Goal: Task Accomplishment & Management: Use online tool/utility

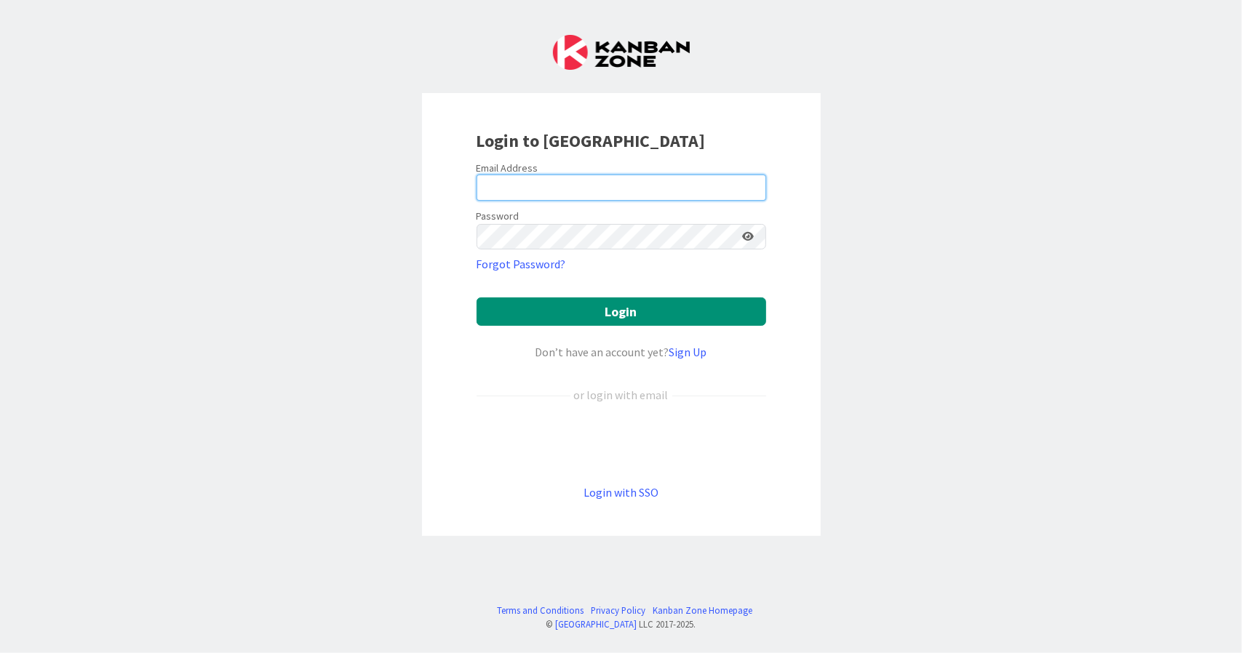
click at [544, 190] on input "email" at bounding box center [622, 188] width 290 height 26
click at [541, 190] on input "email" at bounding box center [622, 188] width 290 height 26
type input "[PERSON_NAME][EMAIL_ADDRESS][DOMAIN_NAME]"
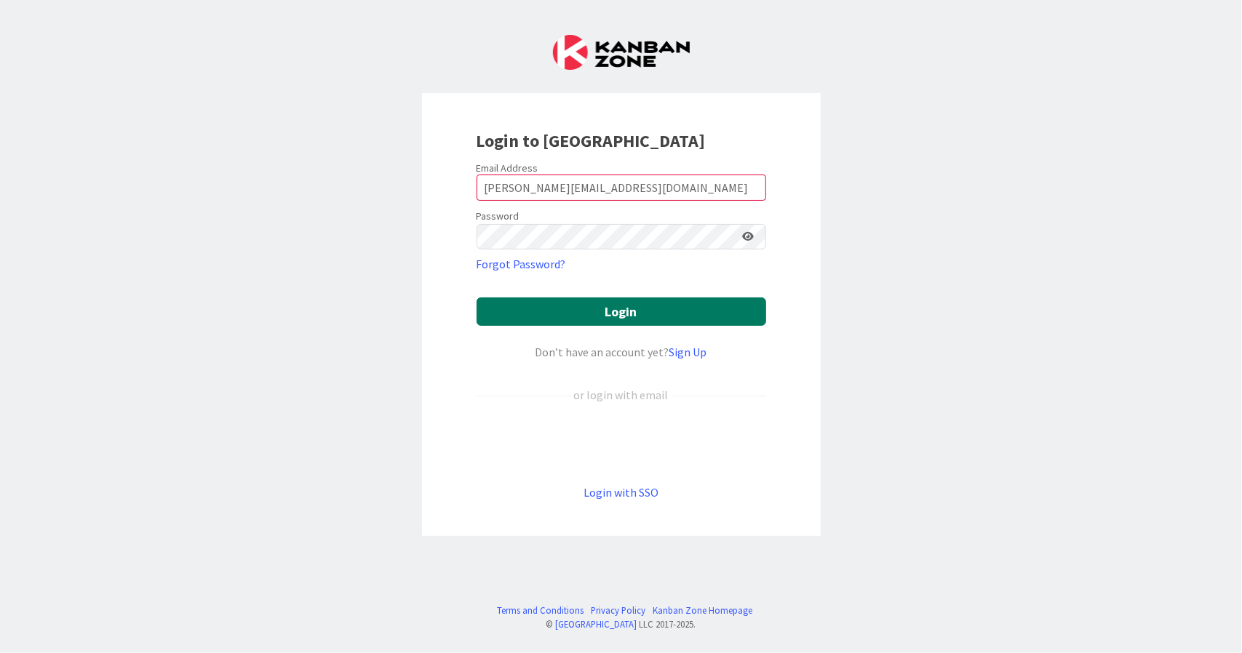
click at [640, 309] on button "Login" at bounding box center [622, 312] width 290 height 28
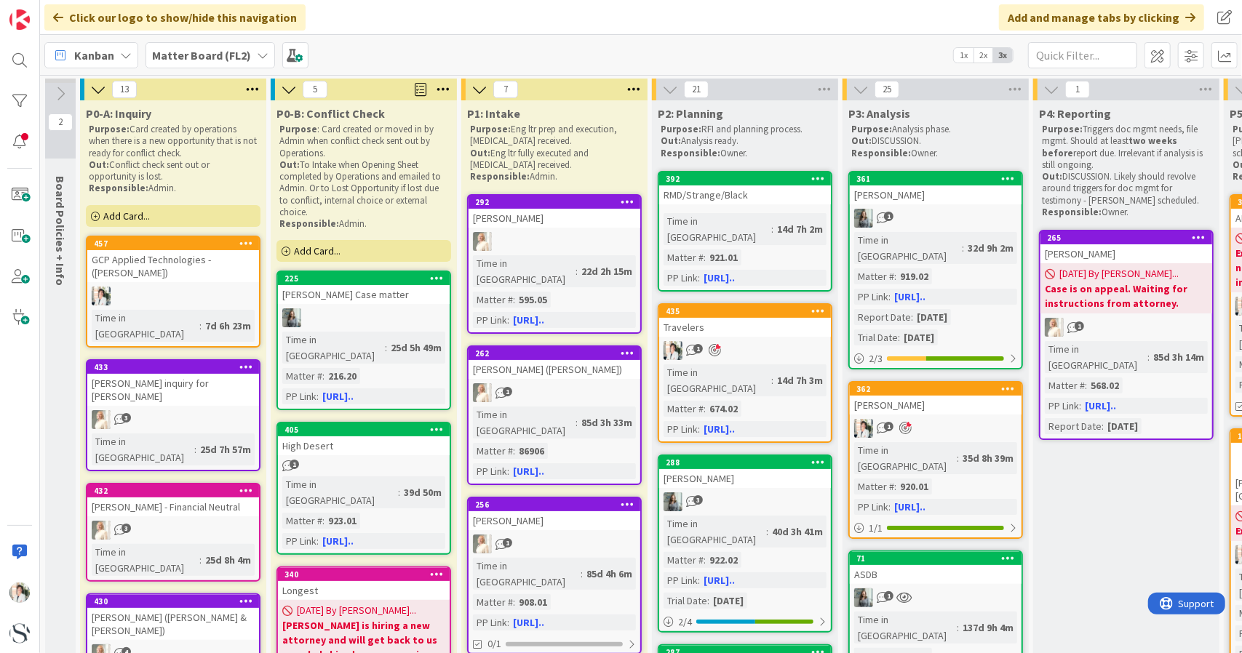
click at [98, 57] on span "Kanban" at bounding box center [94, 55] width 40 height 17
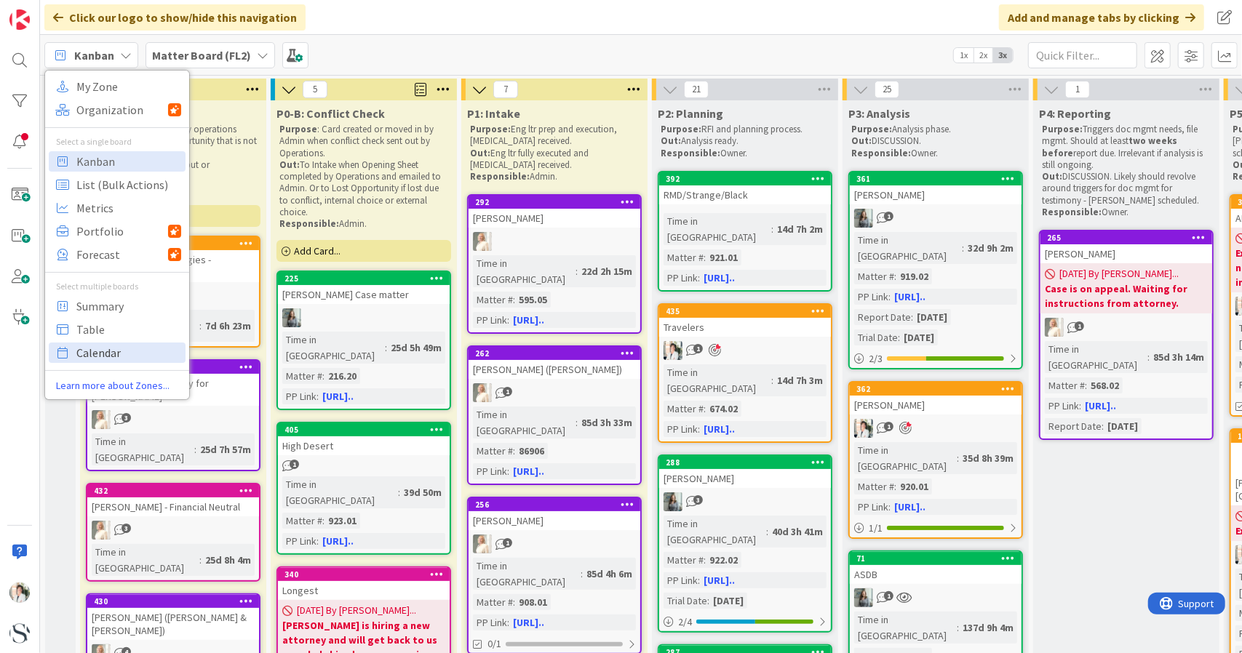
click at [98, 353] on span "Calendar" at bounding box center [128, 353] width 105 height 22
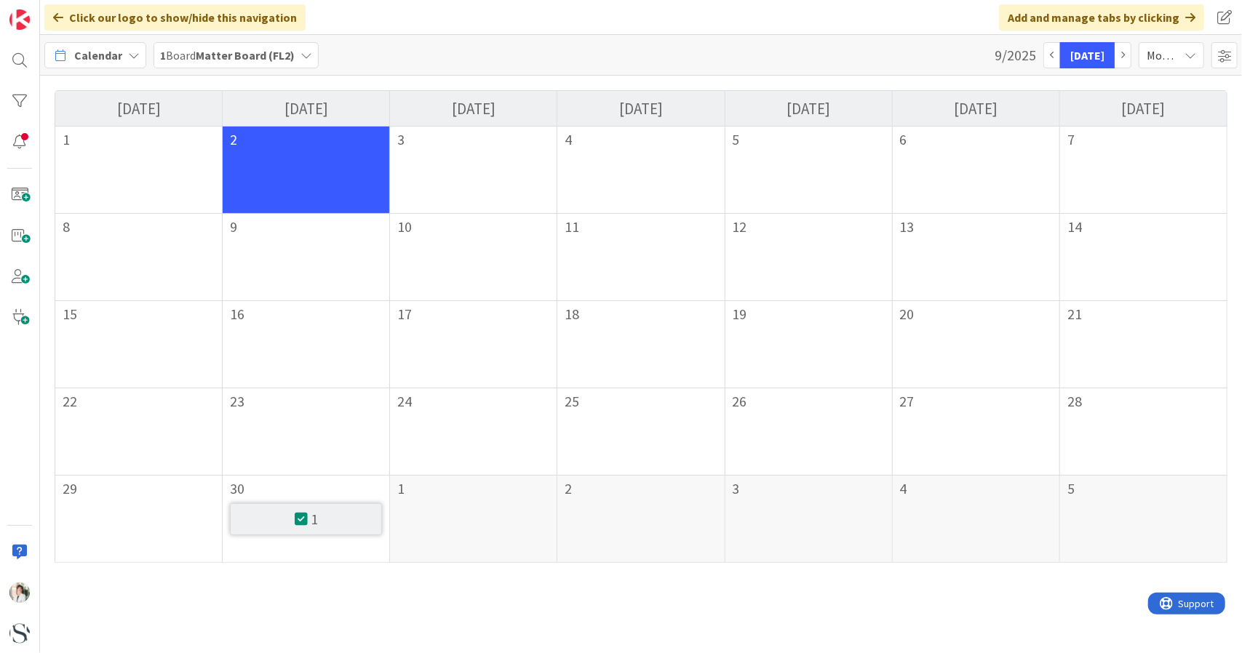
click at [94, 47] on span "Calendar" at bounding box center [98, 55] width 48 height 17
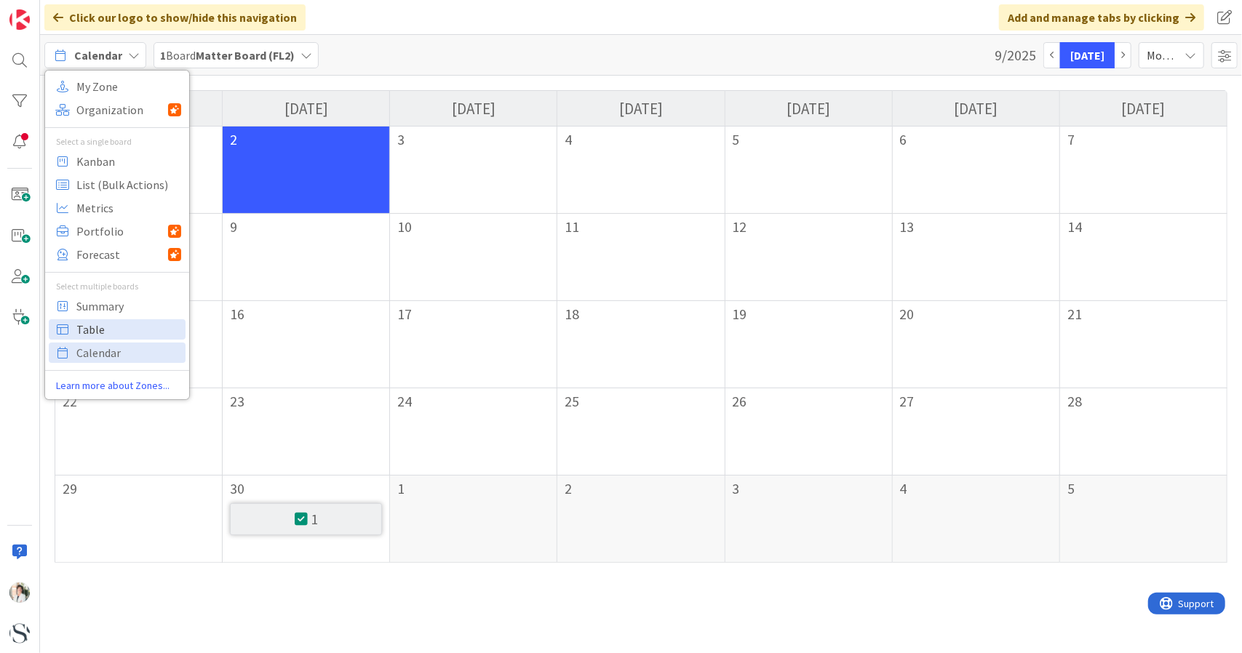
click at [87, 329] on span "Table" at bounding box center [128, 330] width 105 height 22
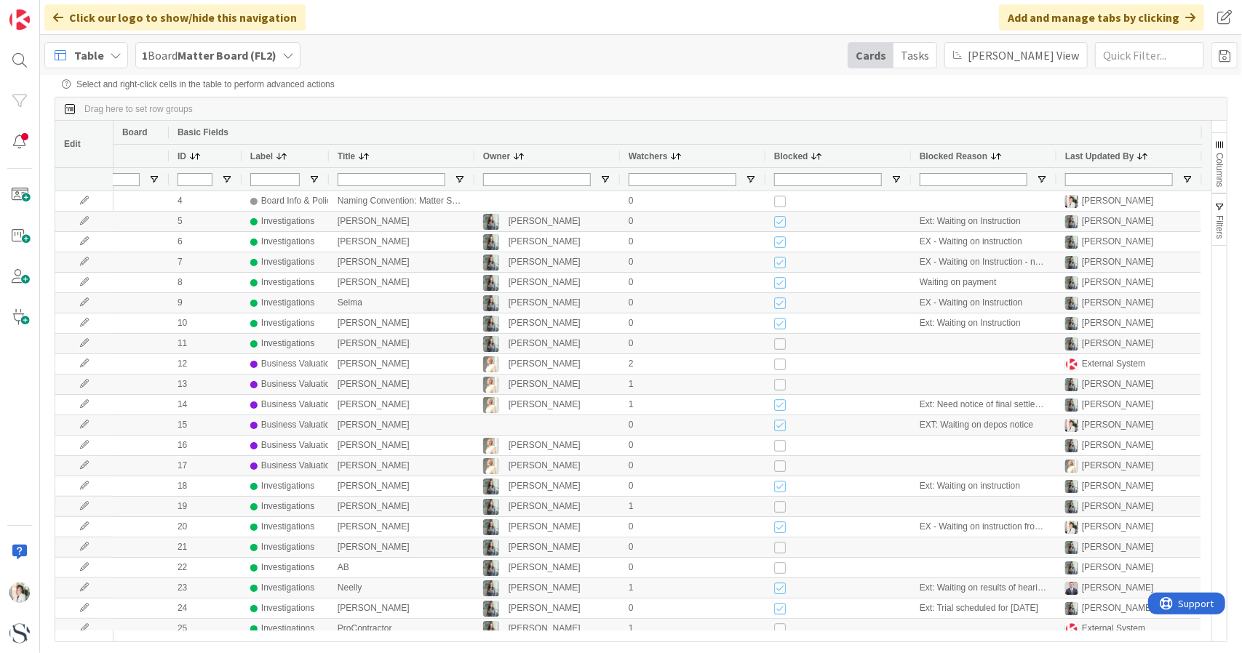
click at [792, 161] on span "Blocked" at bounding box center [791, 156] width 34 height 10
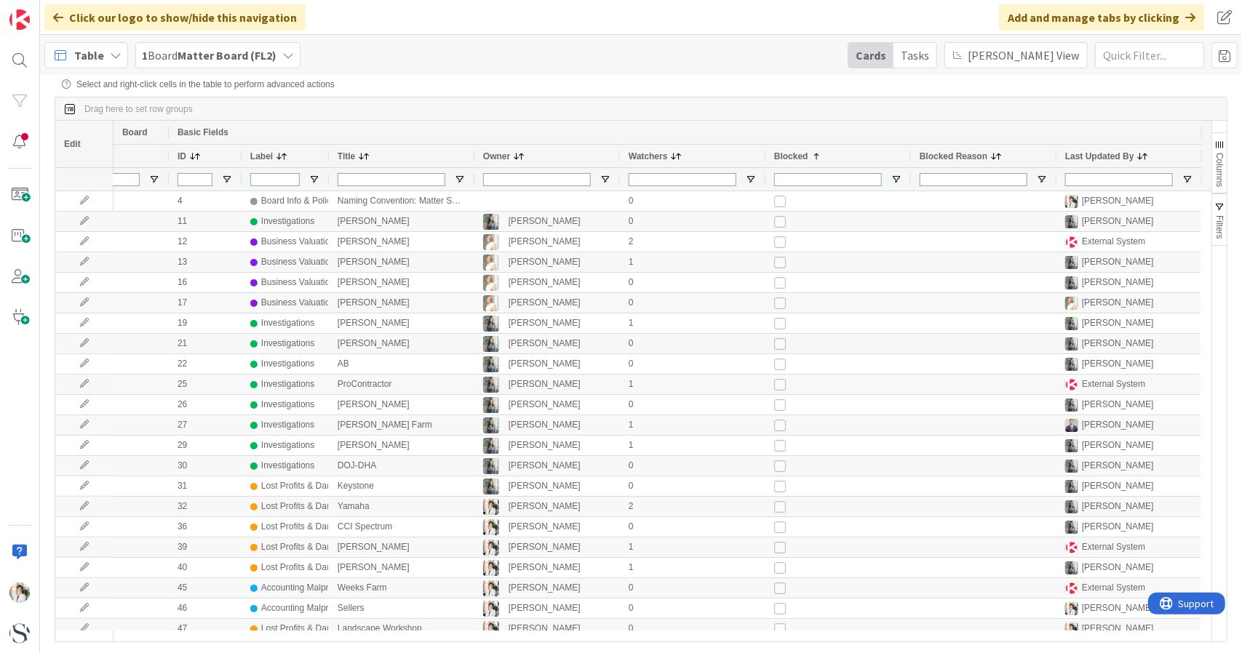
click at [114, 55] on icon at bounding box center [116, 55] width 12 height 12
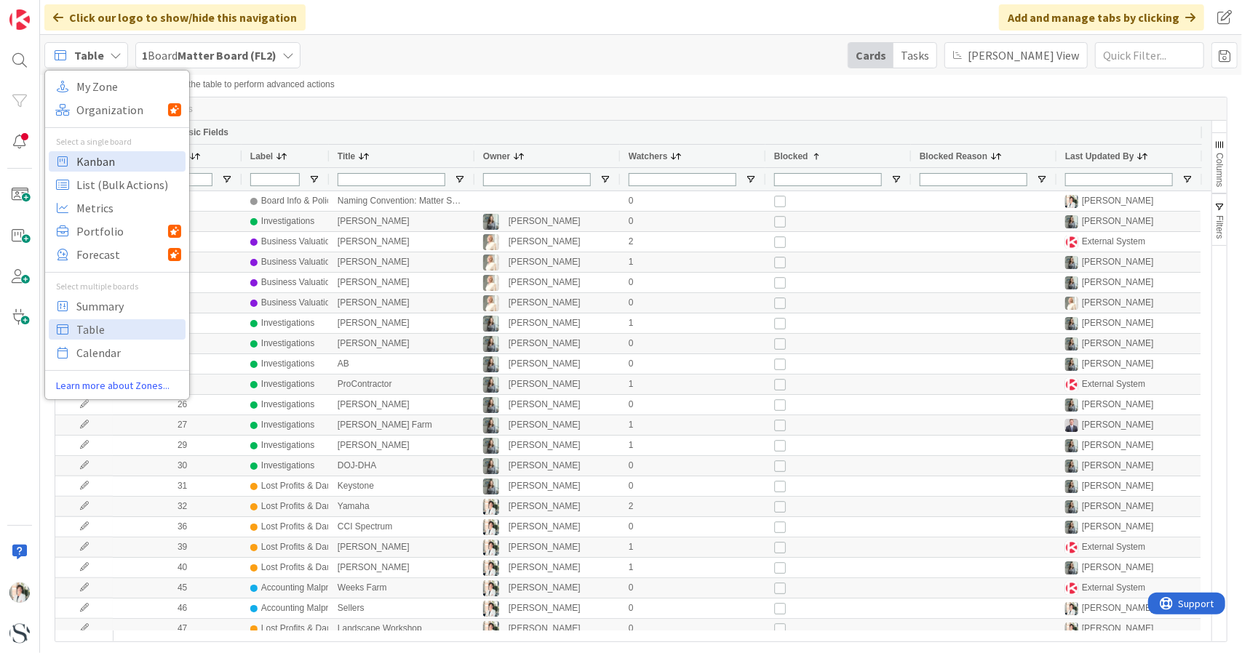
click at [92, 165] on span "Kanban" at bounding box center [128, 162] width 105 height 22
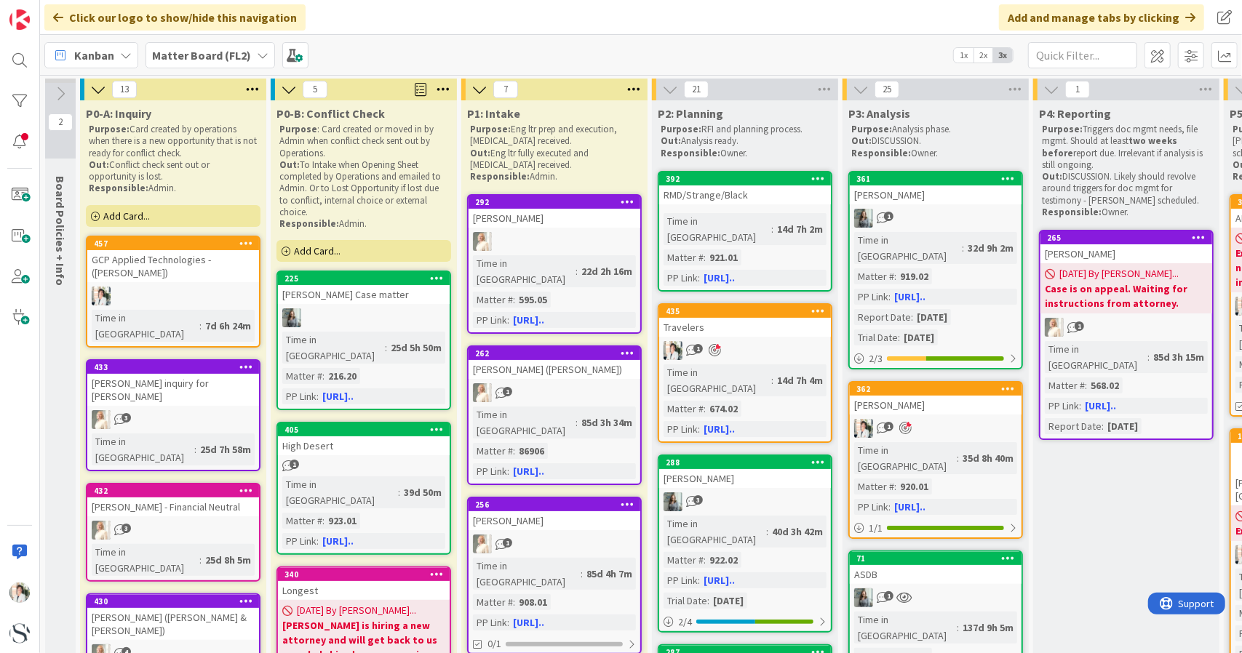
click at [121, 56] on icon at bounding box center [126, 55] width 12 height 12
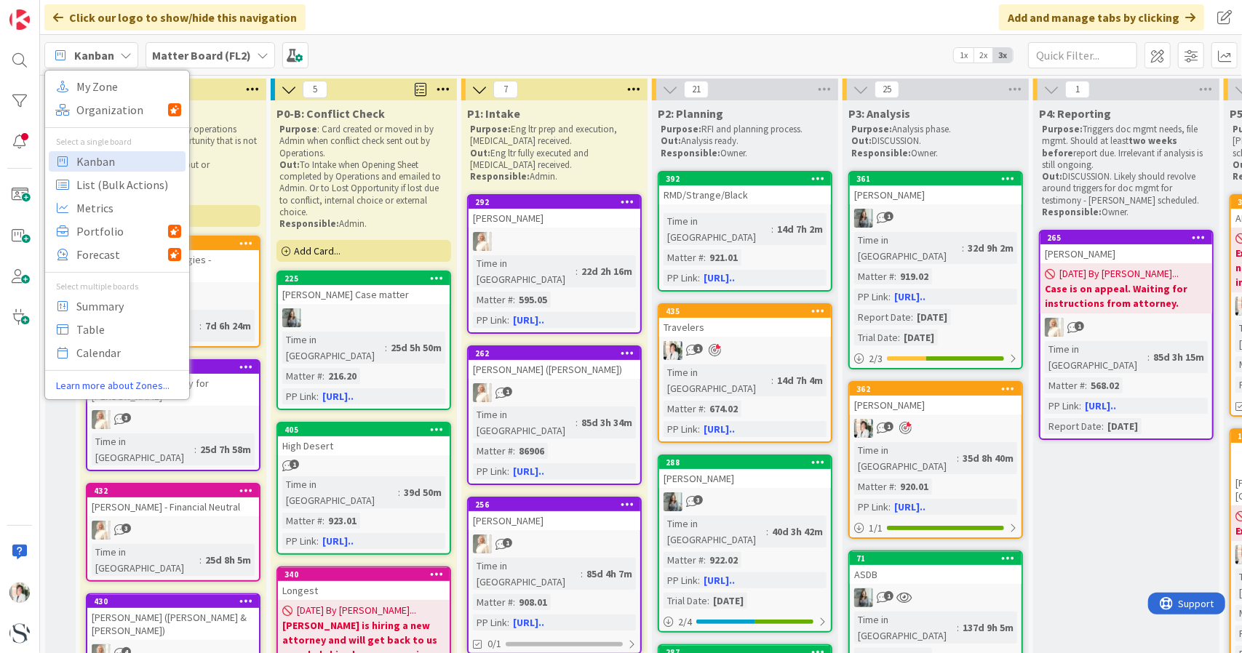
click at [401, 46] on div "Kanban My Zone Organization Select a single board Kanban List (Bulk Actions) Me…" at bounding box center [641, 55] width 1202 height 40
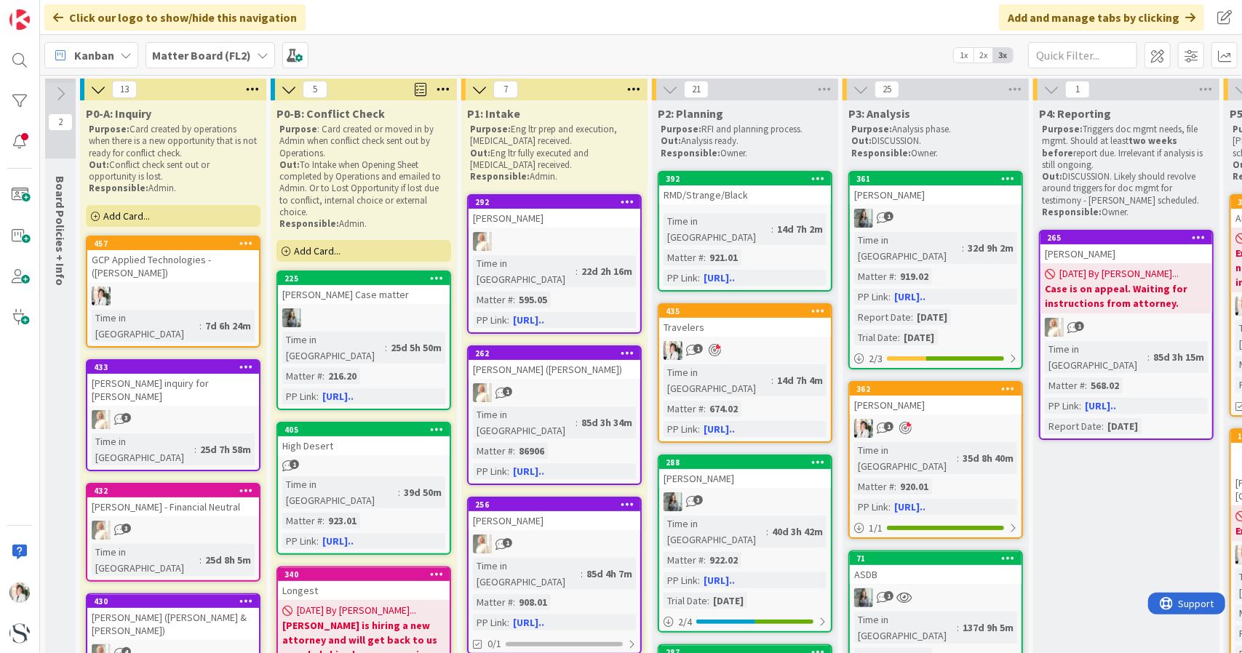
click at [178, 57] on b "Matter Board (FL2)" at bounding box center [201, 55] width 99 height 15
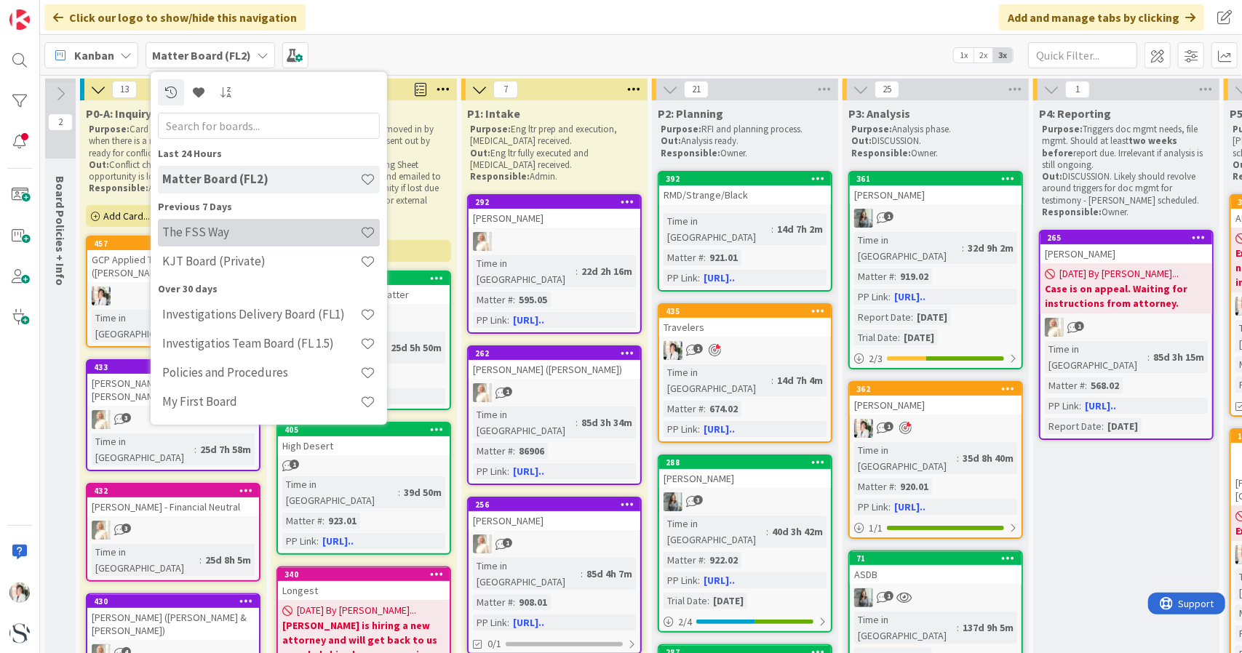
click at [196, 239] on h4 "The FSS Way" at bounding box center [261, 232] width 198 height 15
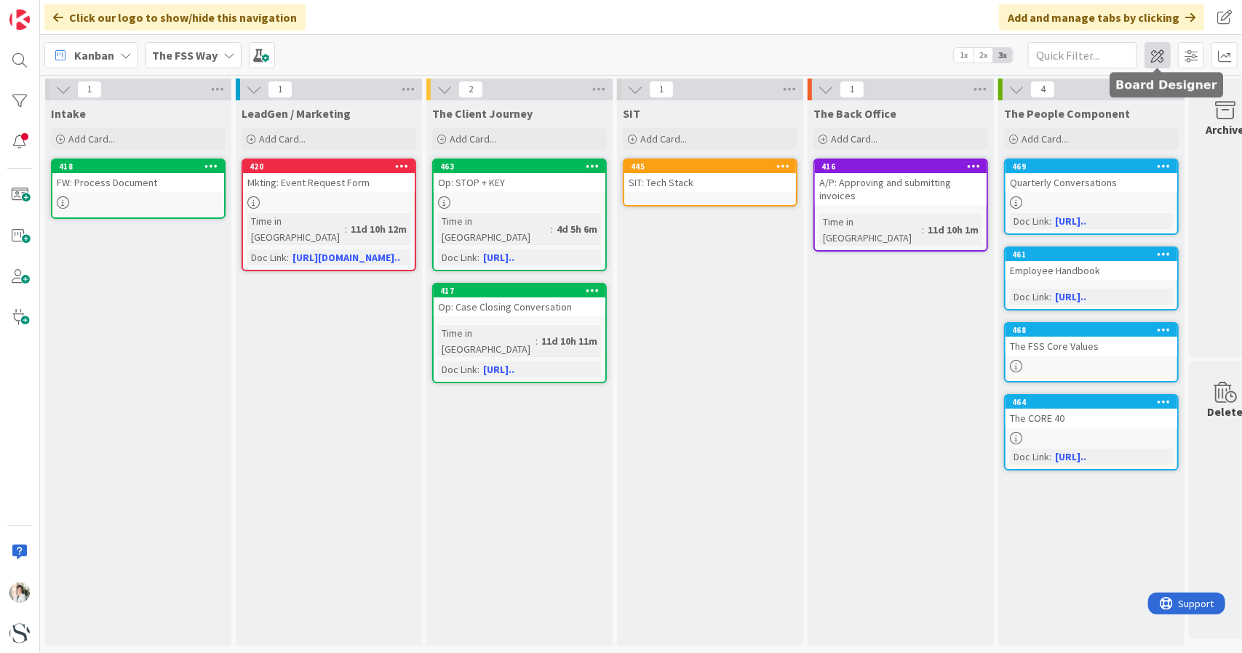
click at [1155, 57] on span at bounding box center [1158, 55] width 26 height 26
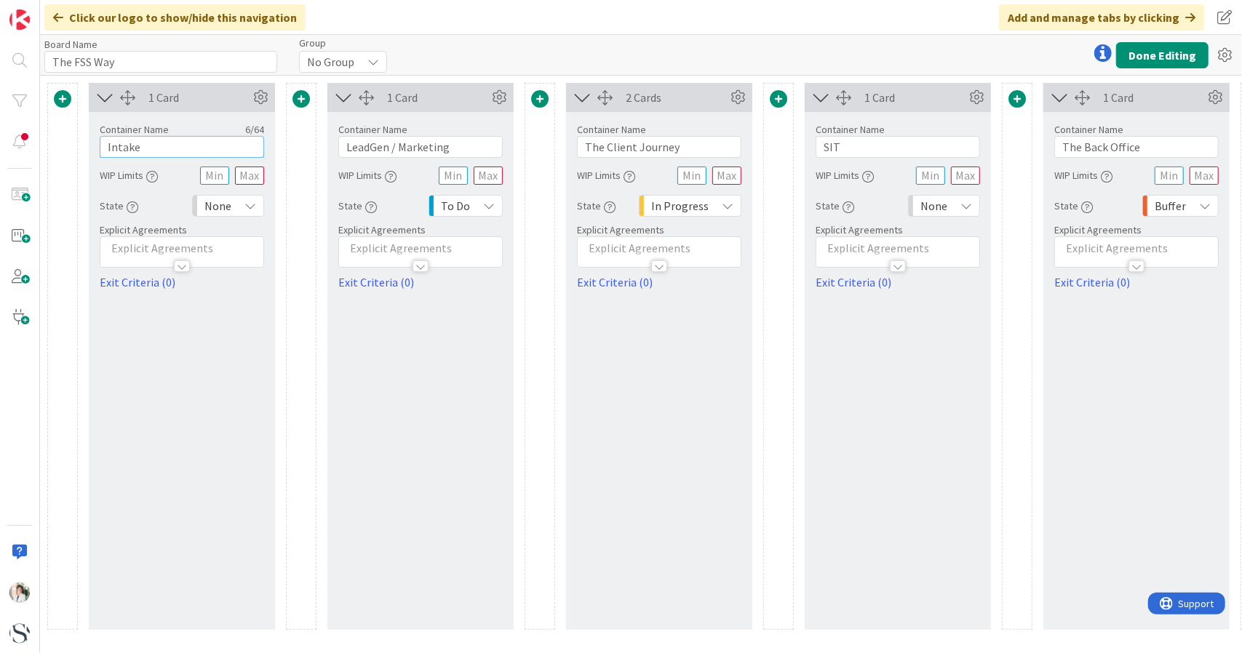
drag, startPoint x: 157, startPoint y: 148, endPoint x: 81, endPoint y: 148, distance: 75.7
click at [81, 148] on div "1 Card Container Name 6 / 64 Intake WIP Limits State None Explicit Agreements E…" at bounding box center [778, 356] width 1463 height 547
type input "Backlog"
click at [1150, 59] on button "Done Editing" at bounding box center [1162, 55] width 92 height 26
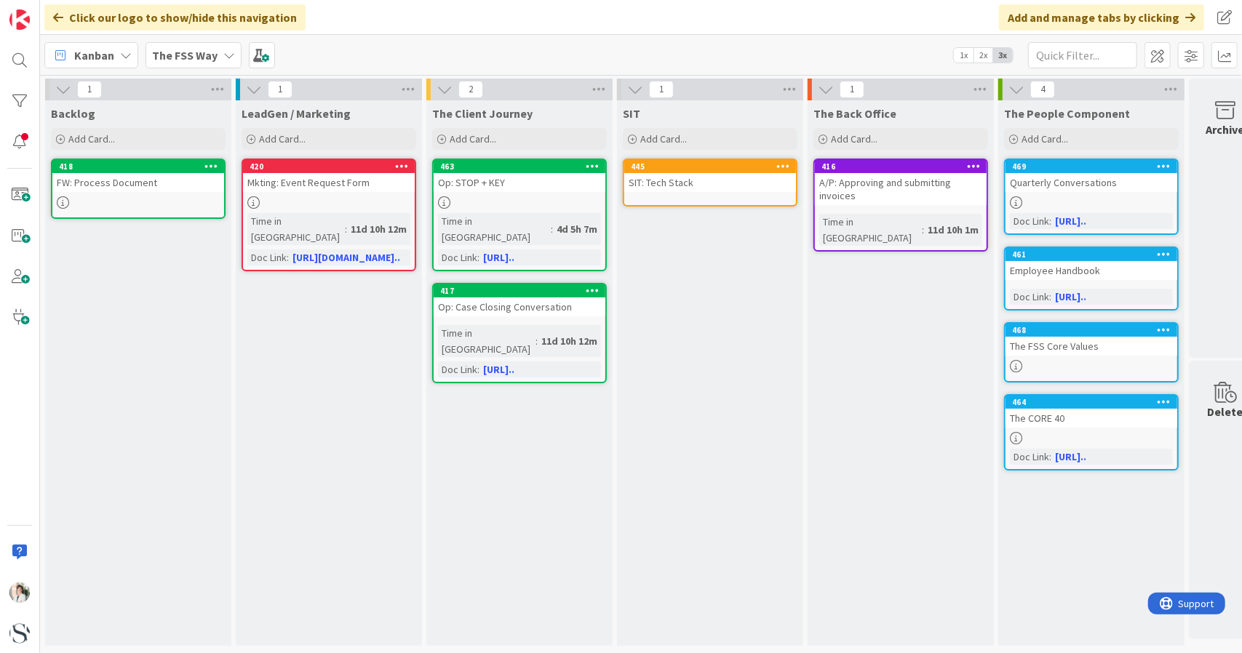
click at [779, 165] on icon at bounding box center [783, 166] width 14 height 10
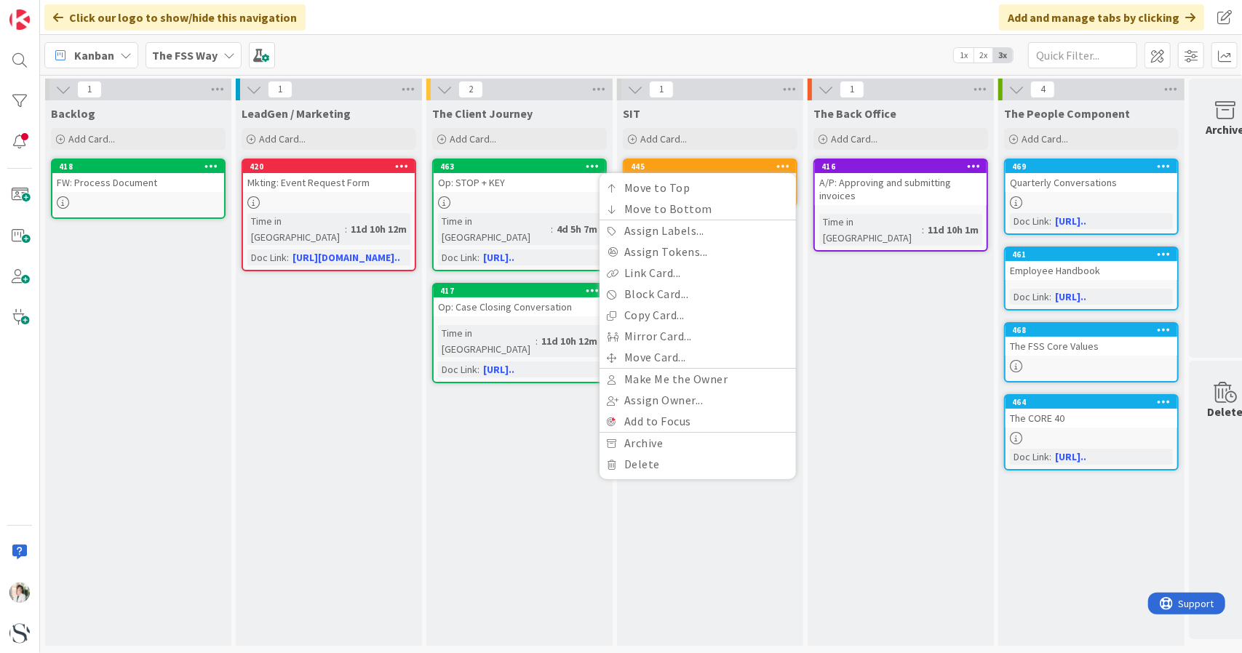
click at [779, 167] on icon at bounding box center [783, 166] width 14 height 10
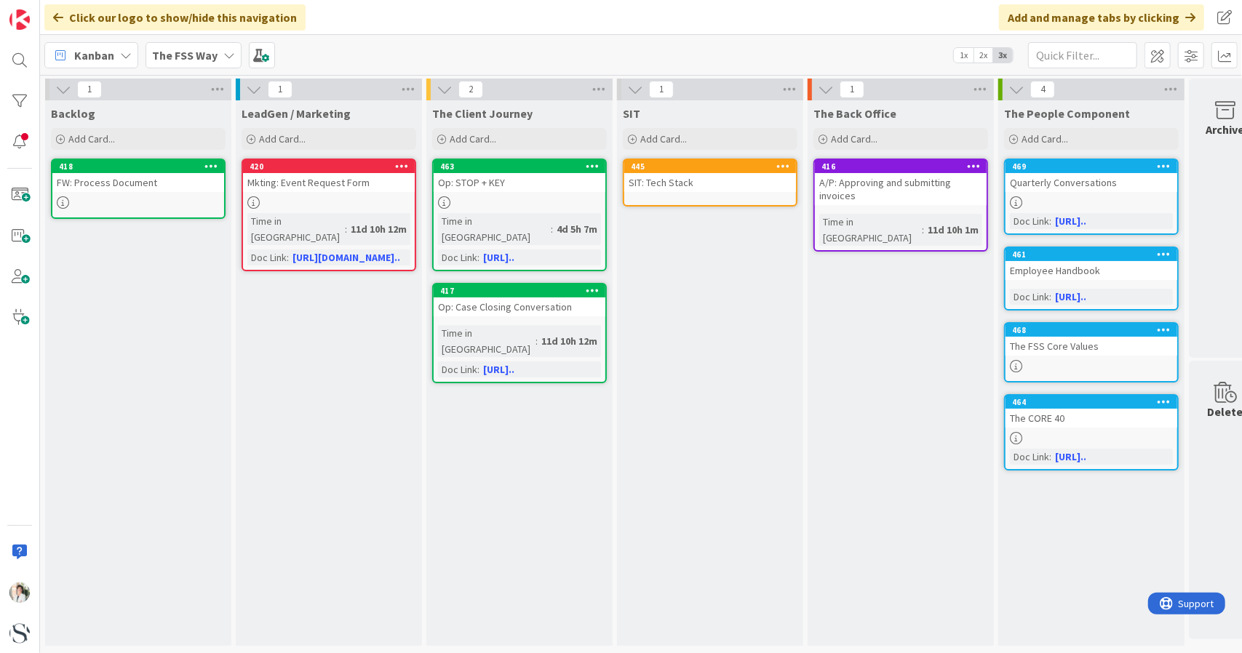
click at [700, 187] on div "SIT: Tech Stack" at bounding box center [710, 182] width 172 height 19
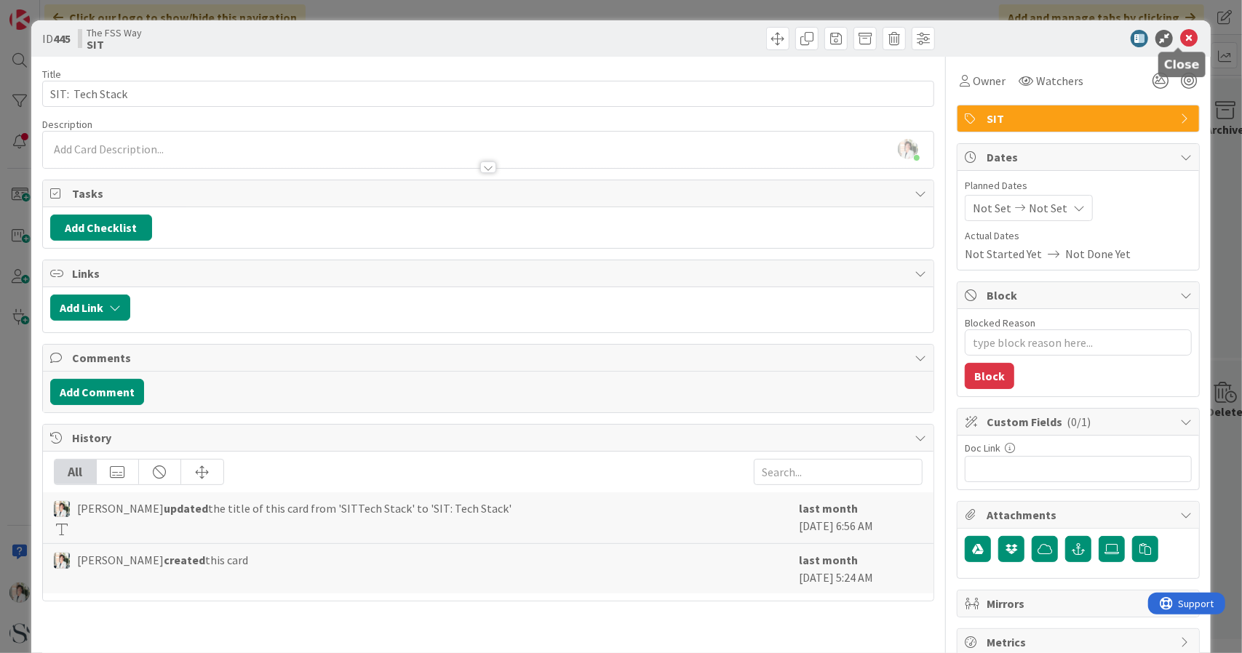
click at [1180, 38] on icon at bounding box center [1188, 38] width 17 height 17
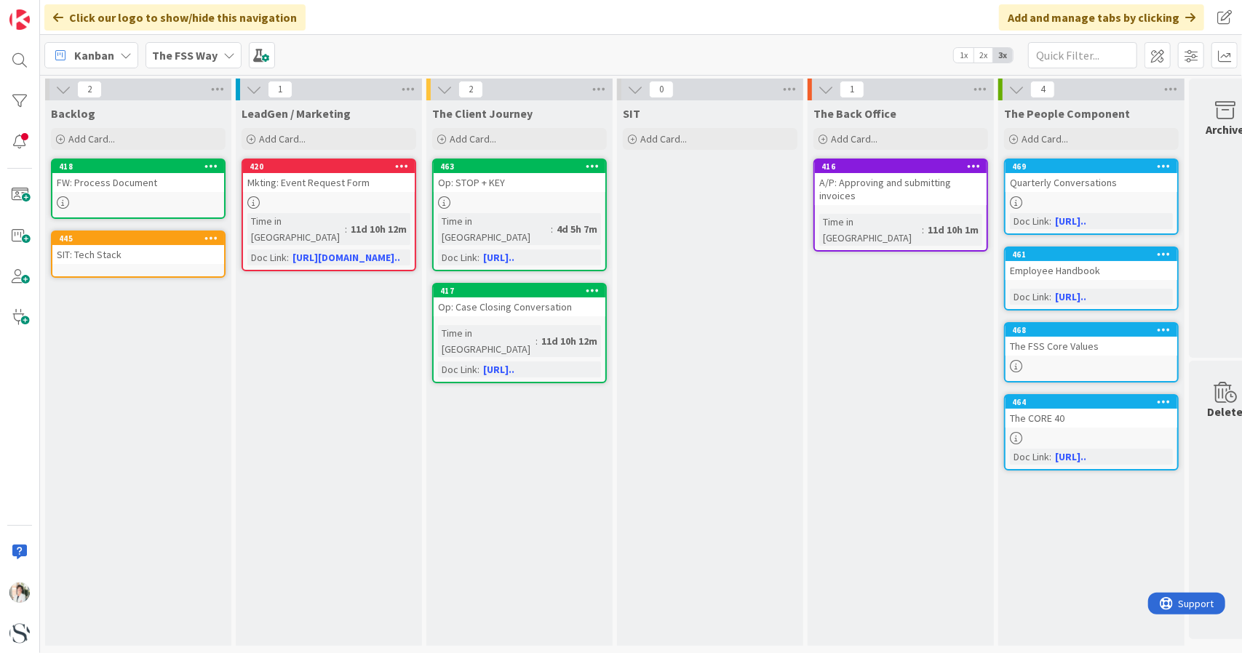
click at [130, 178] on div "FW: Process Document" at bounding box center [138, 182] width 172 height 19
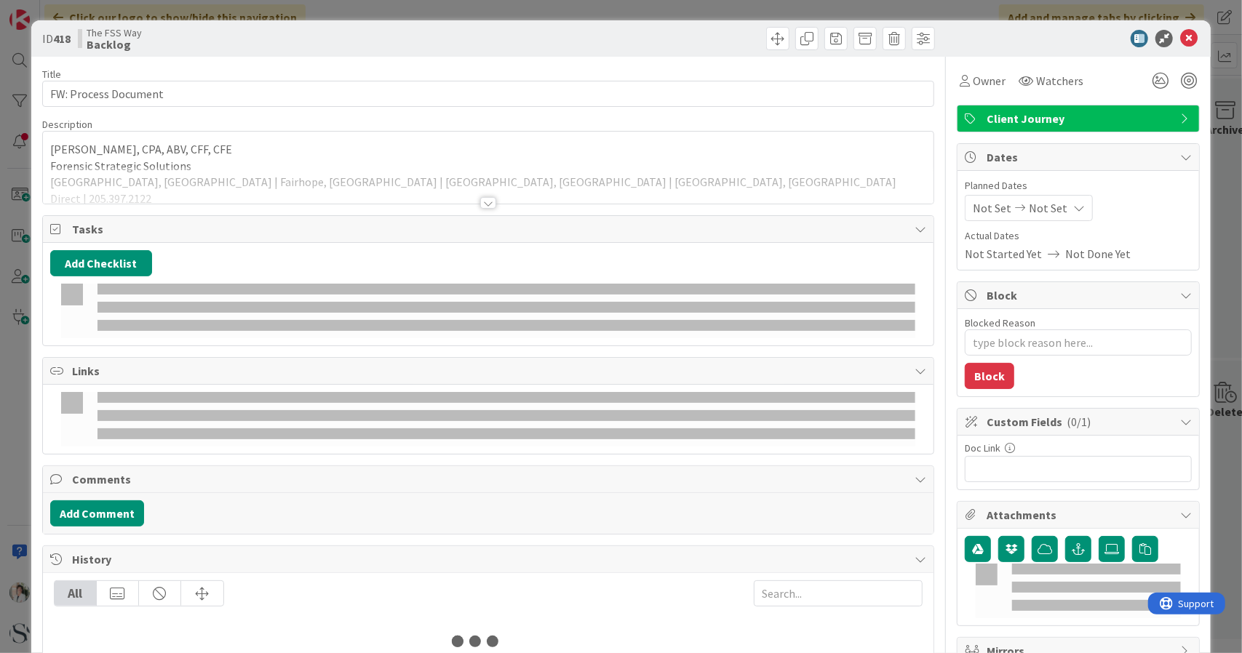
type textarea "x"
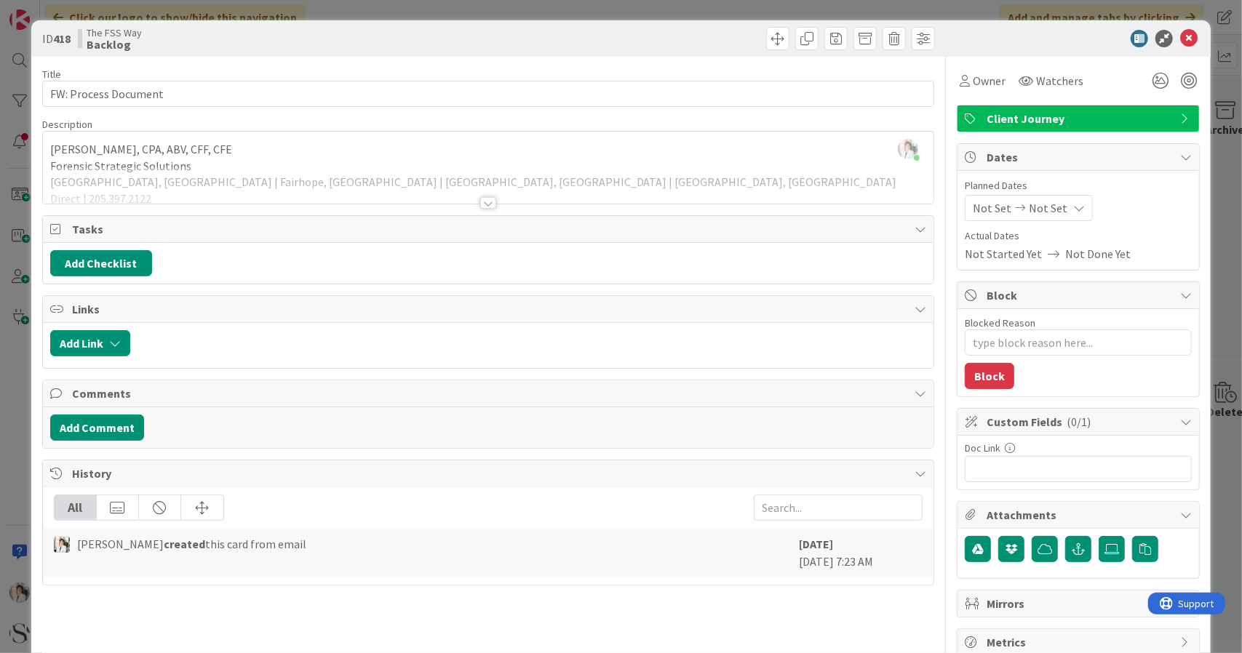
click at [489, 205] on div at bounding box center [488, 203] width 16 height 12
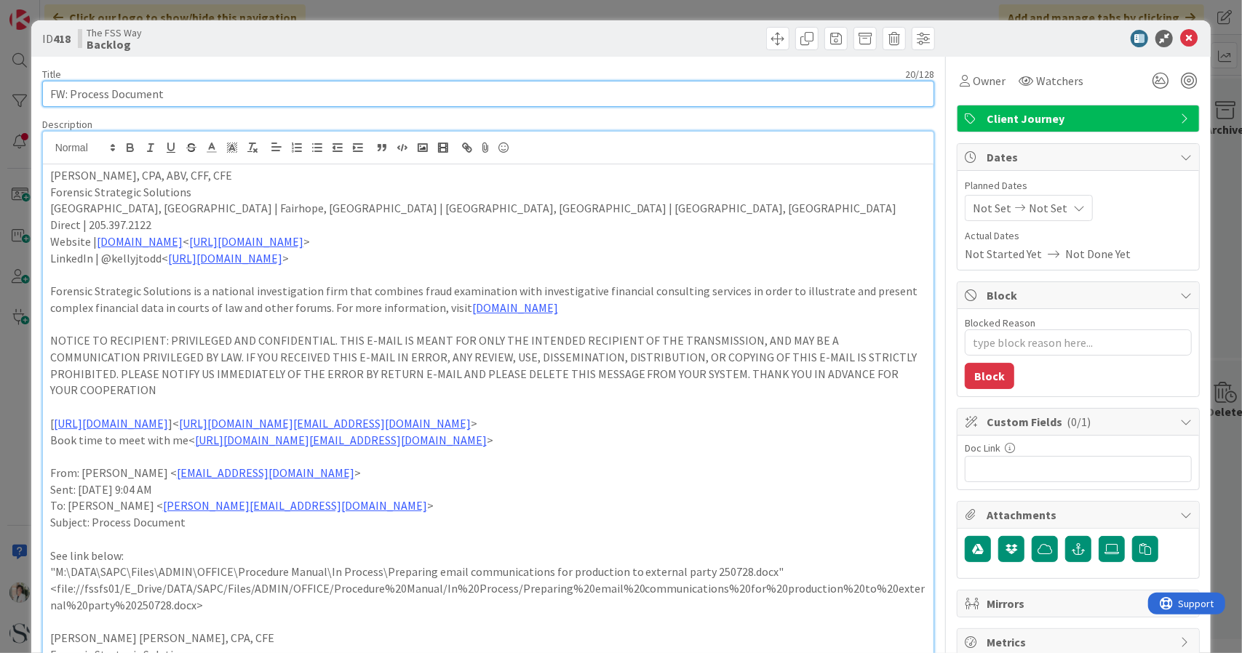
drag, startPoint x: 166, startPoint y: 88, endPoint x: 1, endPoint y: 101, distance: 165.0
click at [1, 101] on div "ID 418 The FSS Way Backlog Title 20 / 128 FW: Process Document Description [PER…" at bounding box center [621, 326] width 1242 height 653
type input "Preparing"
type textarea "x"
type input "Preparing email communications for"
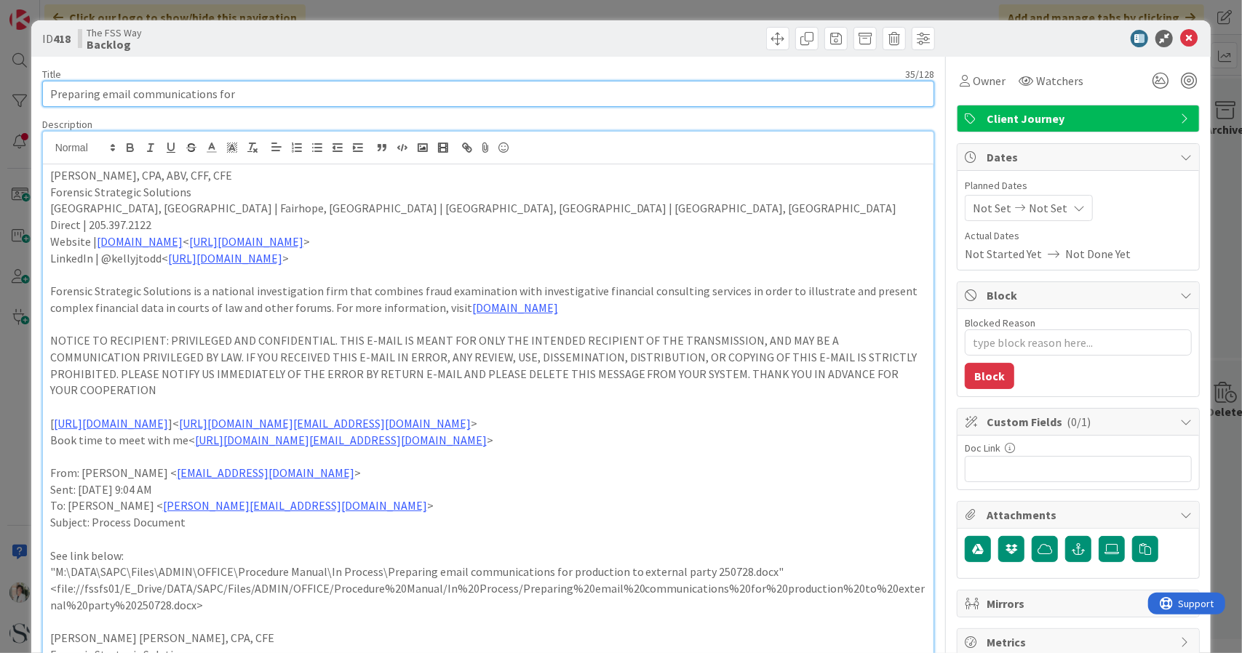
type textarea "x"
type input "Preparing email communications for p"
type textarea "x"
type input "Preparing email communications for production to external part"
type textarea "x"
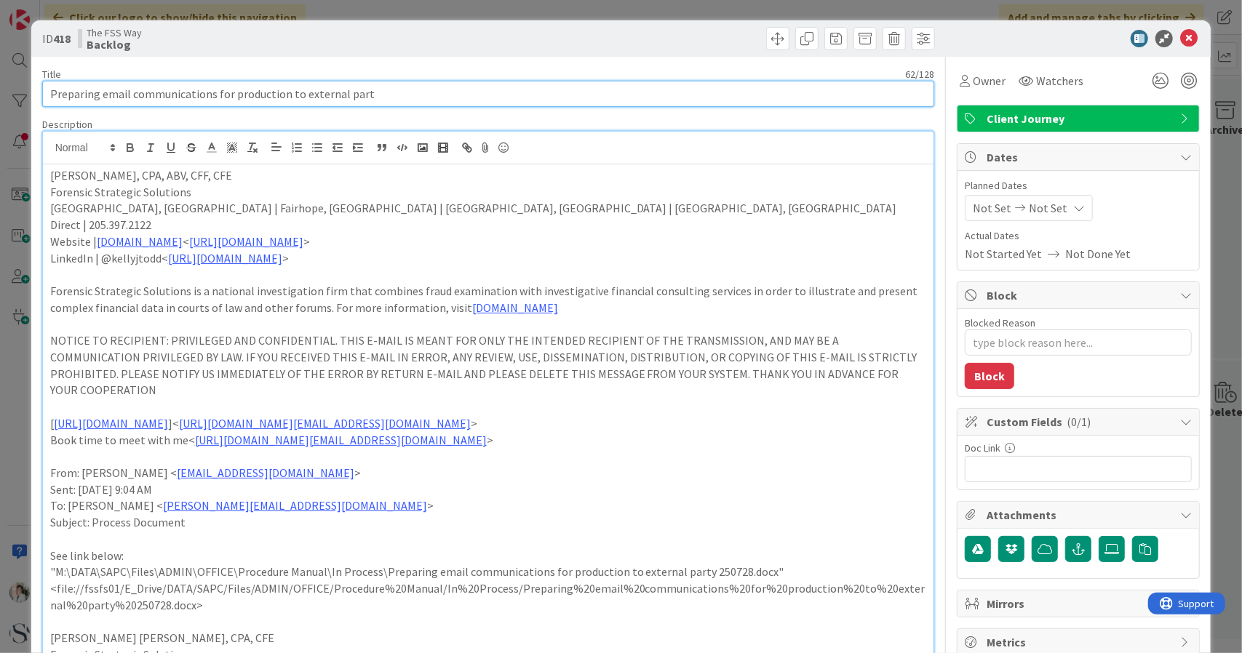
type input "Preparing email communications for production to external party"
type textarea "x"
type input "Preparing email communications for production to external party"
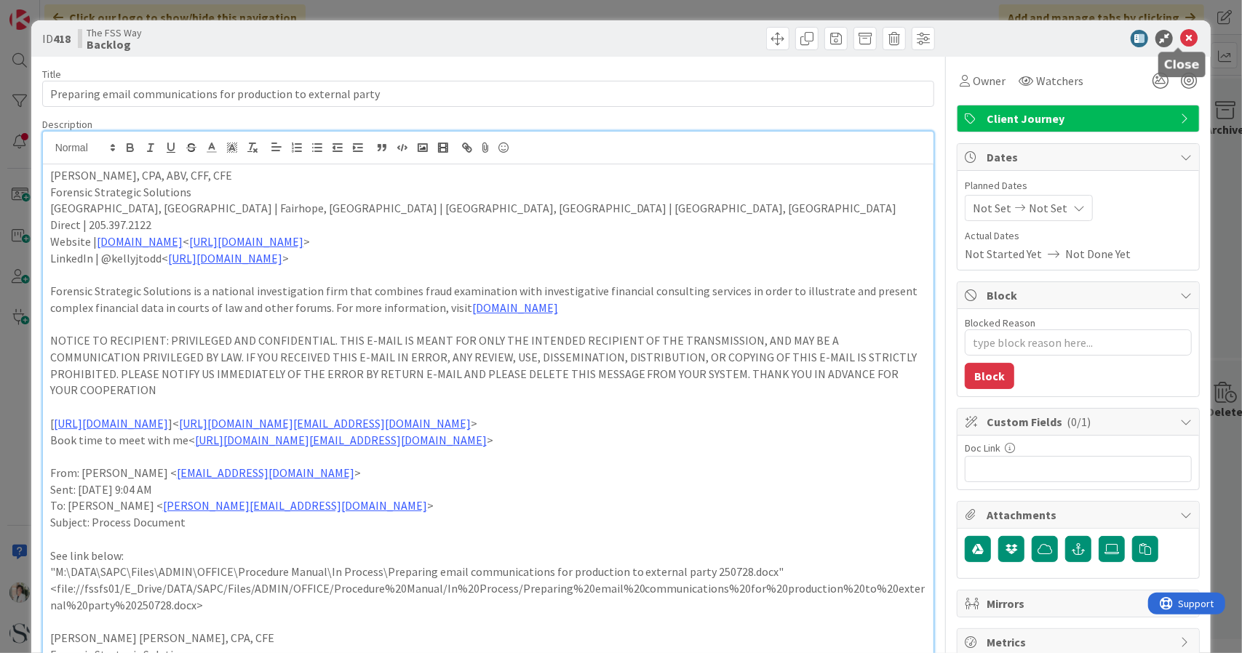
click at [1180, 37] on icon at bounding box center [1188, 38] width 17 height 17
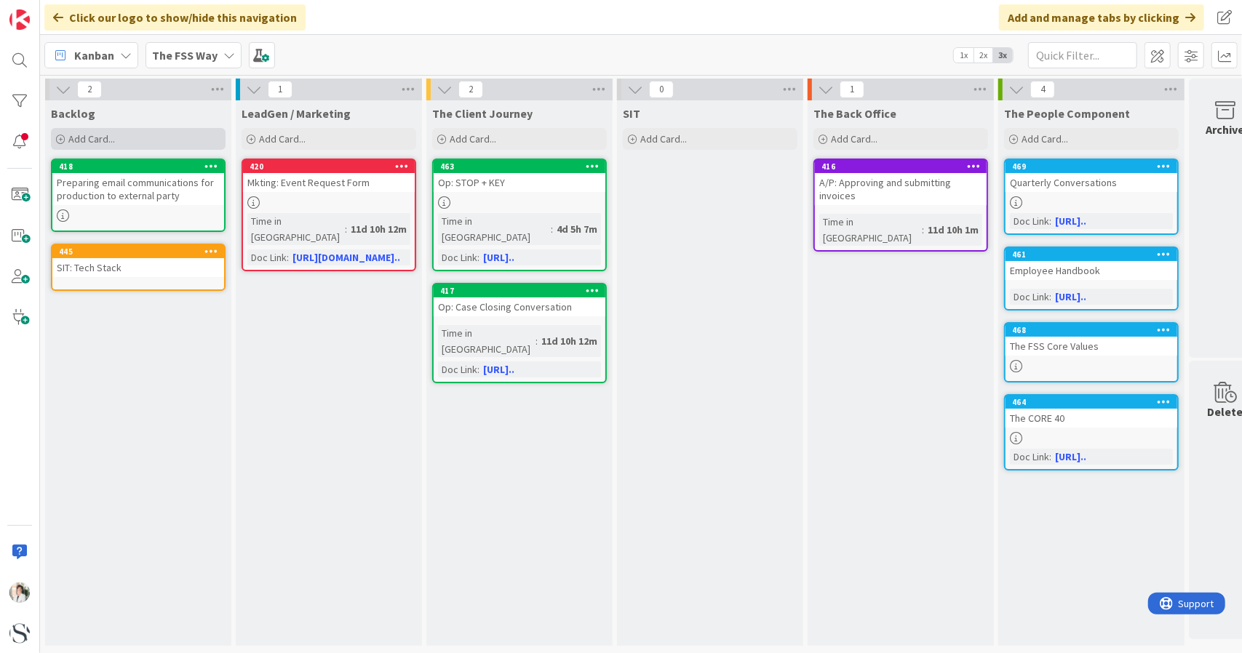
click at [80, 135] on span "Add Card..." at bounding box center [91, 138] width 47 height 13
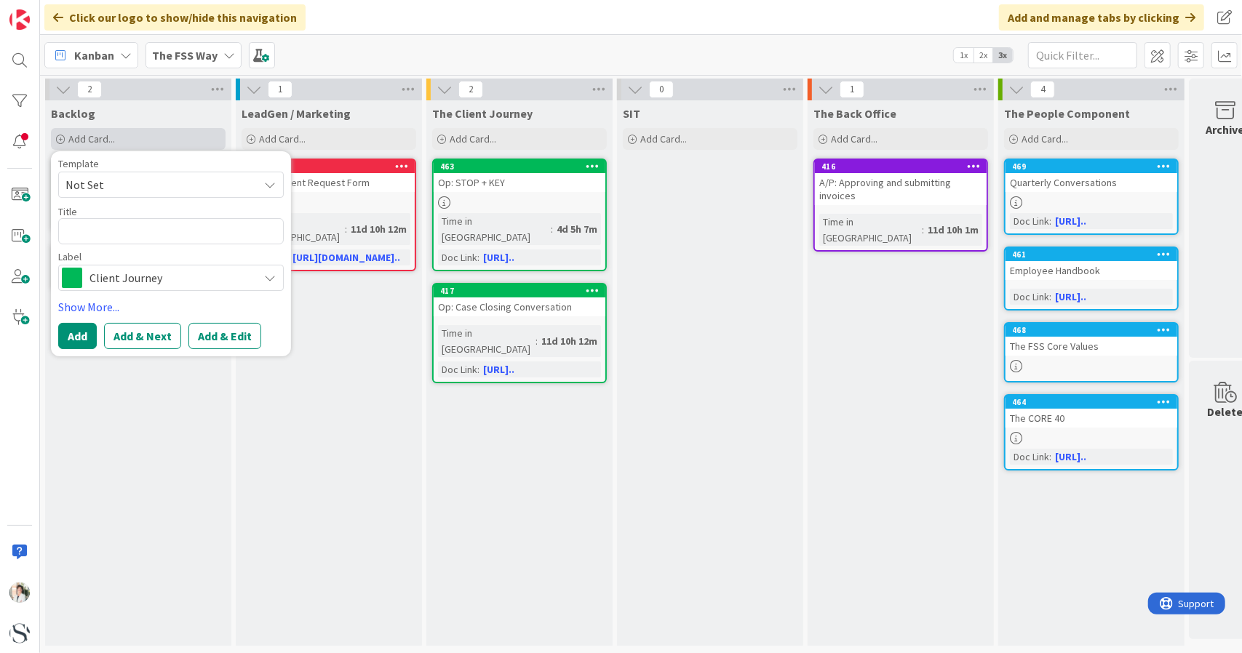
type textarea "x"
type textarea "O"
type textarea "x"
type textarea "Op"
type textarea "x"
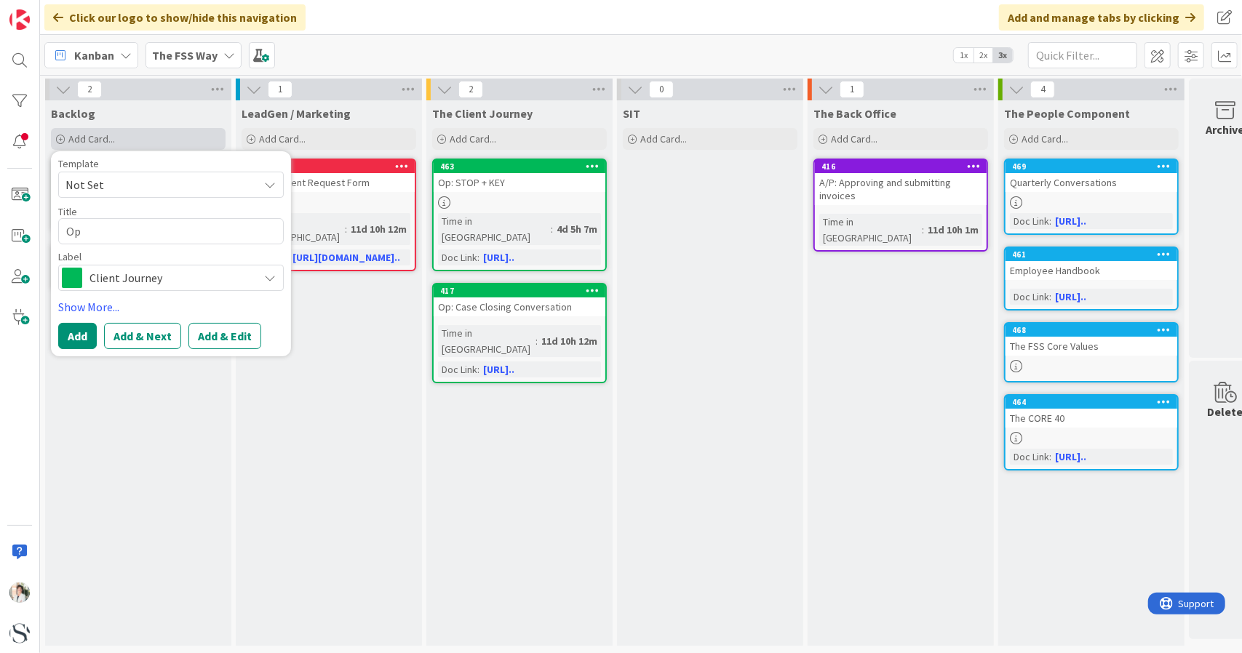
type textarea "Op:"
type textarea "x"
type textarea "Op:"
type textarea "x"
type textarea "Op:"
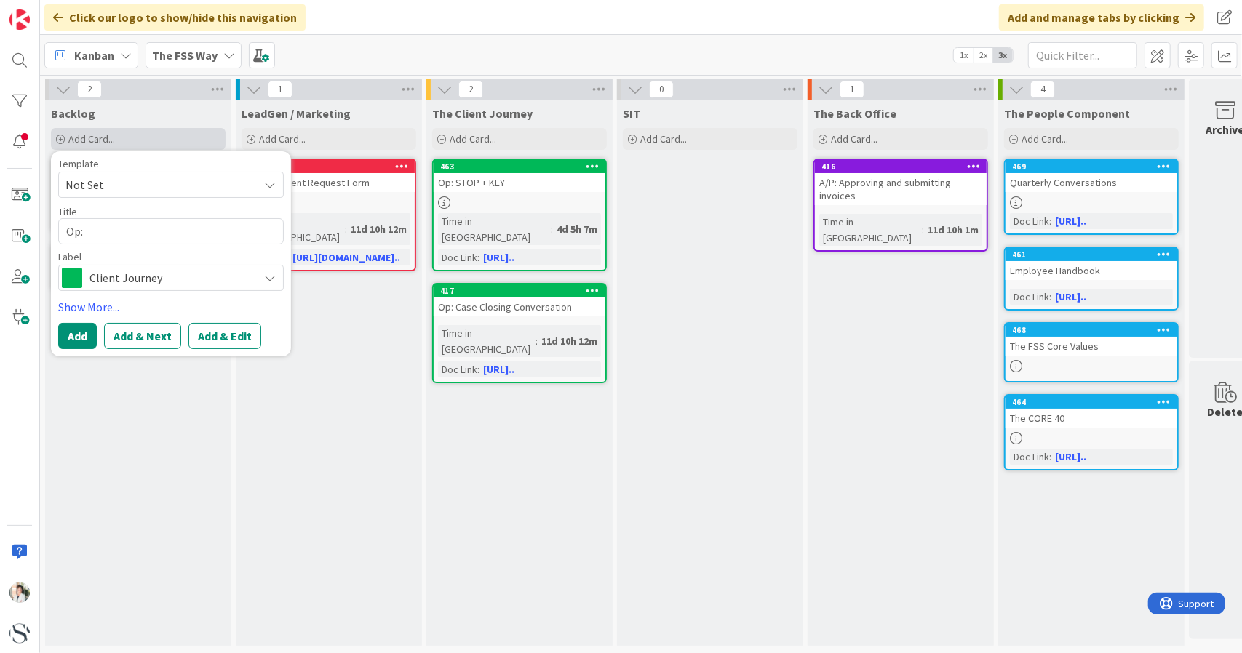
type textarea "x"
type textarea "Op: F"
type textarea "x"
type textarea "Op: Fi"
type textarea "x"
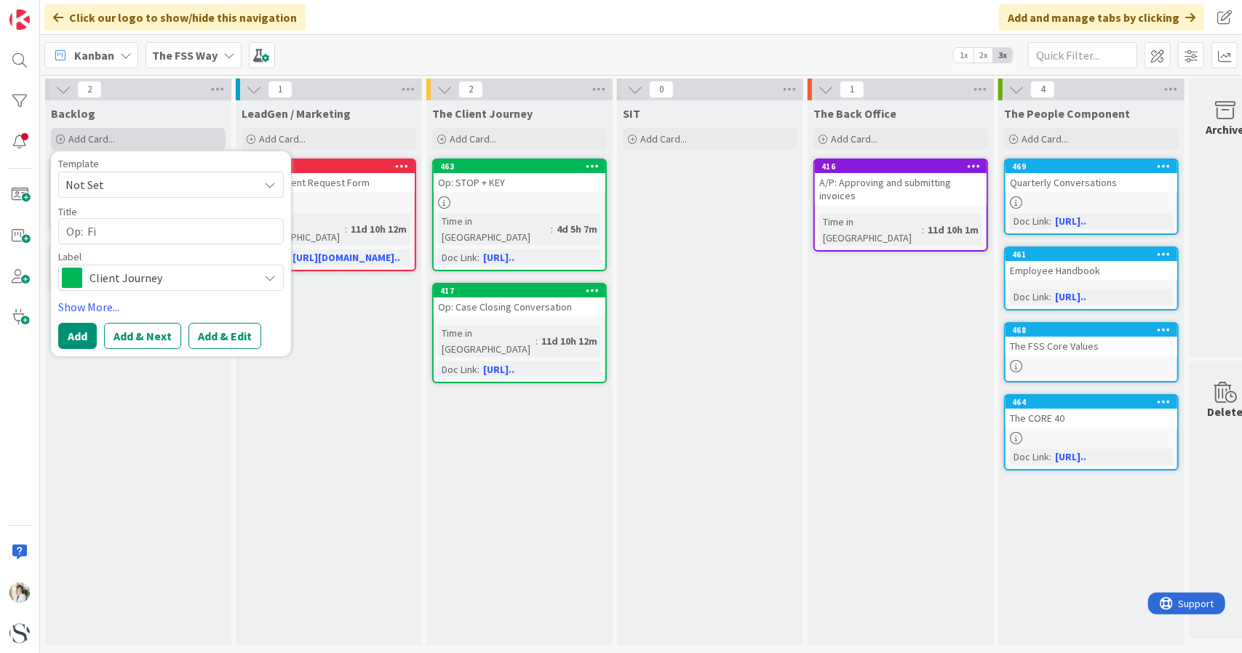
type textarea "Op: Fil"
type textarea "x"
type textarea "Op: File"
type textarea "x"
type textarea "Op: File"
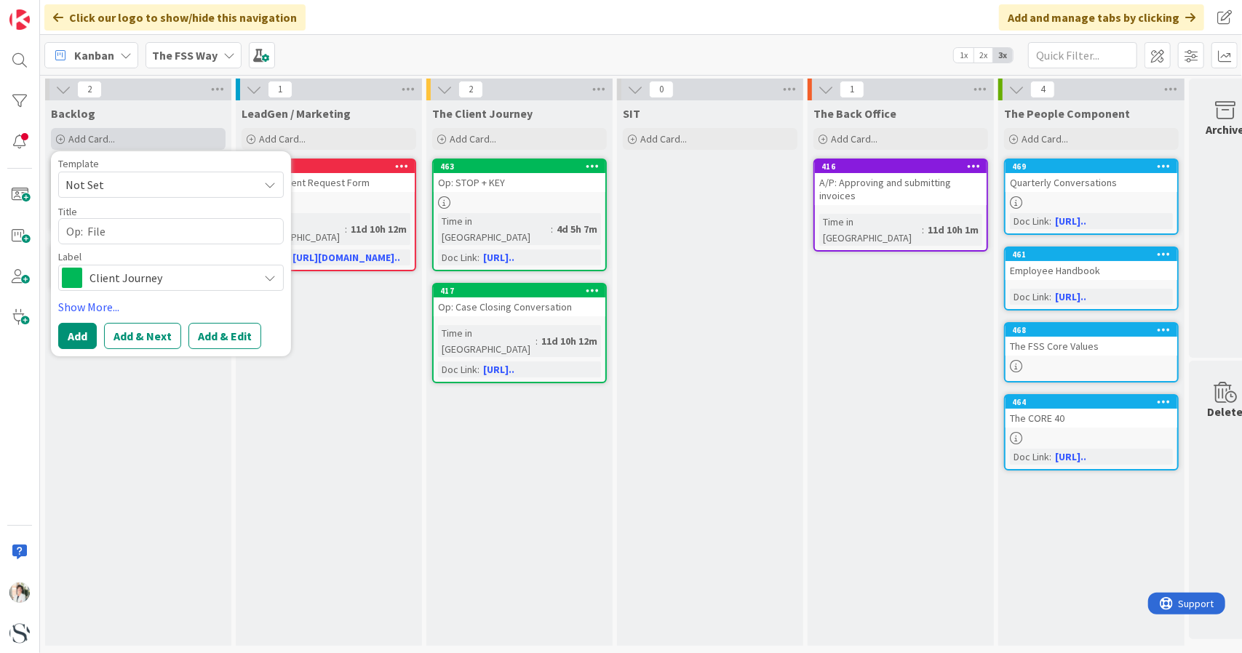
type textarea "x"
type textarea "Op: File N"
type textarea "x"
type textarea "Op: File Na"
type textarea "x"
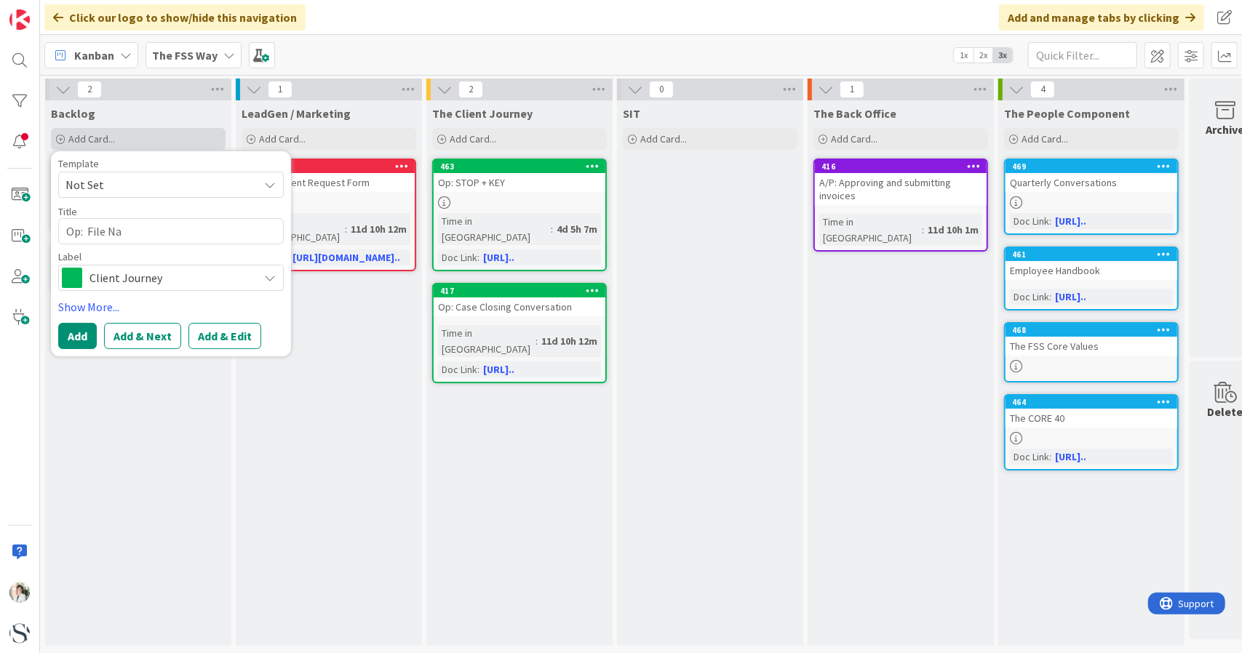
type textarea "Op: File Nam"
type textarea "x"
type textarea "Op: File Nami"
type textarea "x"
type textarea "Op: File Namin"
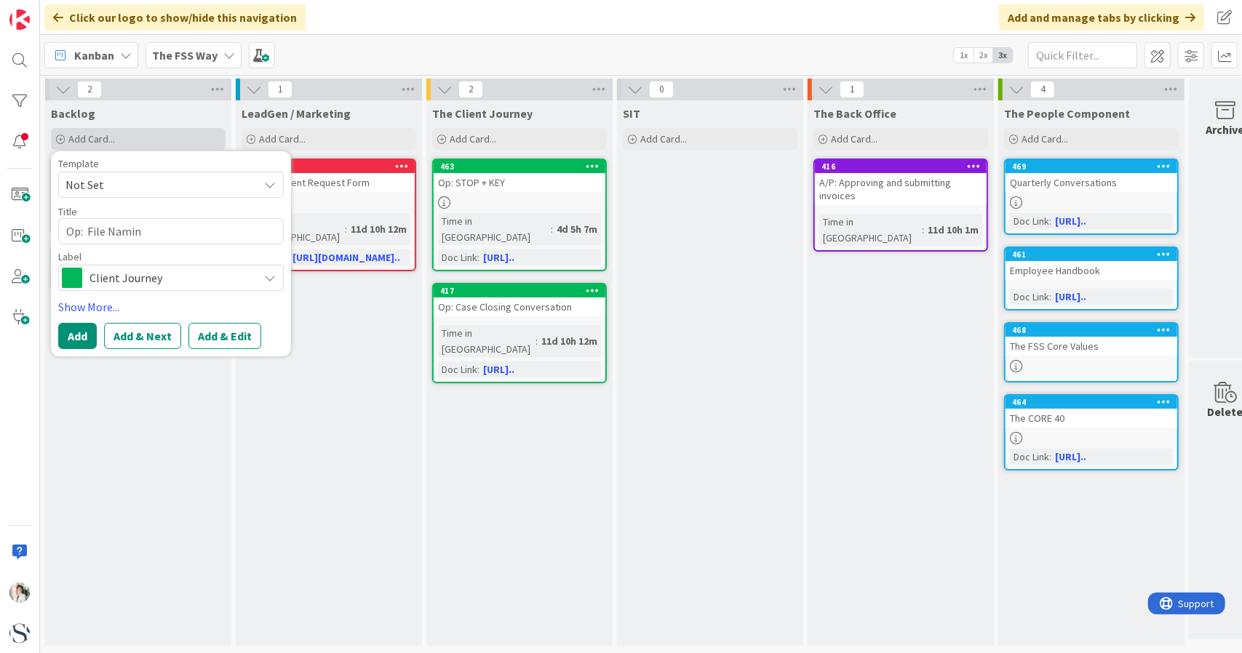
type textarea "x"
type textarea "Op: File Naming"
type textarea "x"
type textarea "Op: File Naming"
type textarea "x"
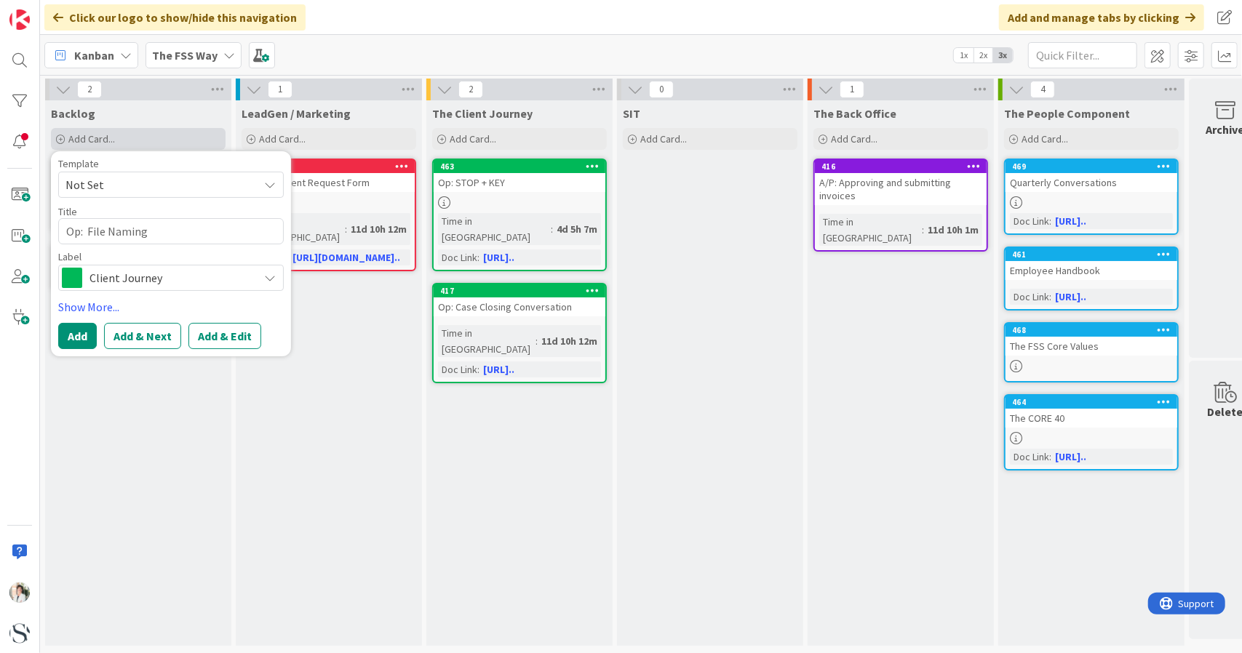
type textarea "Op: File Naming C"
type textarea "x"
type textarea "Op: File Naming Co"
type textarea "x"
type textarea "Op: File Naming Con"
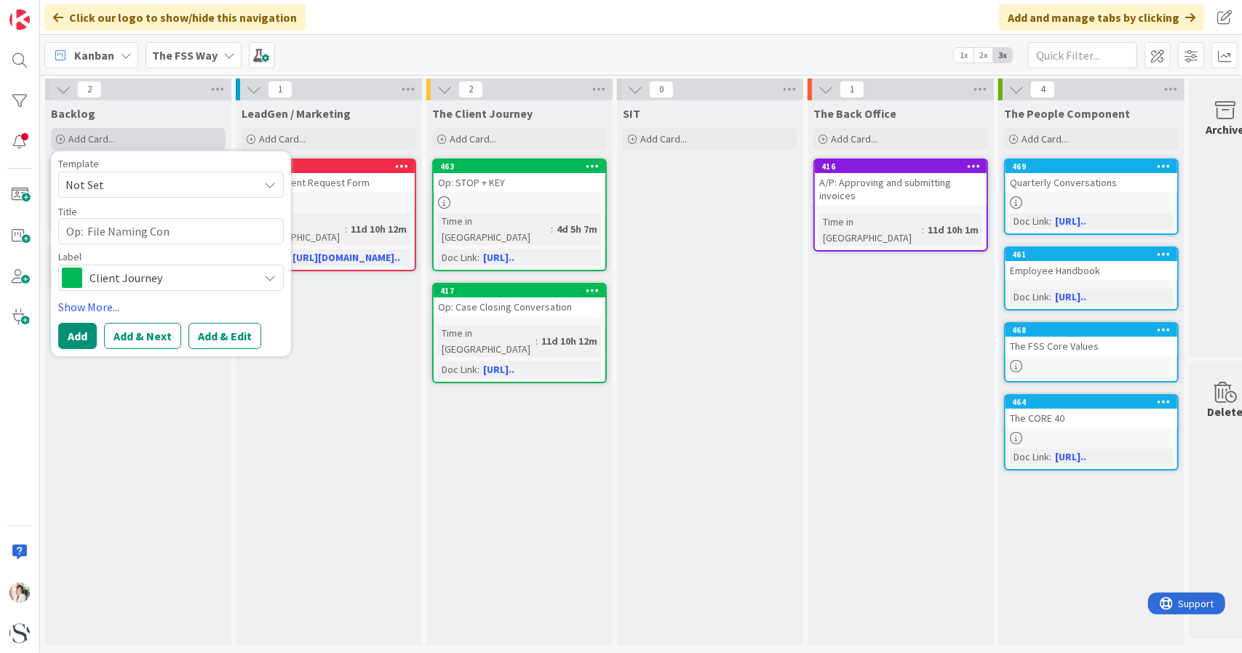
type textarea "x"
type textarea "Op: File Naming Conv"
type textarea "x"
type textarea "Op: File Naming Conve"
type textarea "x"
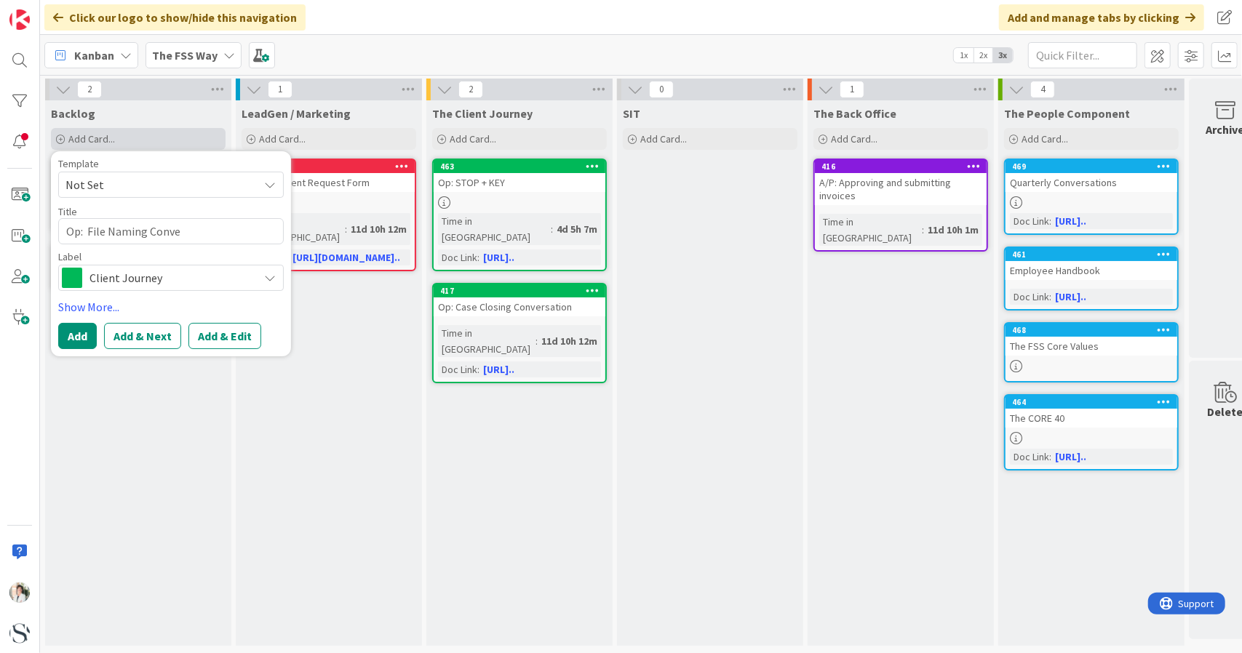
type textarea "Op: File Naming Conven"
type textarea "x"
type textarea "Op: File Naming Convent"
type textarea "x"
type textarea "Op: File Naming Conventi"
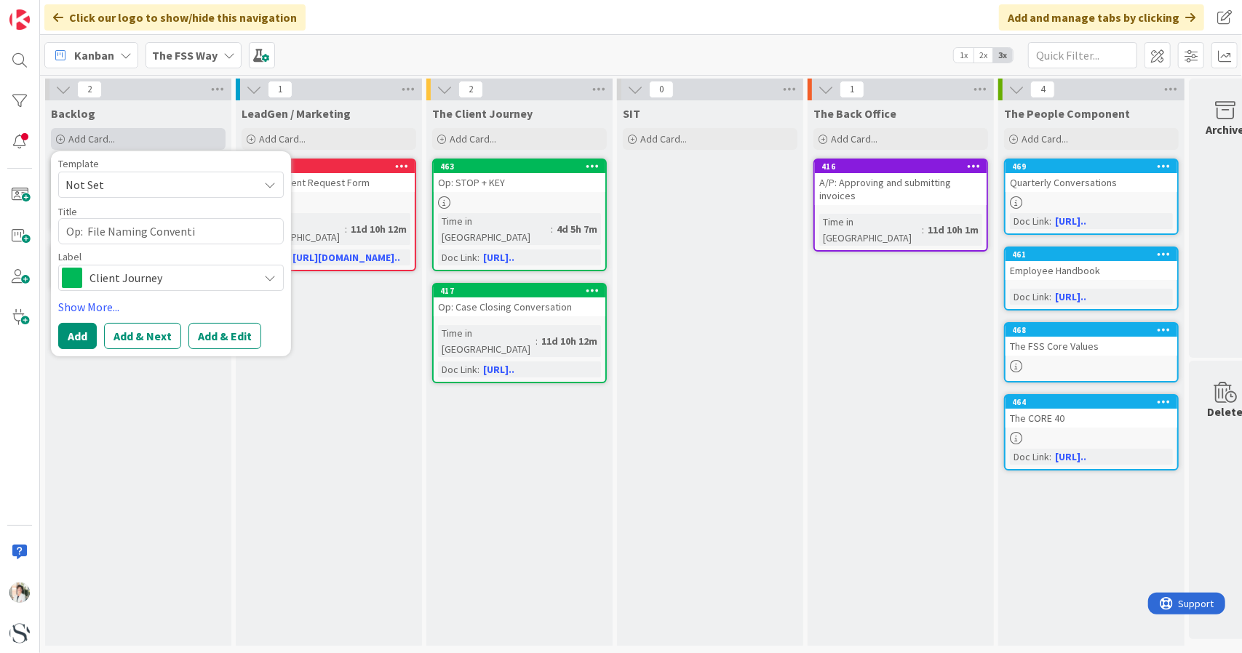
type textarea "x"
type textarea "Op: File Naming Conventio"
type textarea "x"
type textarea "Op: File Naming Convention"
click at [81, 331] on button "Add" at bounding box center [77, 336] width 39 height 26
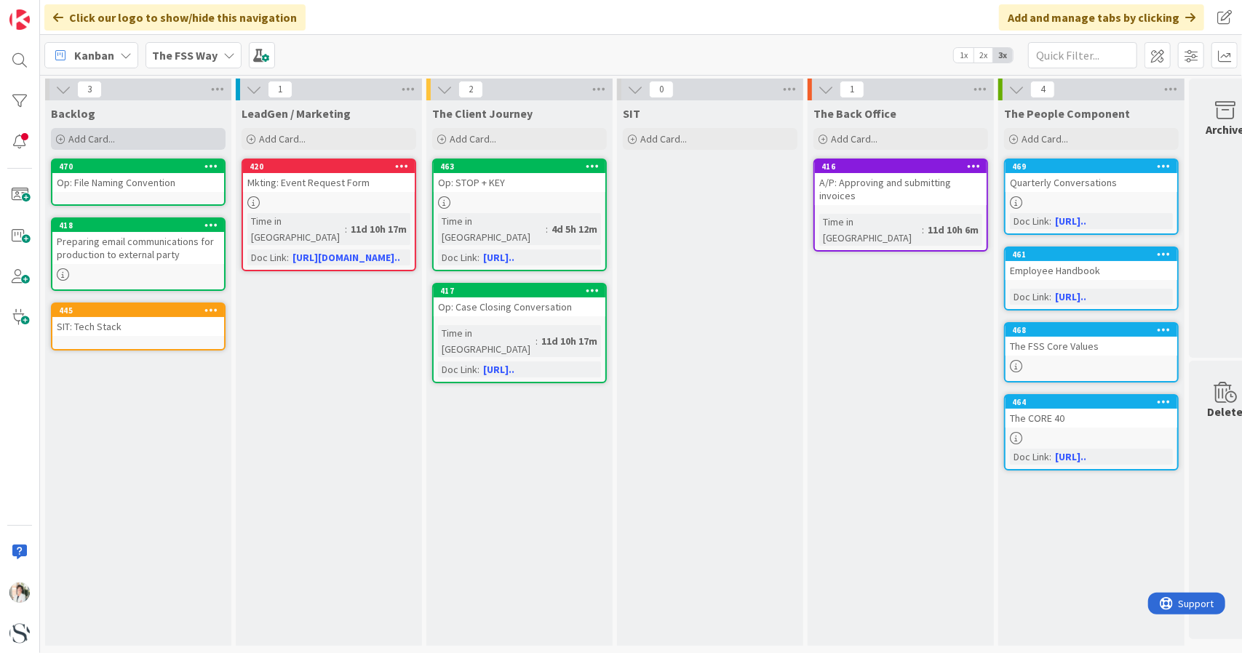
click at [68, 136] on span "Add Card..." at bounding box center [91, 138] width 47 height 13
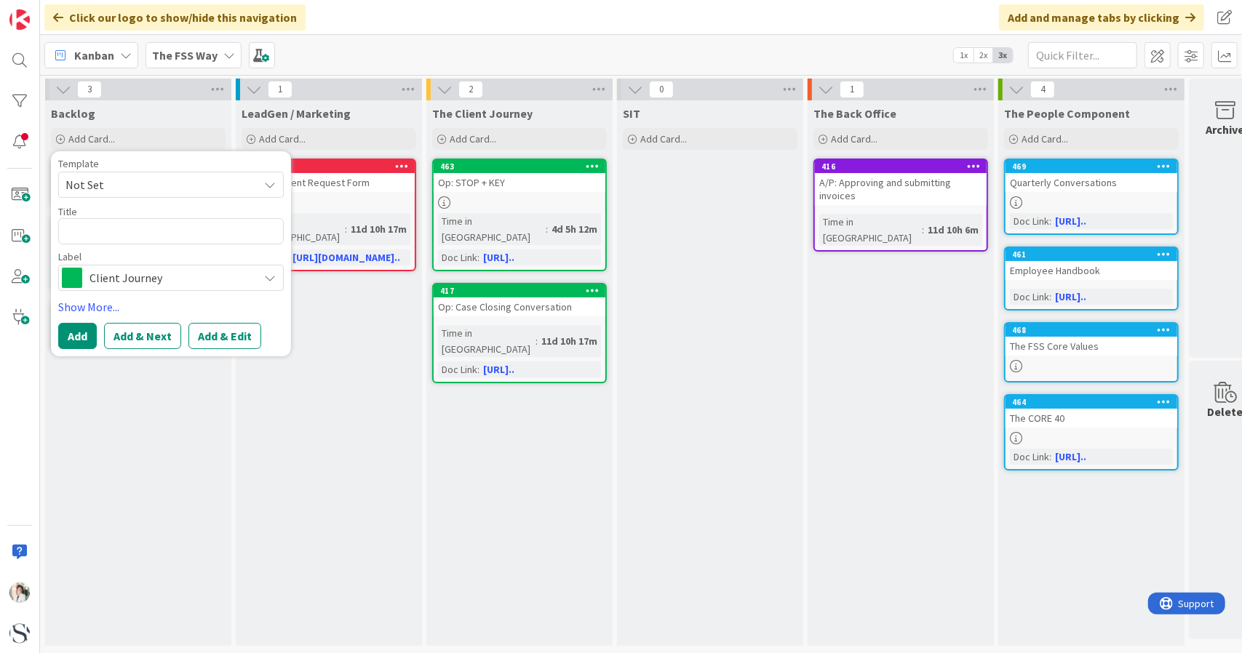
click at [137, 475] on div "Backlog Add Card... Template Not Set Title 0 / 128 Label Client Journey Show Mo…" at bounding box center [138, 373] width 186 height 546
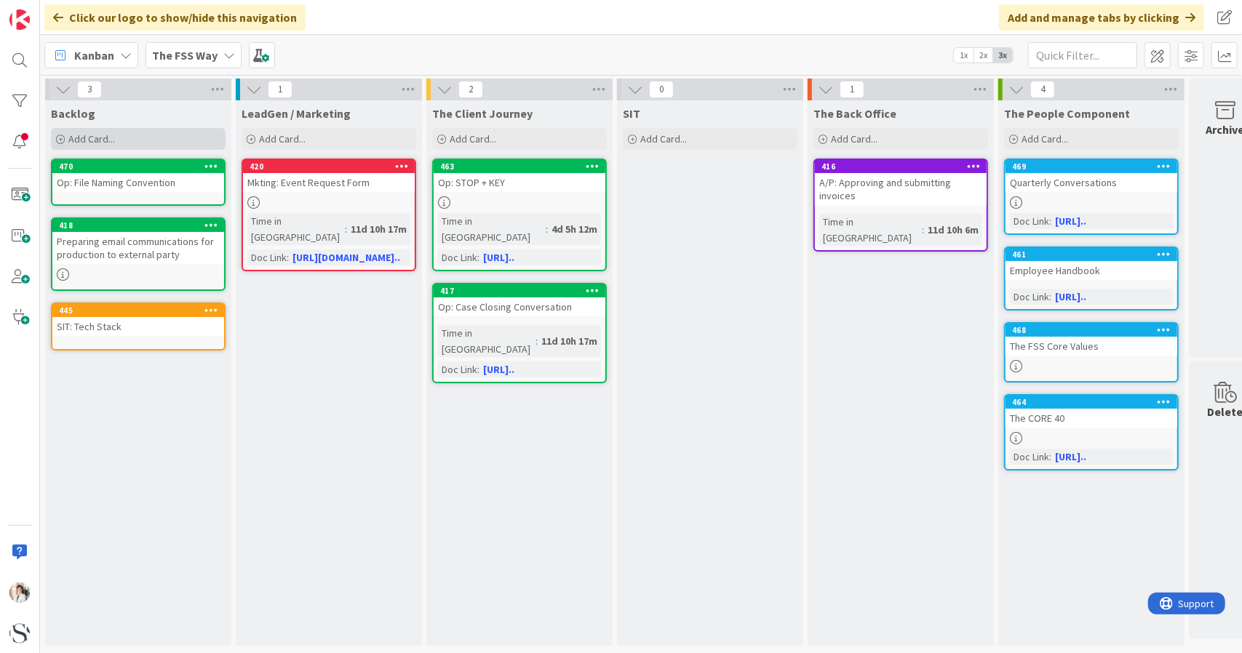
click at [99, 139] on span "Add Card..." at bounding box center [91, 138] width 47 height 13
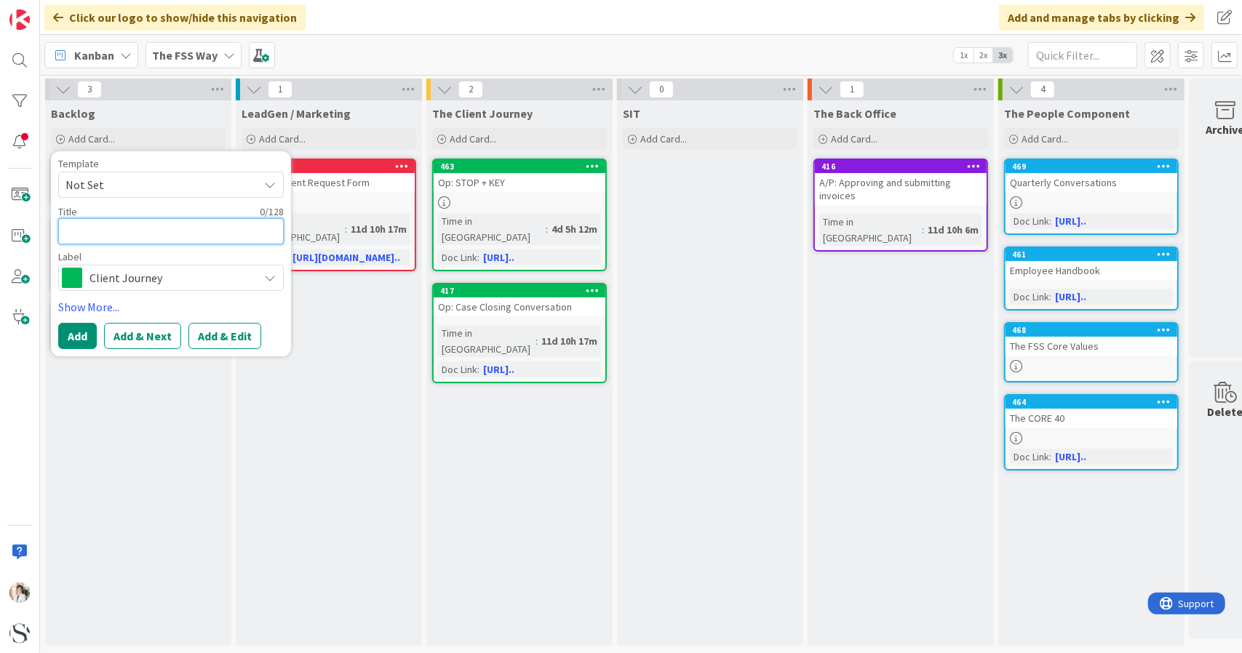
type textarea "x"
type textarea "O"
type textarea "x"
type textarea "Op"
type textarea "x"
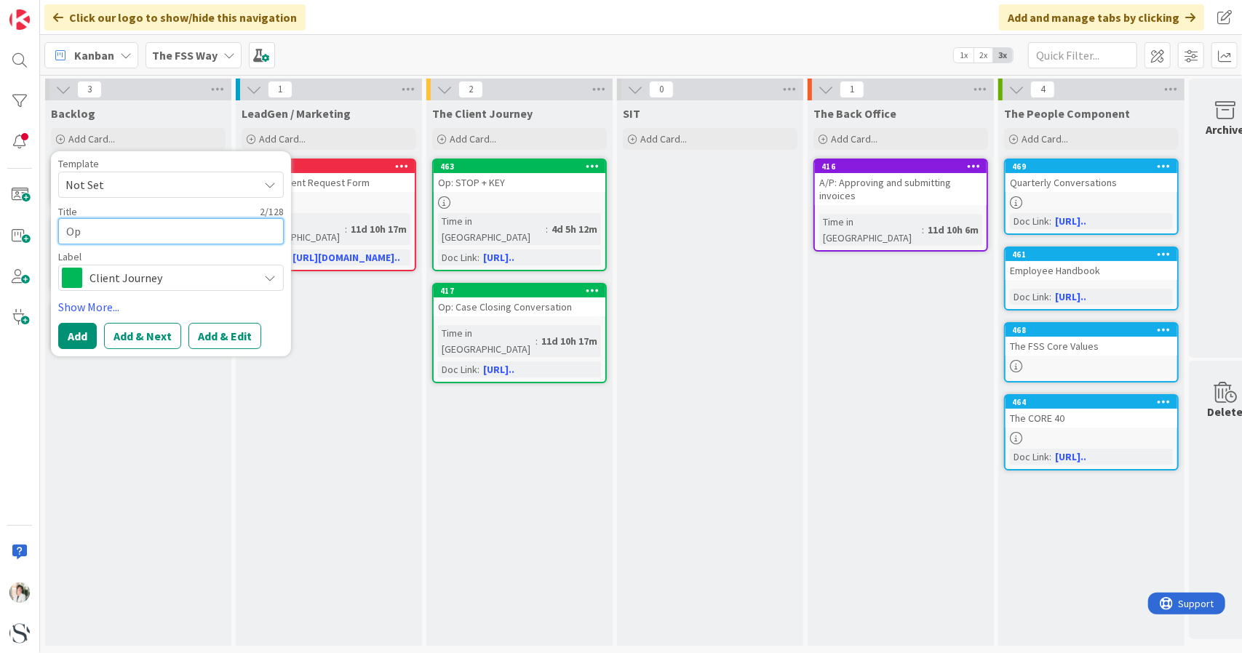
type textarea "OpL"
type textarea "x"
type textarea "OpL"
type textarea "x"
type textarea "OpL"
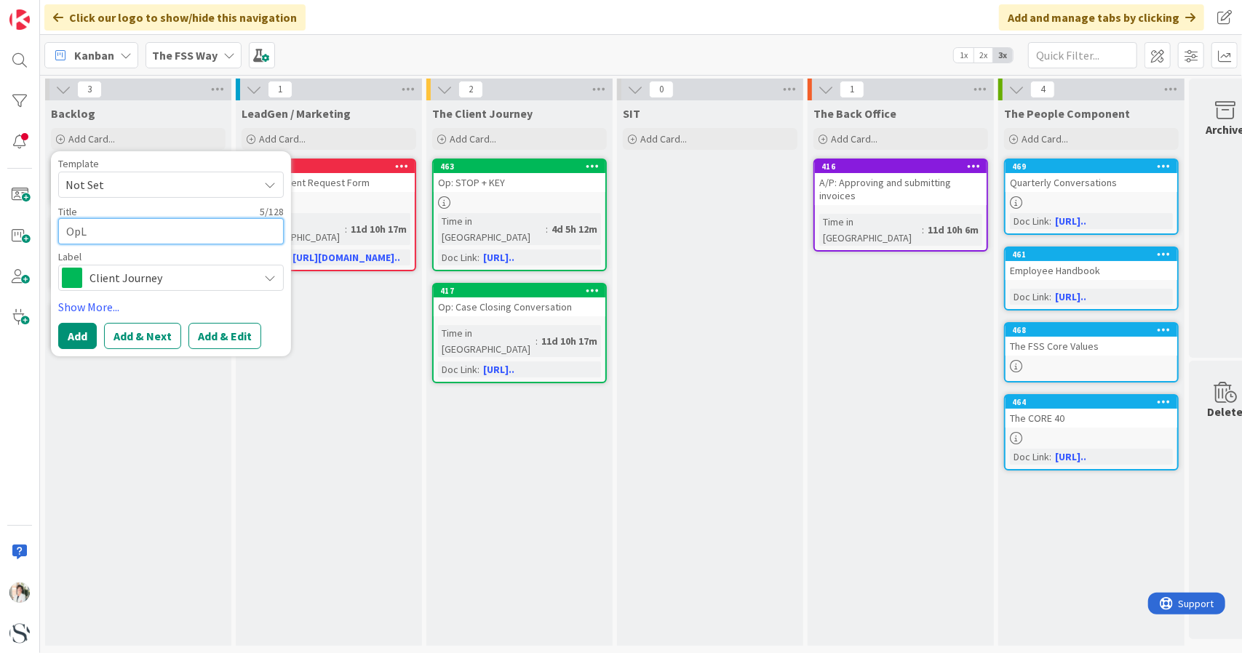
type textarea "x"
type textarea "OpL"
type textarea "x"
type textarea "OpL"
type textarea "x"
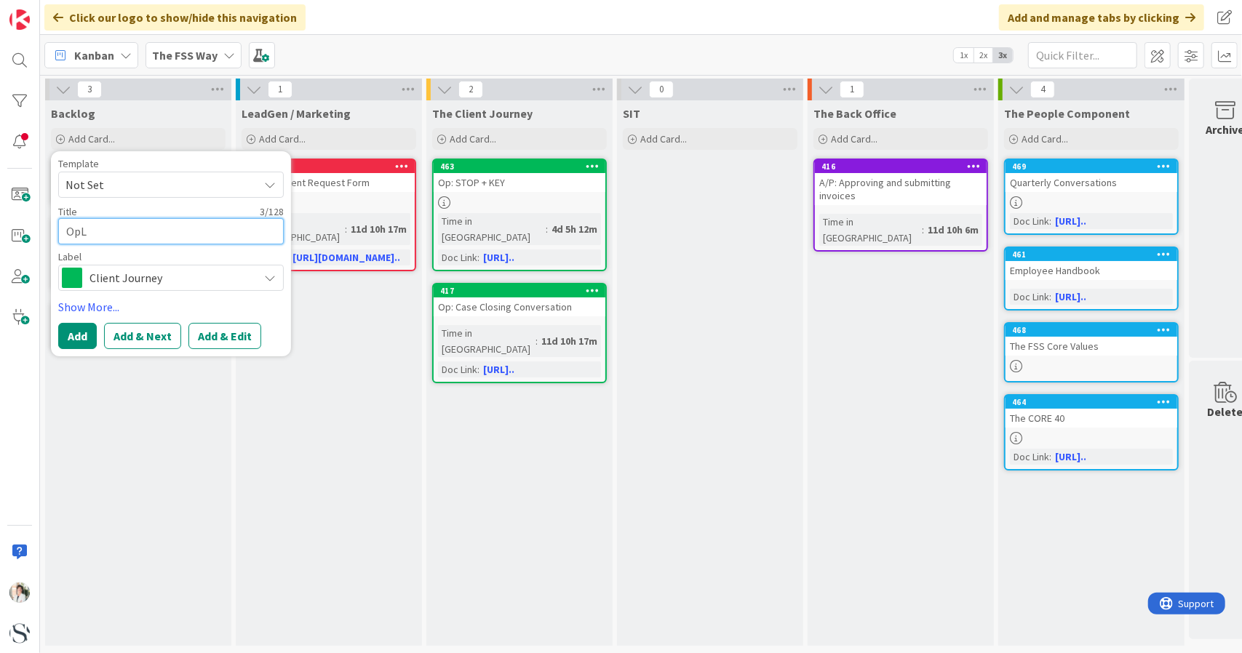
type textarea "Op"
type textarea "x"
type textarea "Op:"
type textarea "x"
type textarea "Op:"
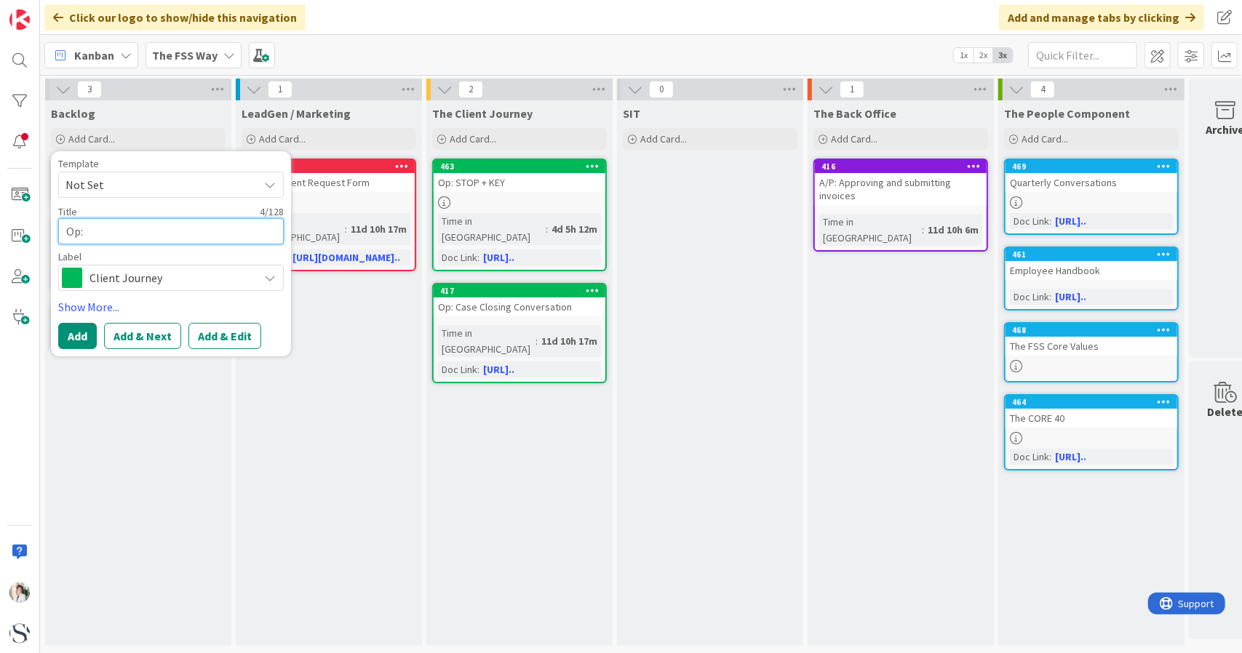
type textarea "x"
type textarea "Op: C"
type textarea "x"
type textarea "Op: Cl"
type textarea "x"
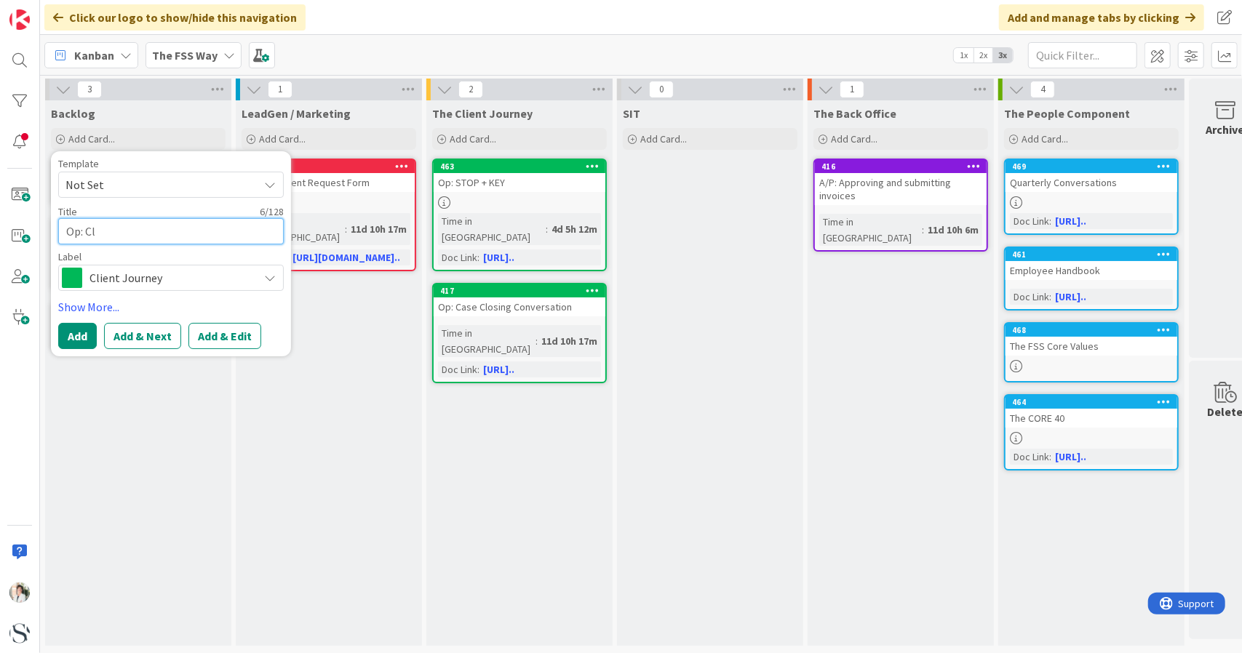
type textarea "Op: Cli"
type textarea "x"
type textarea "Op: Clie"
type textarea "x"
type textarea "Op: Clien"
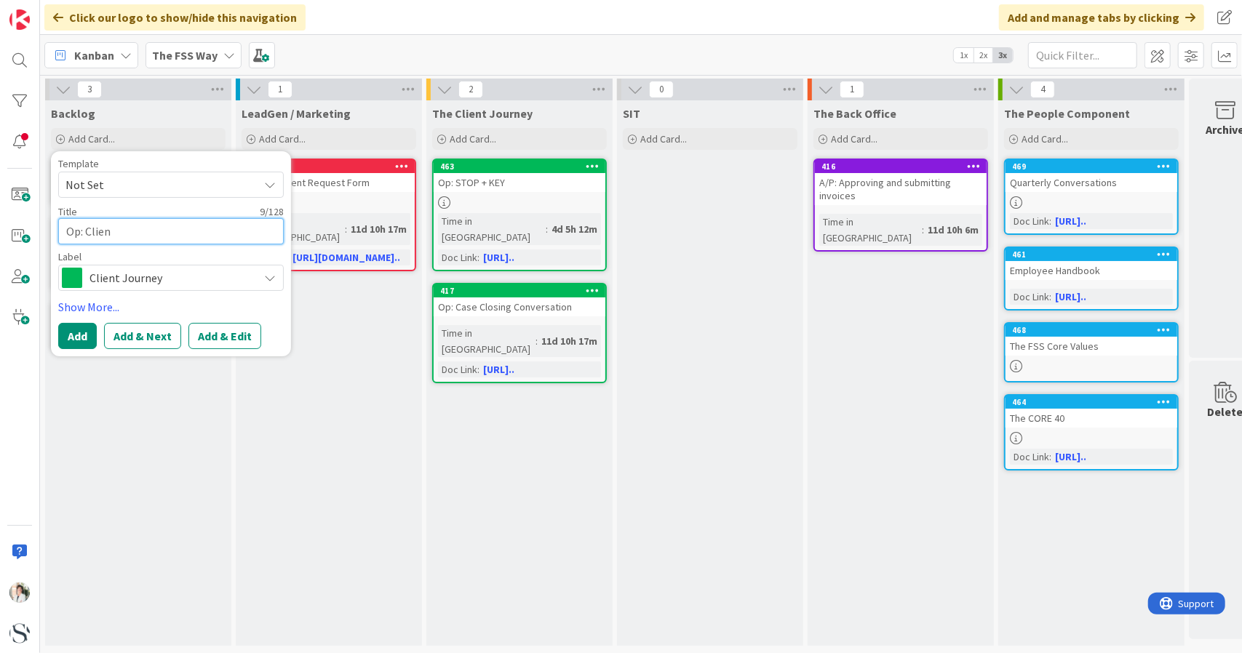
type textarea "x"
type textarea "Op: Client"
type textarea "x"
type textarea "Op: Client"
type textarea "x"
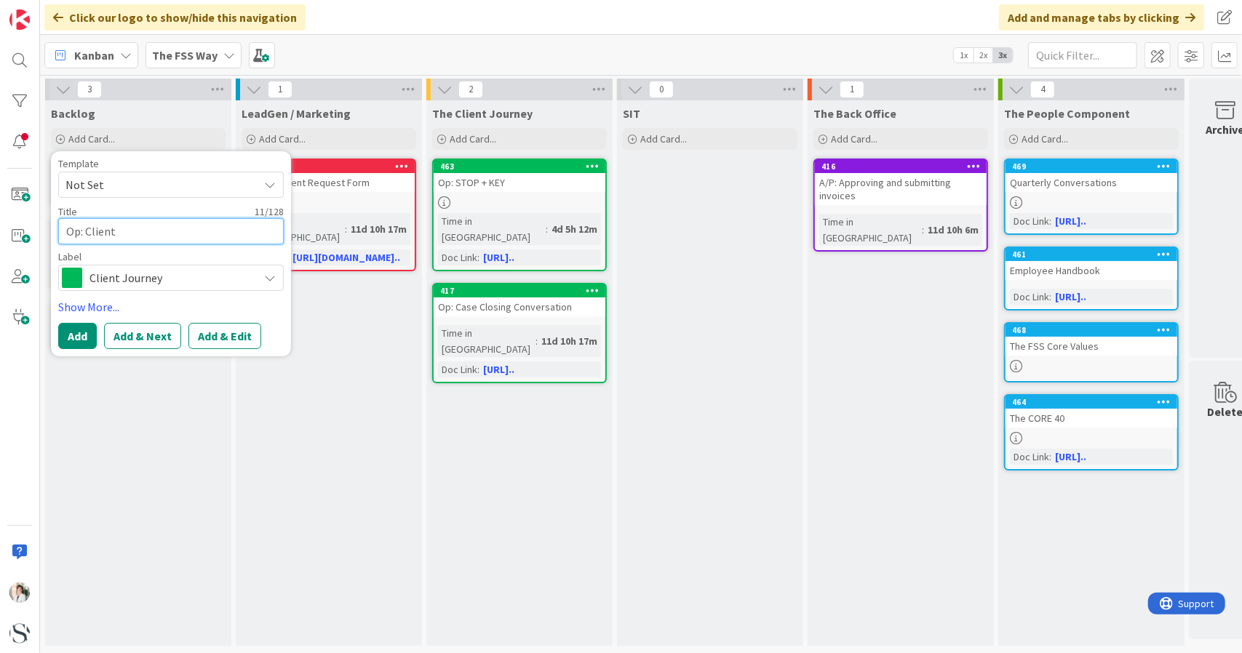
type textarea "Op: Client F"
type textarea "x"
type textarea "Op: Client Fi"
type textarea "x"
type textarea "Op: Client Fil"
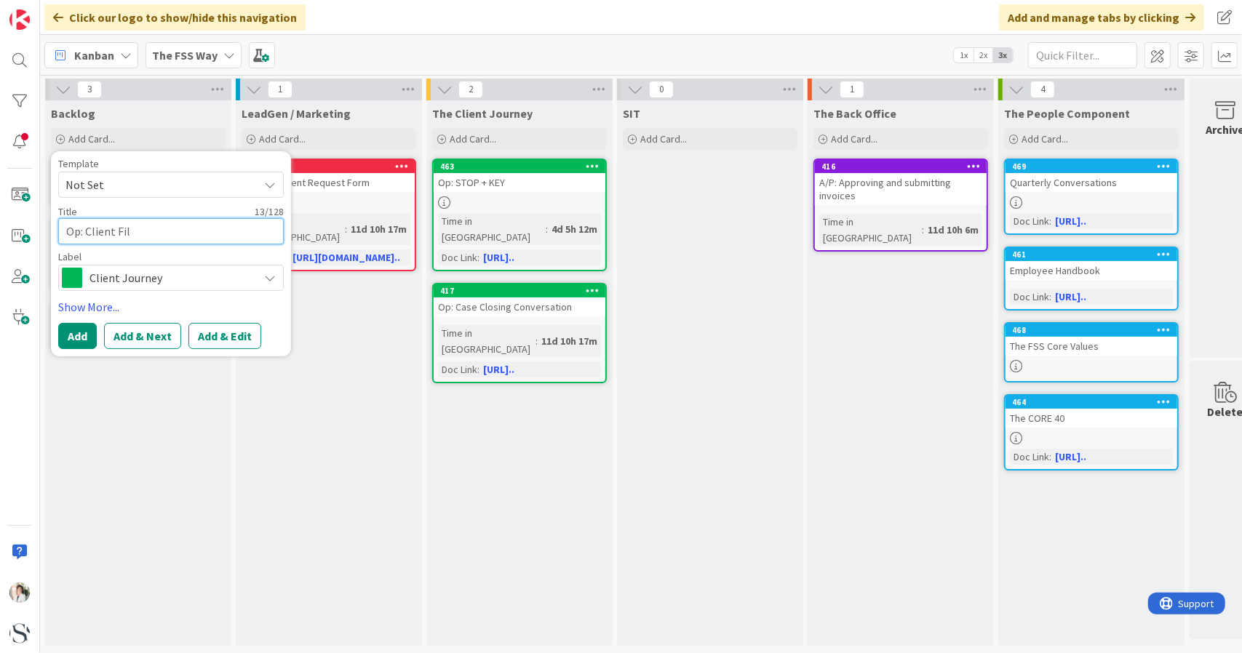
type textarea "x"
type textarea "Op: Client File"
type textarea "x"
type textarea "Op: Client File"
type textarea "x"
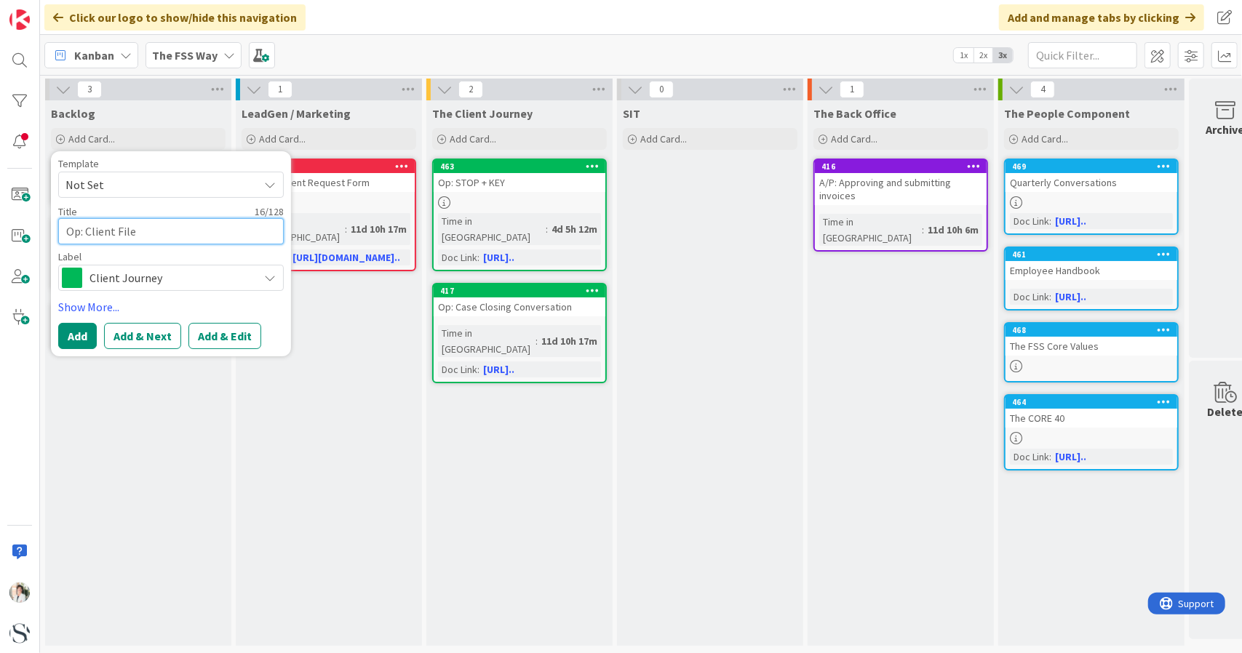
type textarea "Op: Client File H"
type textarea "x"
type textarea "Op: Client File Hy"
type textarea "x"
type textarea "Op: Client File Hyg"
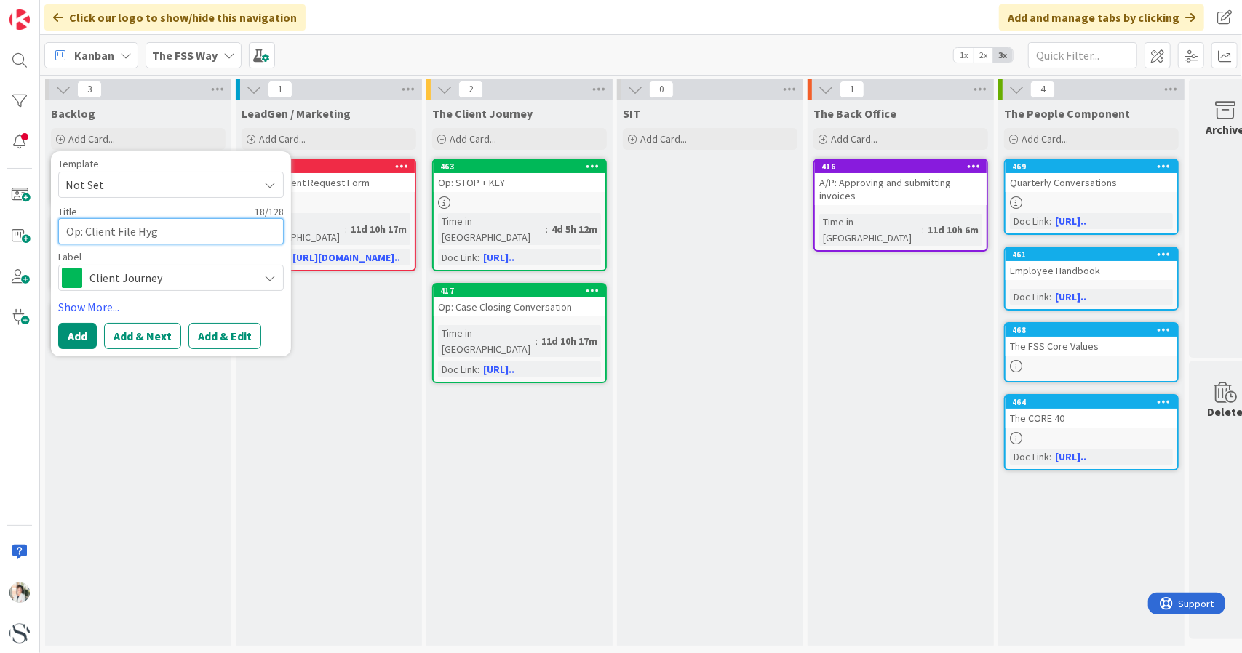
type textarea "x"
type textarea "Op: Client File Hyge"
type textarea "x"
type textarea "Op: Client File Hygei"
type textarea "x"
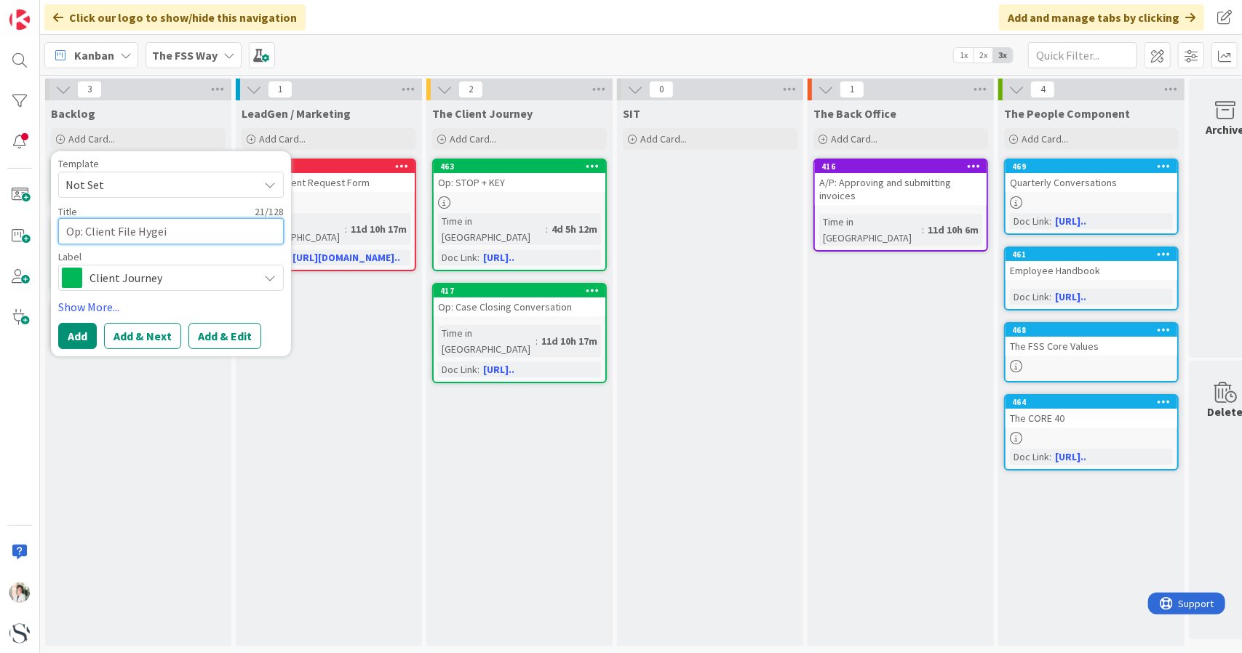
type textarea "Op: Client File Hygein"
type textarea "x"
type textarea "Op: Client File Hygeine"
type textarea "x"
type textarea "Op: Client File Hygein"
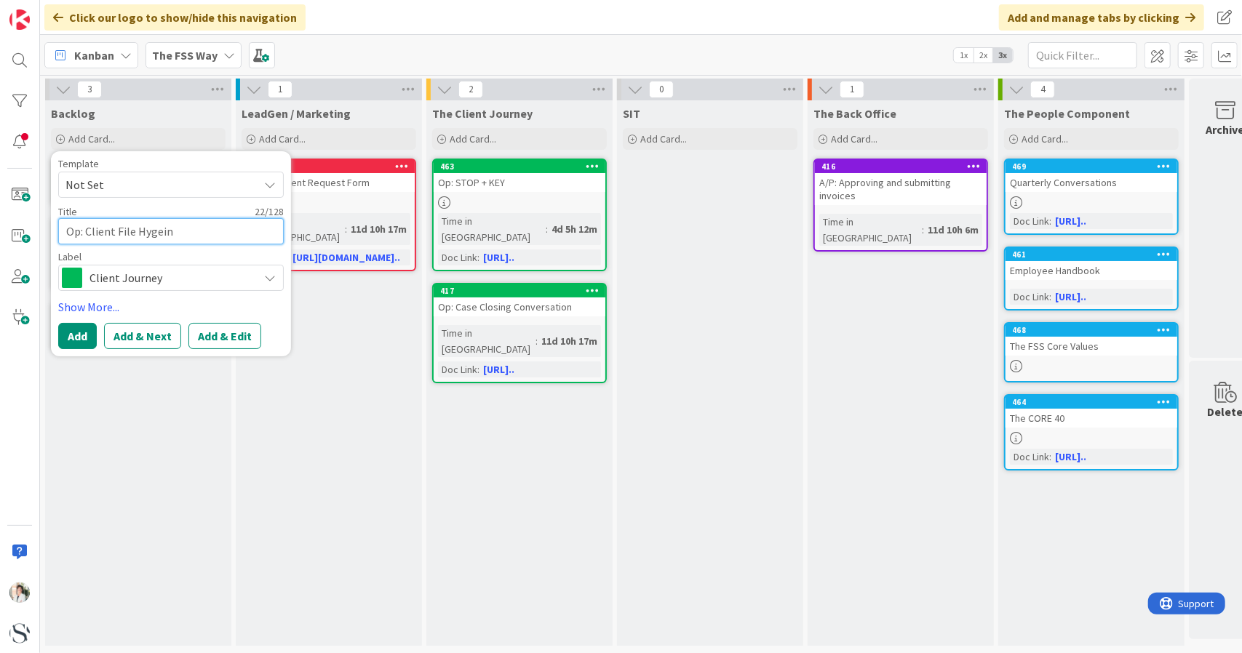
type textarea "x"
type textarea "Op: Client File Hygei"
type textarea "x"
type textarea "Op: Client File Hyge"
type textarea "x"
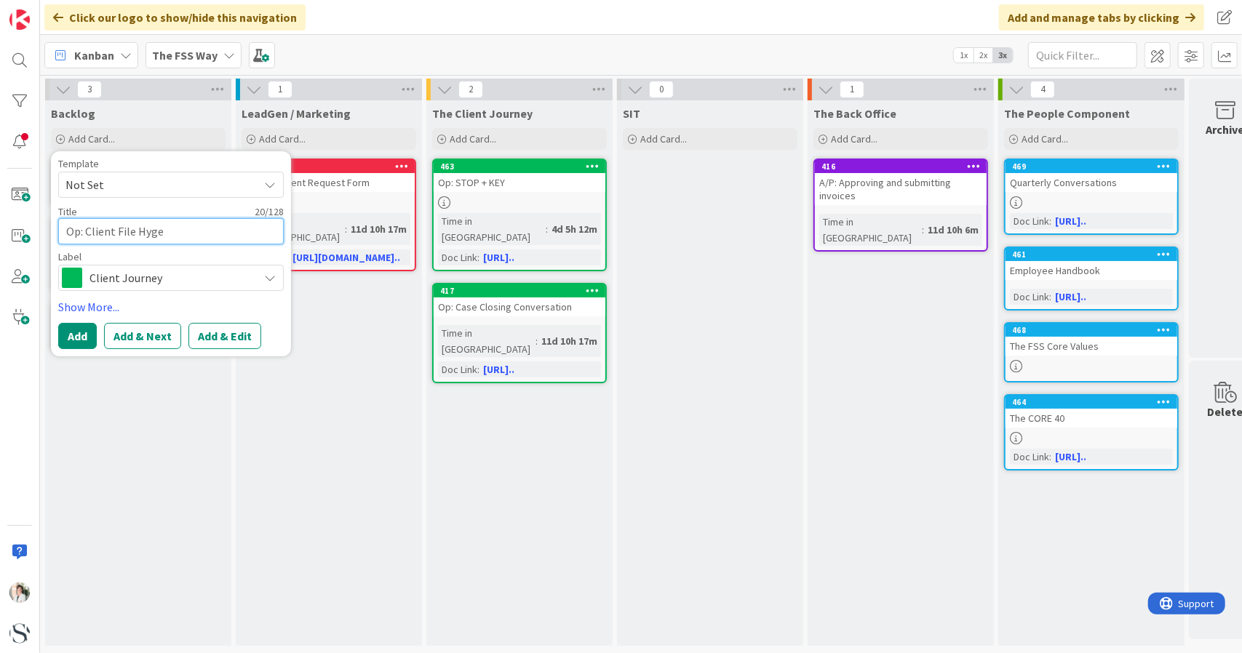
type textarea "Op: Client File Hyg"
type textarea "x"
type textarea "Op: Client File Hygi"
type textarea "x"
type textarea "Op: Client File Hygie"
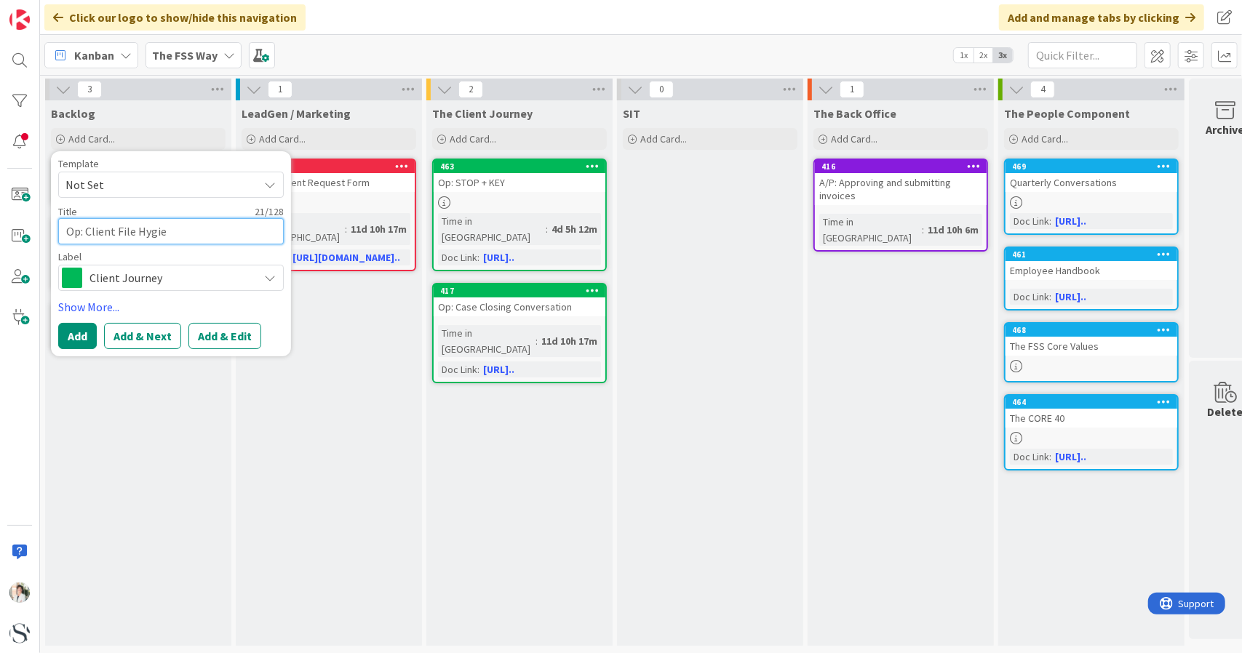
type textarea "x"
type textarea "Op: Client File Hygien"
type textarea "x"
type textarea "Op: Client File Hygiene"
click at [77, 338] on button "Add" at bounding box center [77, 336] width 39 height 26
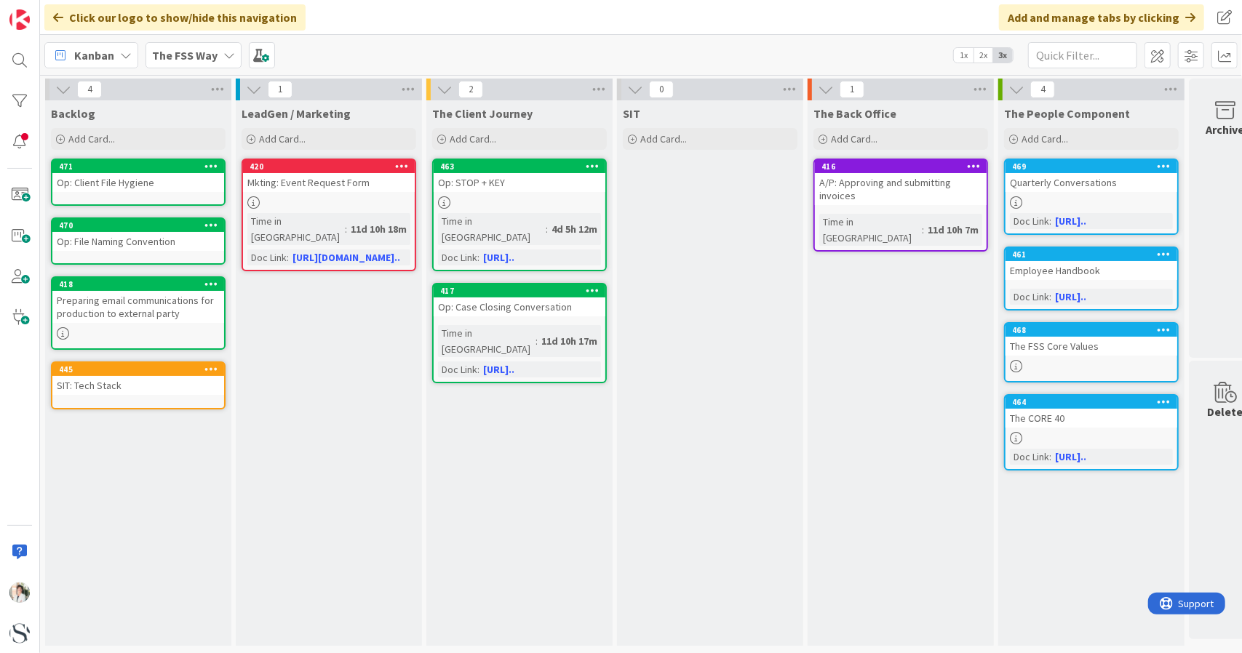
click at [77, 300] on div "Preparing email communications for production to external party" at bounding box center [138, 307] width 172 height 32
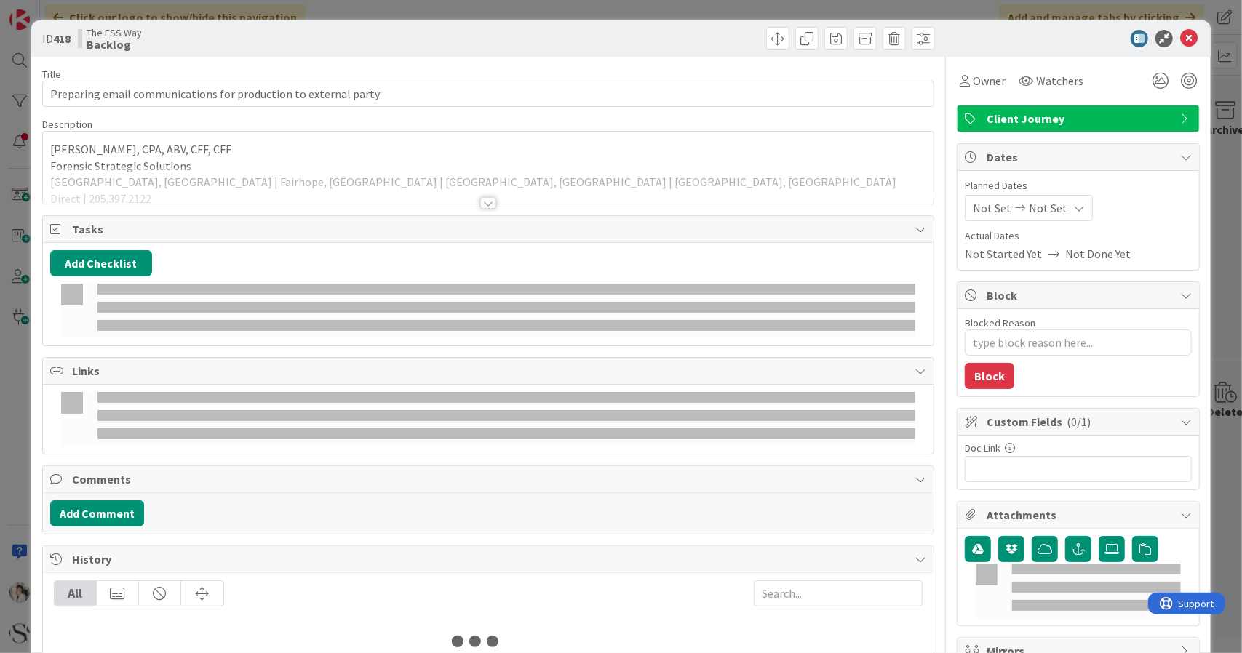
type textarea "x"
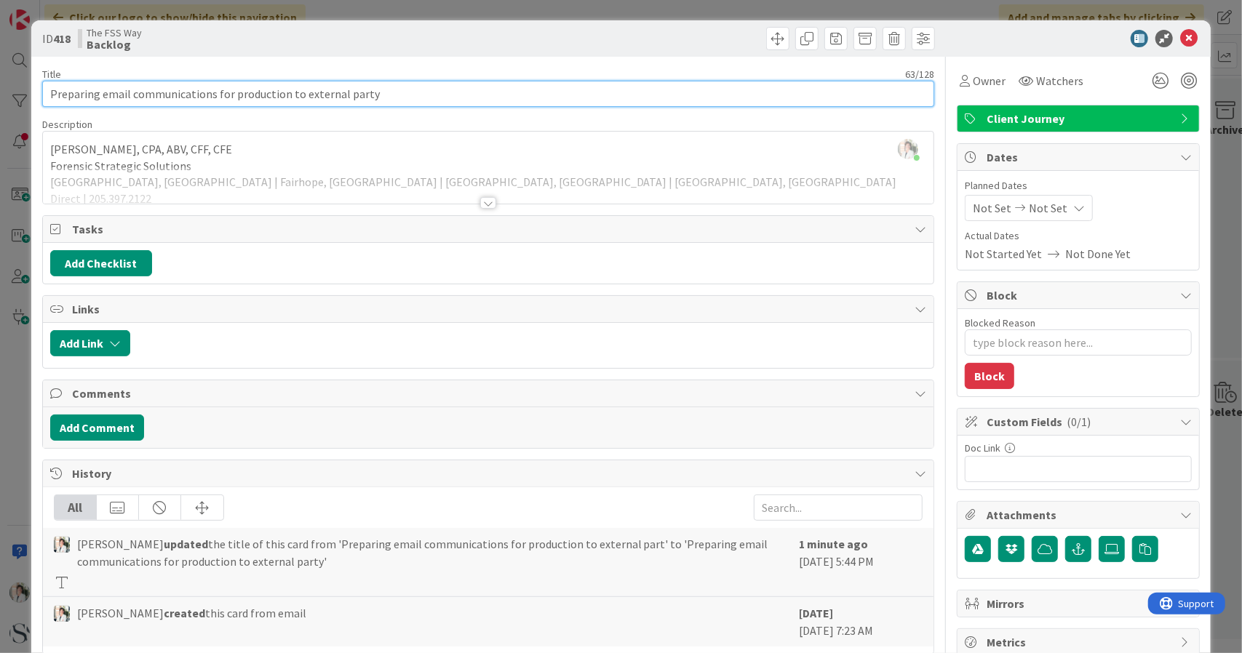
click at [49, 93] on input "Preparing email communications for production to external party" at bounding box center [488, 94] width 893 height 26
type input "Op: Preparing email communications for production to external party"
type textarea "x"
type input "Op: Preparing email communications for production to external party"
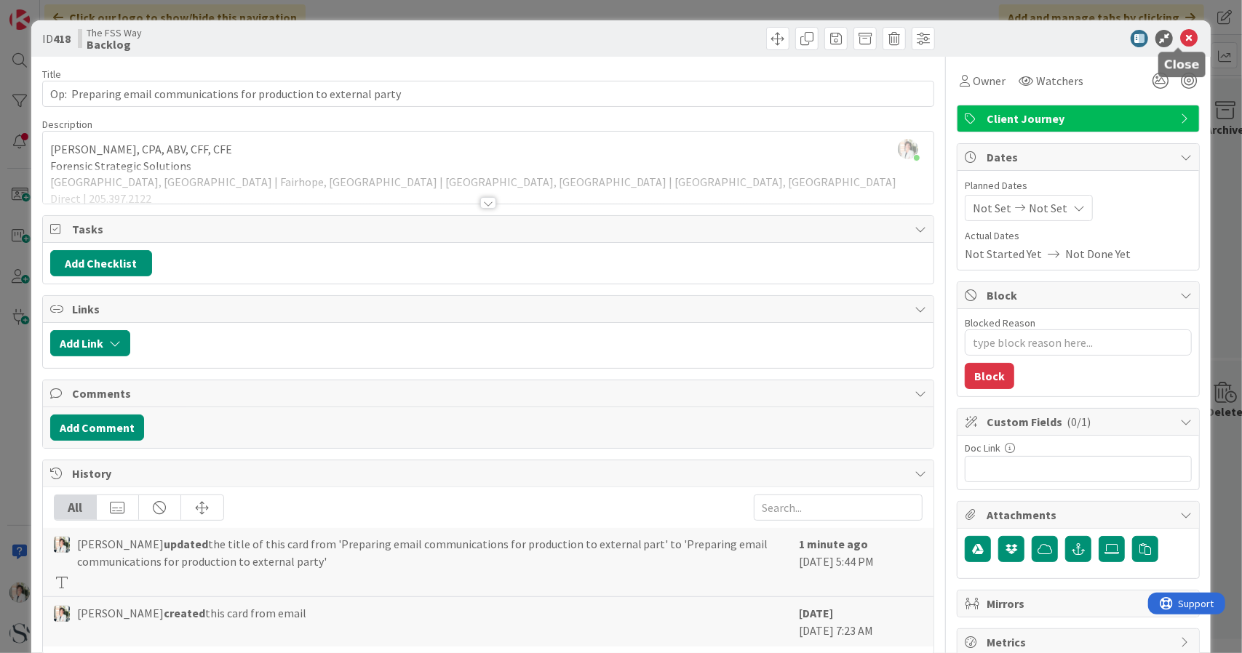
click at [1180, 39] on icon at bounding box center [1188, 38] width 17 height 17
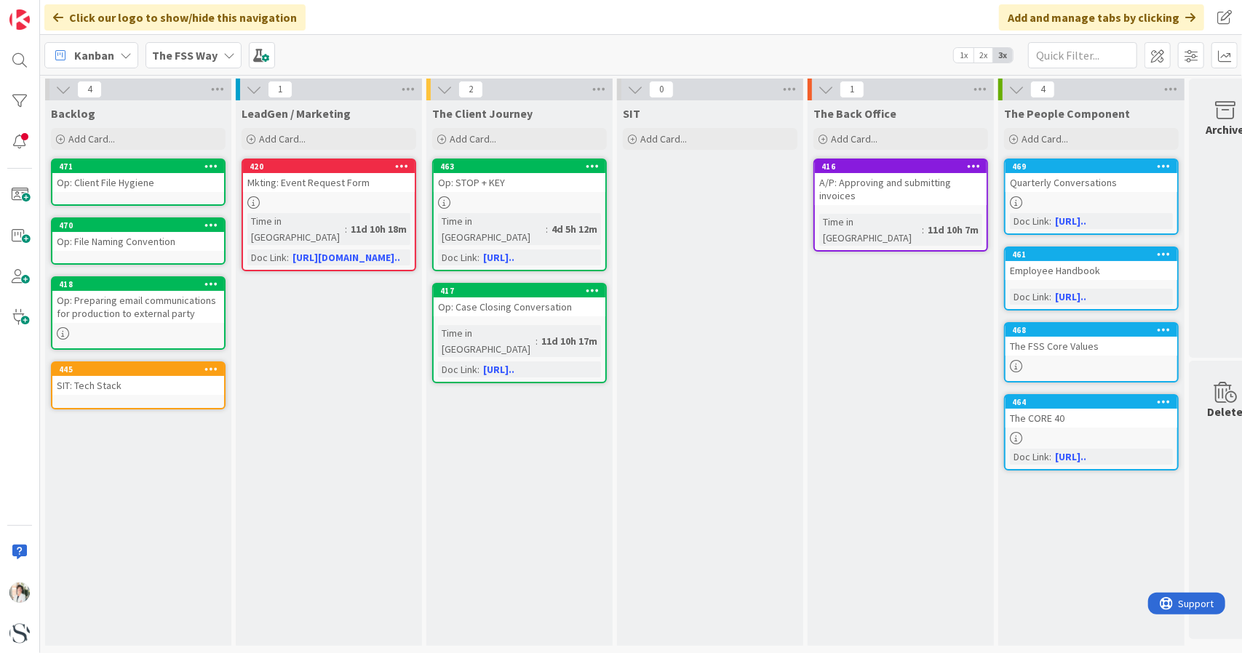
click at [64, 303] on div "Op: Preparing email communications for production to external party" at bounding box center [138, 307] width 172 height 32
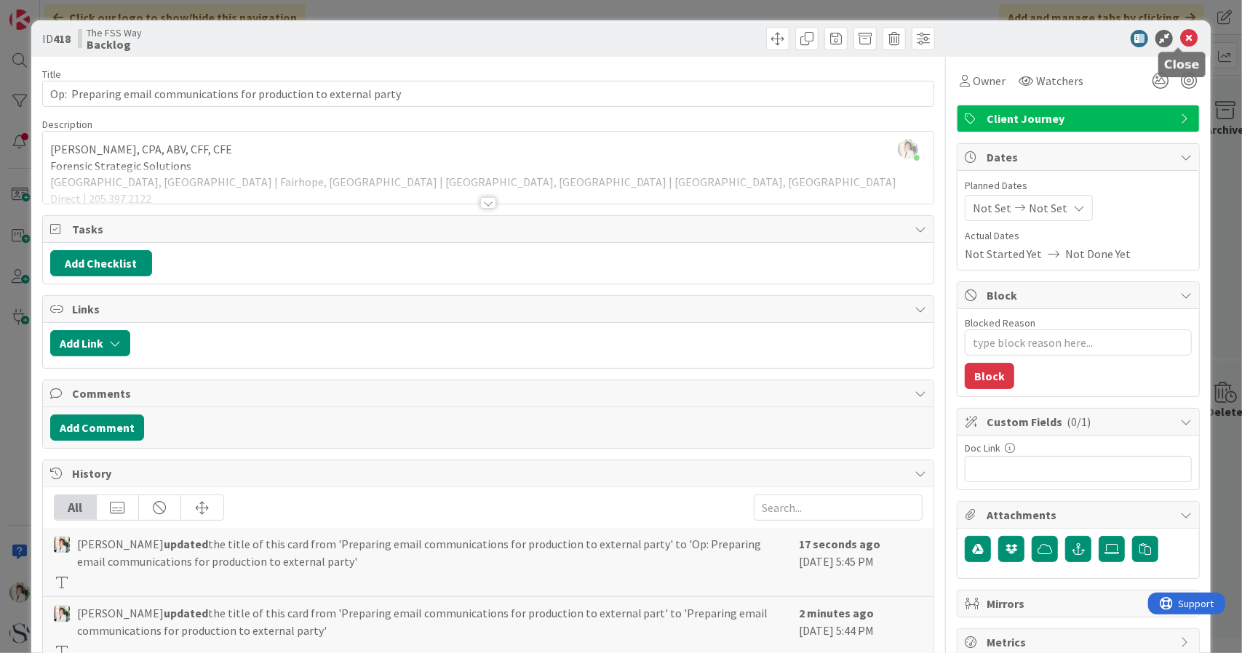
click at [1180, 35] on icon at bounding box center [1188, 38] width 17 height 17
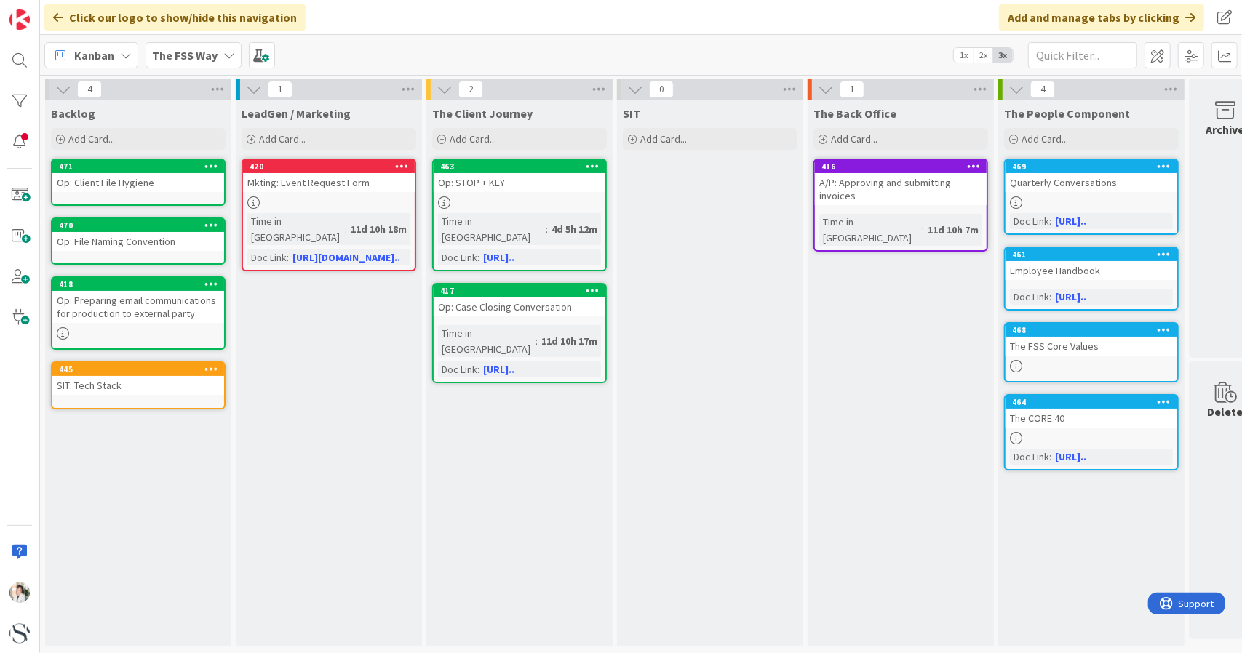
click at [725, 309] on div "SIT Add Card..." at bounding box center [710, 373] width 186 height 546
click at [899, 188] on div "A/P: Approving and submitting invoices" at bounding box center [901, 189] width 172 height 32
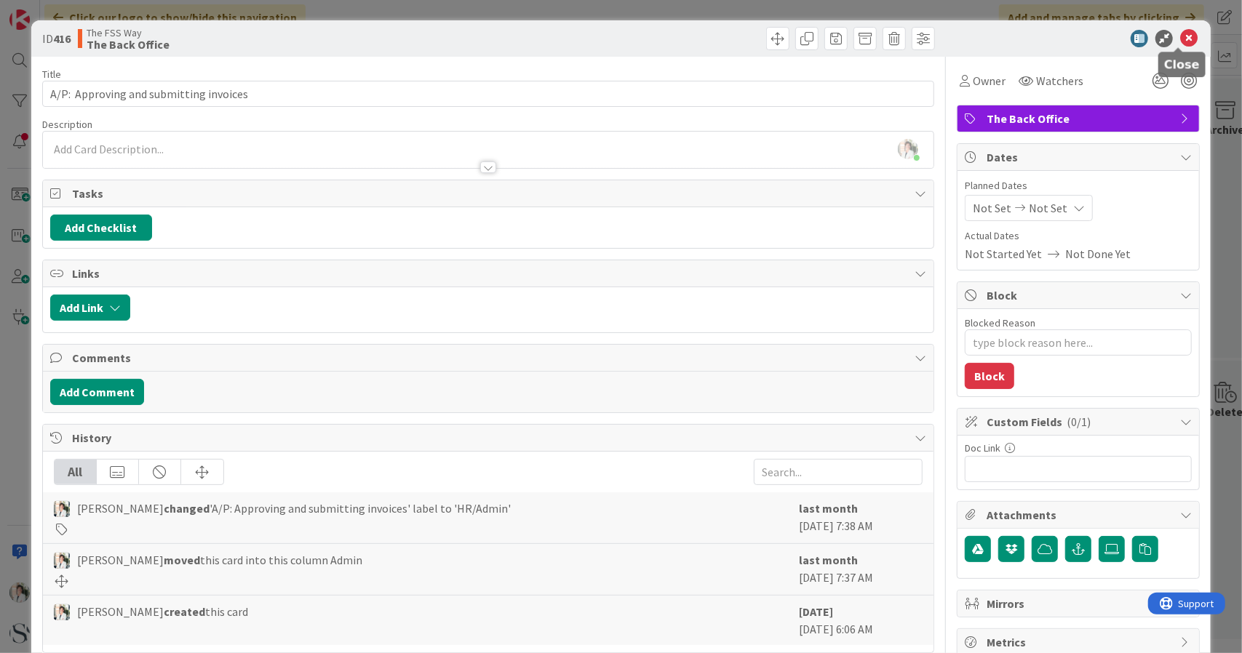
click at [1182, 42] on icon at bounding box center [1188, 38] width 17 height 17
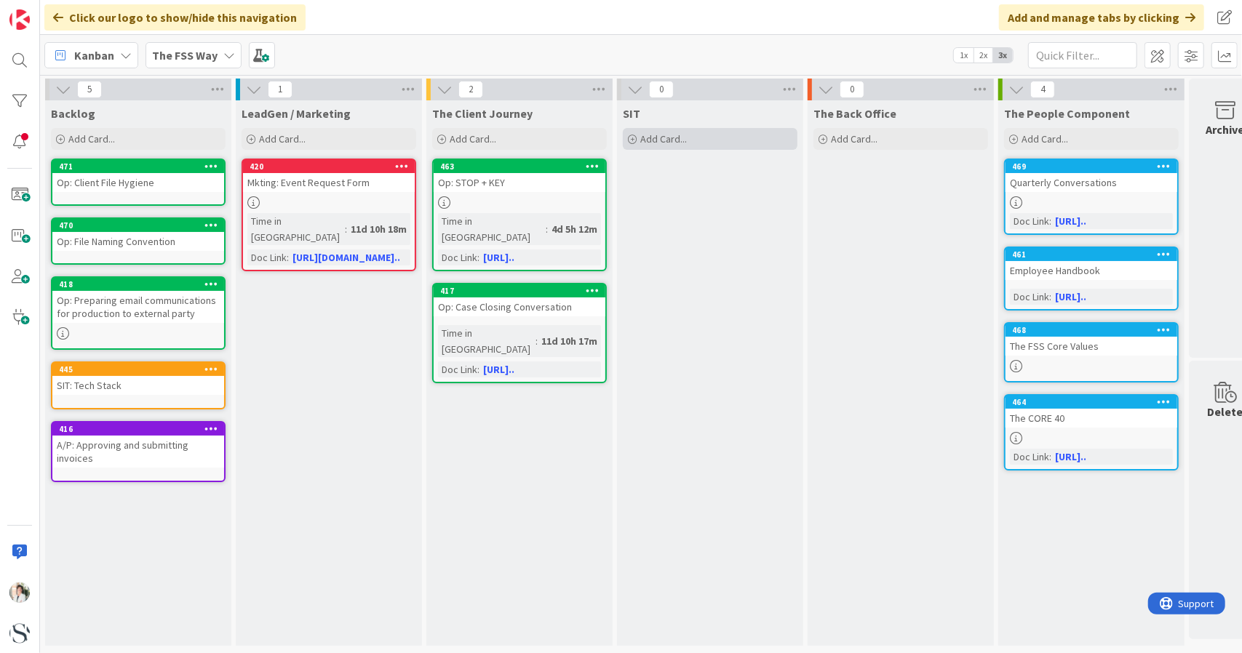
click at [655, 136] on span "Add Card..." at bounding box center [663, 138] width 47 height 13
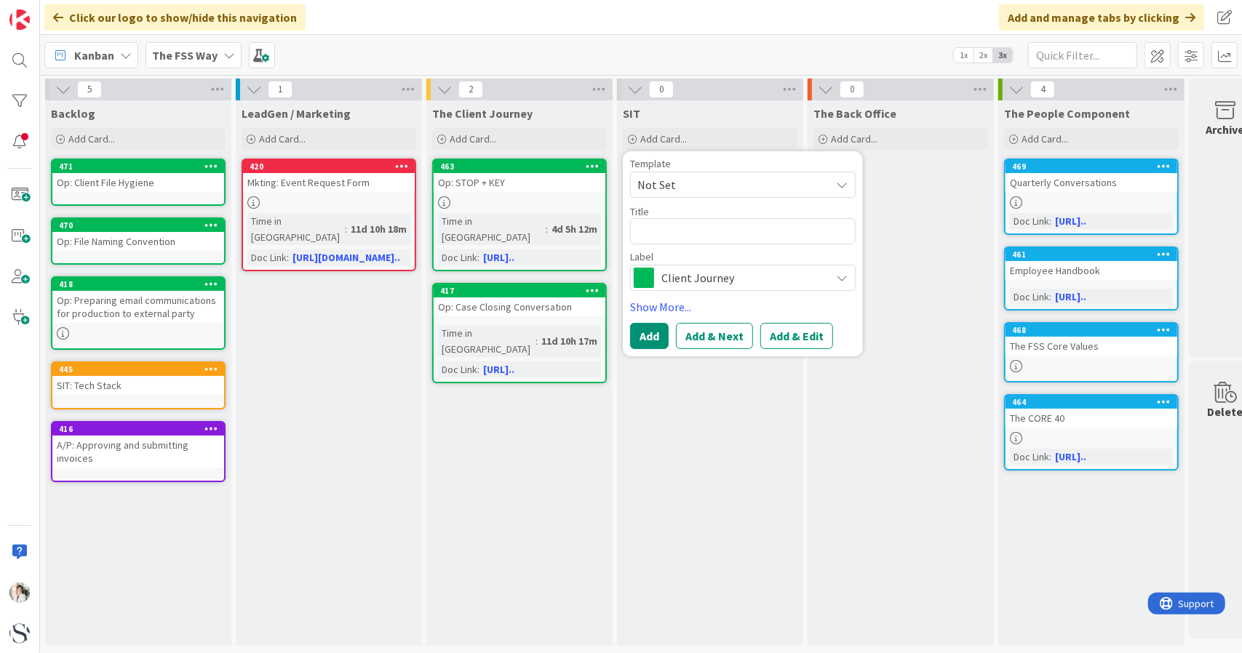
click at [715, 445] on div "SIT Add Card... Template Not Set Title 0 / 128 Label Client Journey Show More..…" at bounding box center [710, 373] width 186 height 546
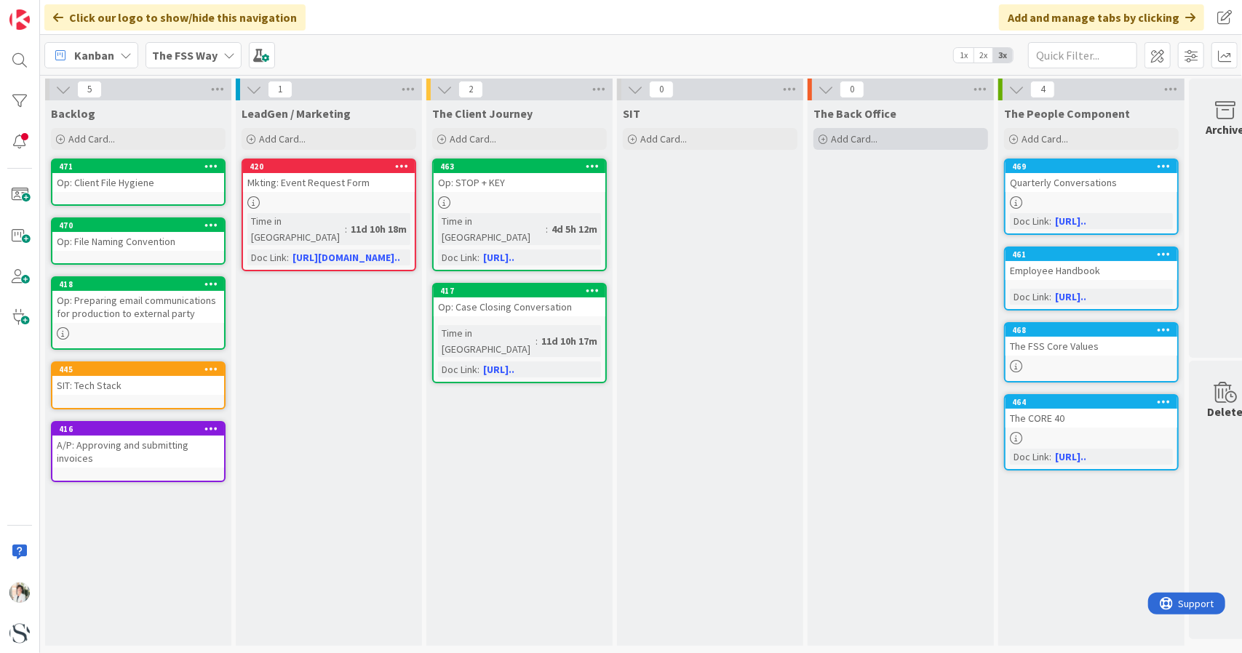
click at [823, 141] on icon at bounding box center [823, 139] width 9 height 9
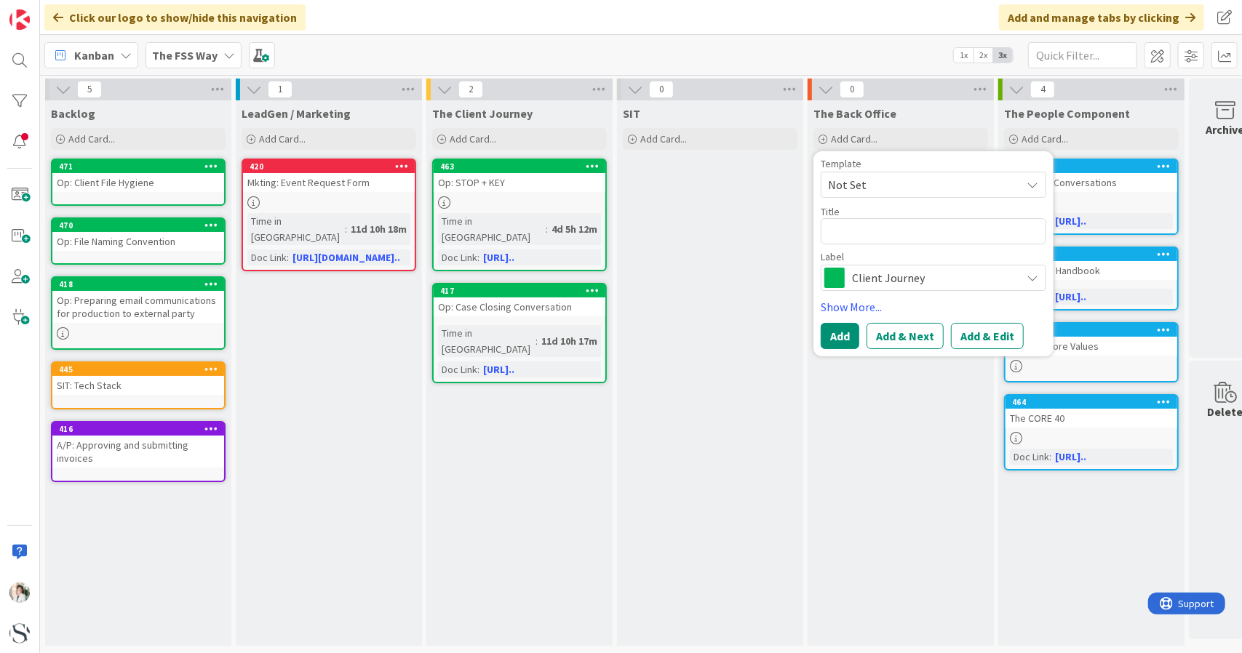
type textarea "x"
type textarea "A"
type textarea "x"
type textarea "A/"
type textarea "x"
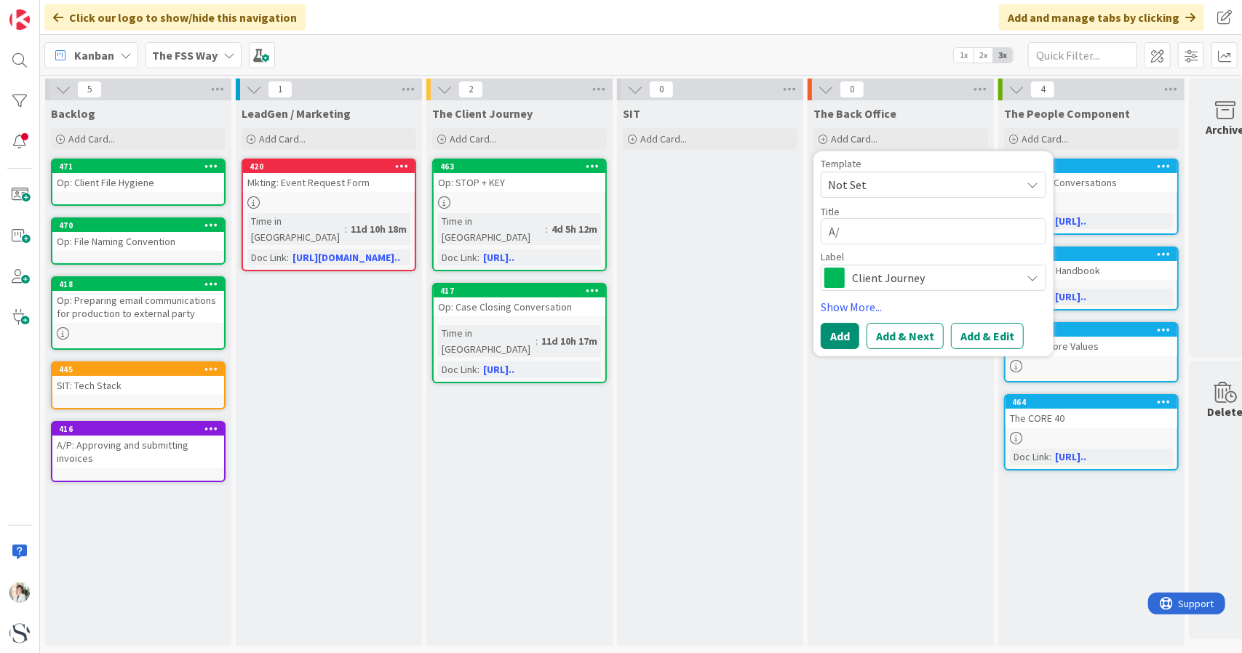
type textarea "A/P"
type textarea "x"
type textarea "A/P:"
type textarea "x"
type textarea "A/P:"
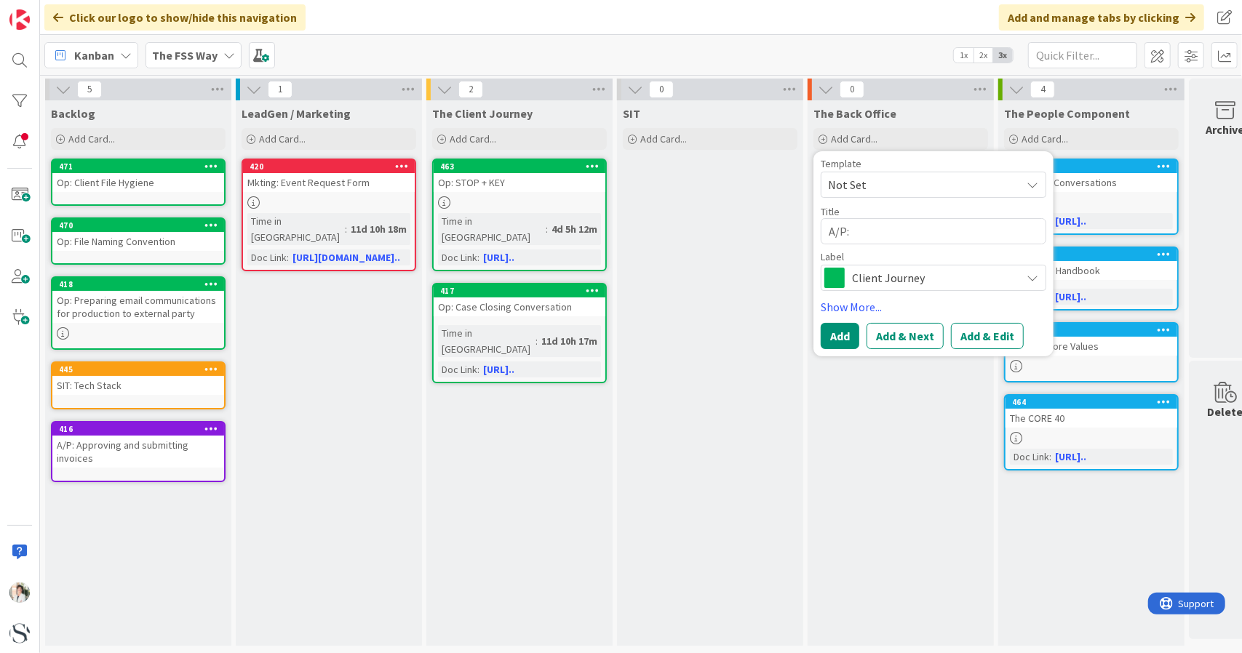
type textarea "x"
type textarea "A/P:"
type textarea "x"
type textarea "A/P: E"
type textarea "x"
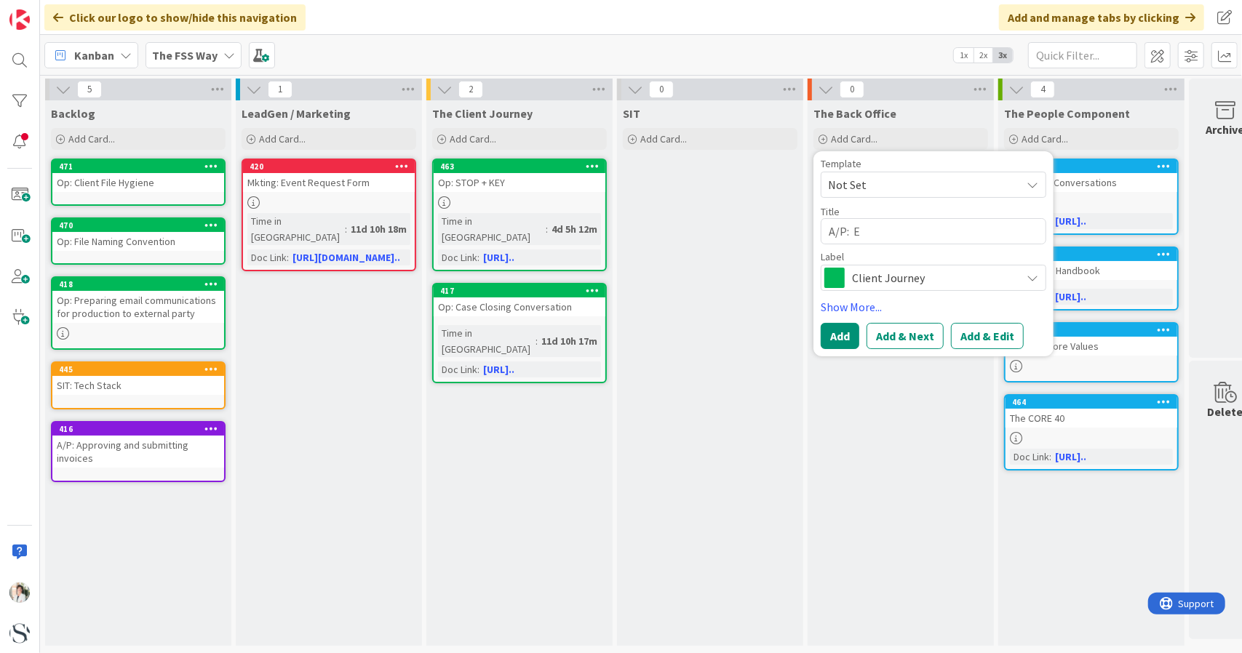
type textarea "A/P: Em"
type textarea "x"
type textarea "A/P: Emp"
type textarea "x"
type textarea "A/P: Empl"
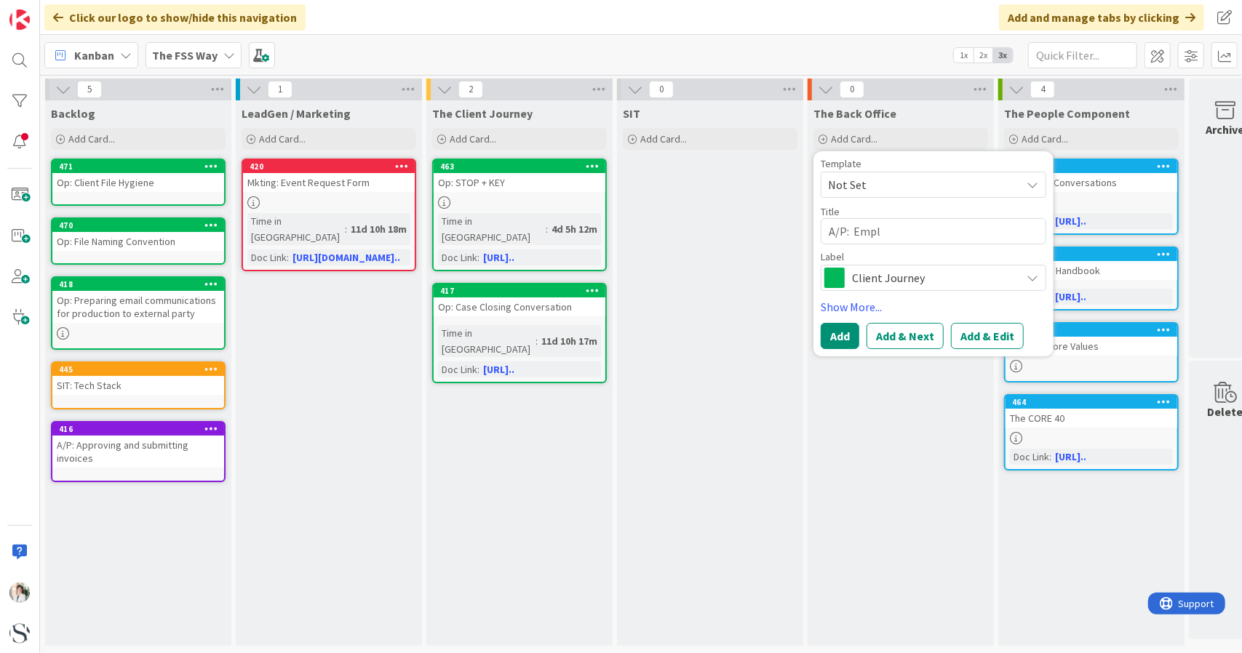
type textarea "x"
type textarea "A/P: Emplo"
type textarea "x"
type textarea "A/P: Employe"
type textarea "x"
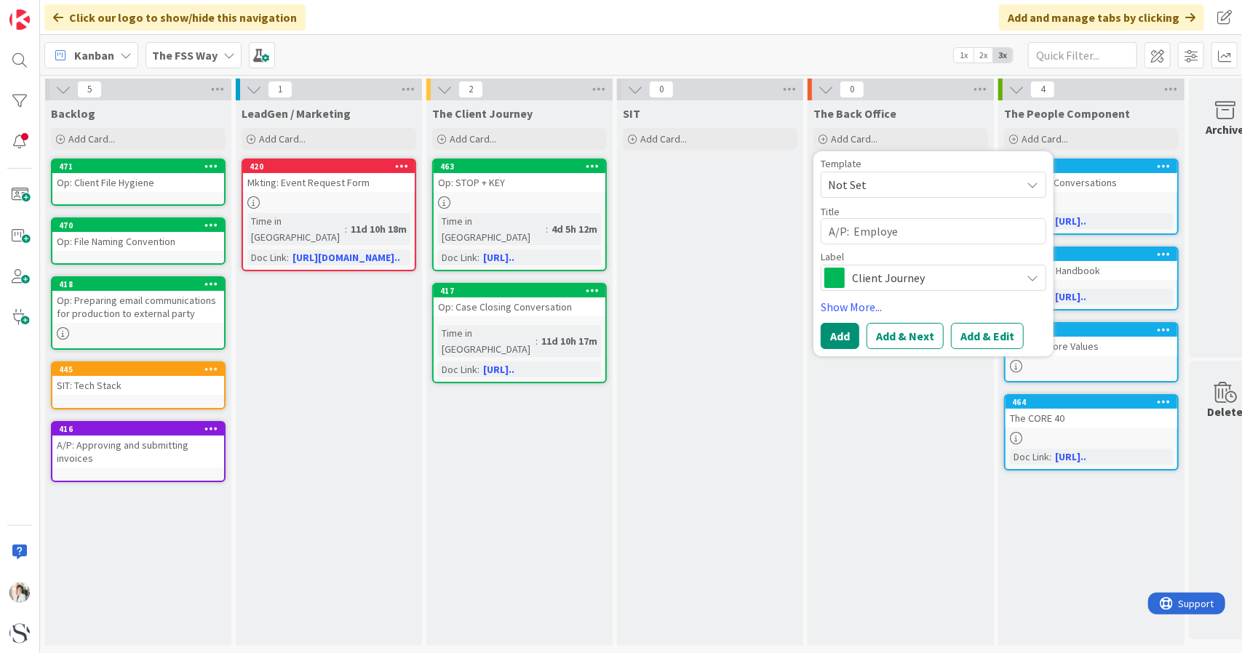
type textarea "A/P: Employee"
type textarea "x"
type textarea "A/P: Employee"
type textarea "x"
type textarea "A/P: Employee E"
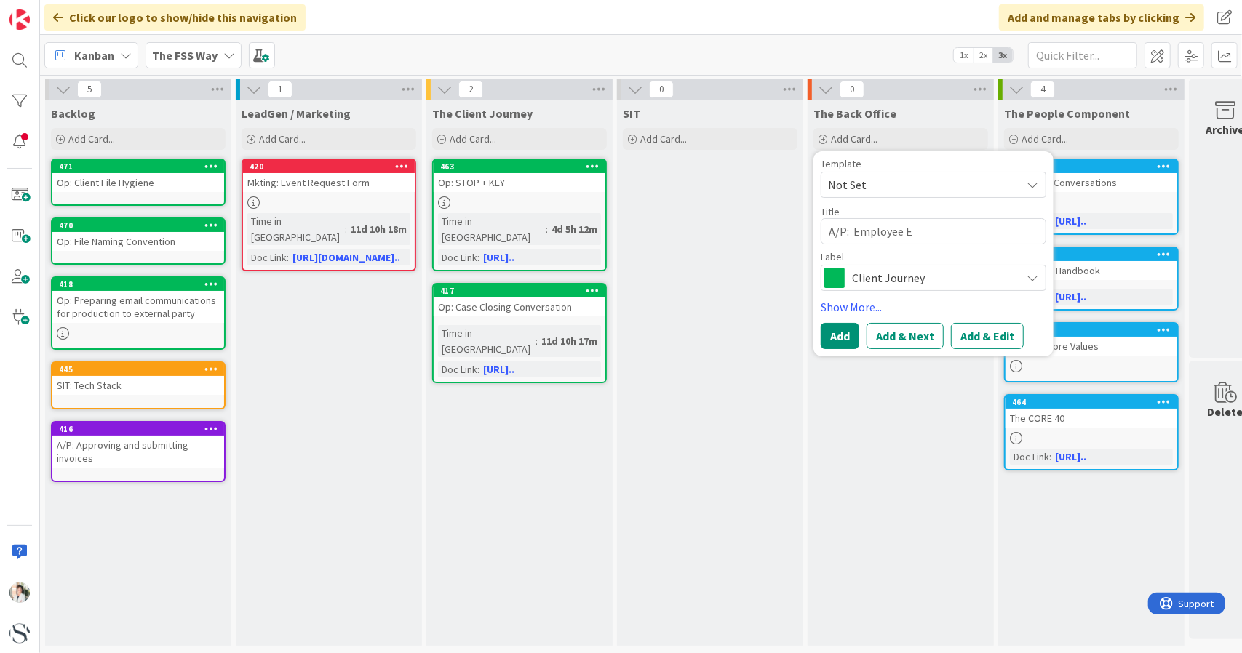
type textarea "x"
type textarea "A/P: Employee Ex"
type textarea "x"
type textarea "A/P: Employee Exp"
type textarea "x"
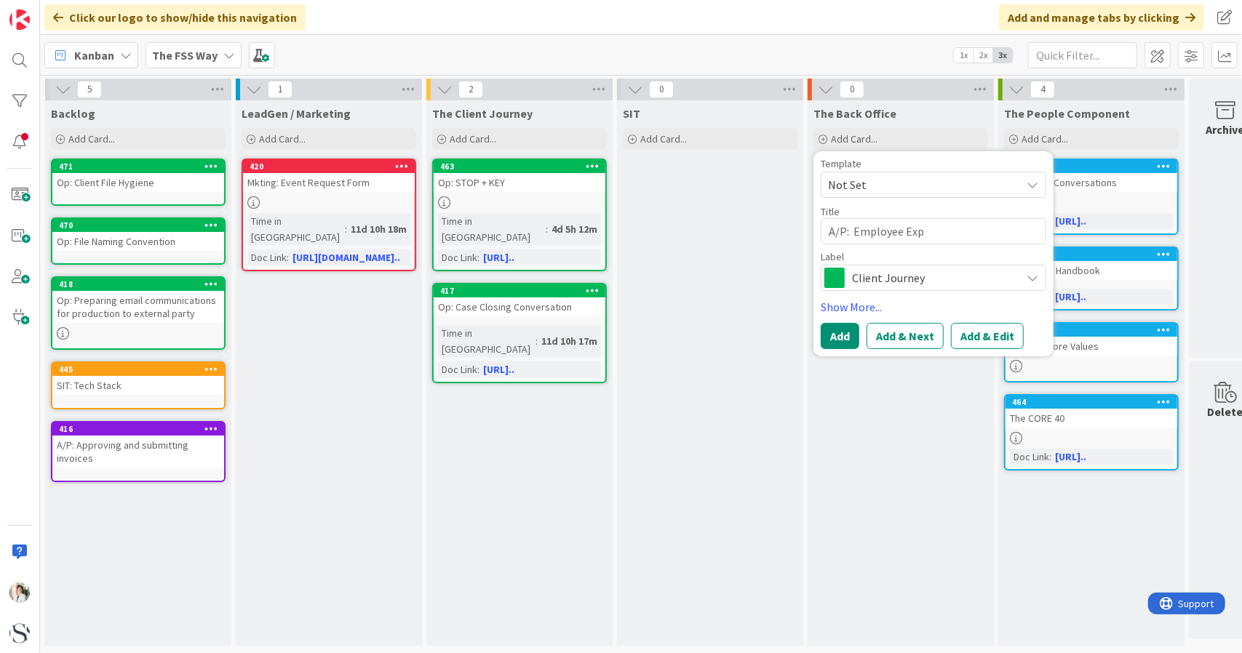
type textarea "A/P: Employee Expe"
type textarea "x"
type textarea "A/P: Employee Expen"
type textarea "x"
type textarea "A/P: Employee Expens"
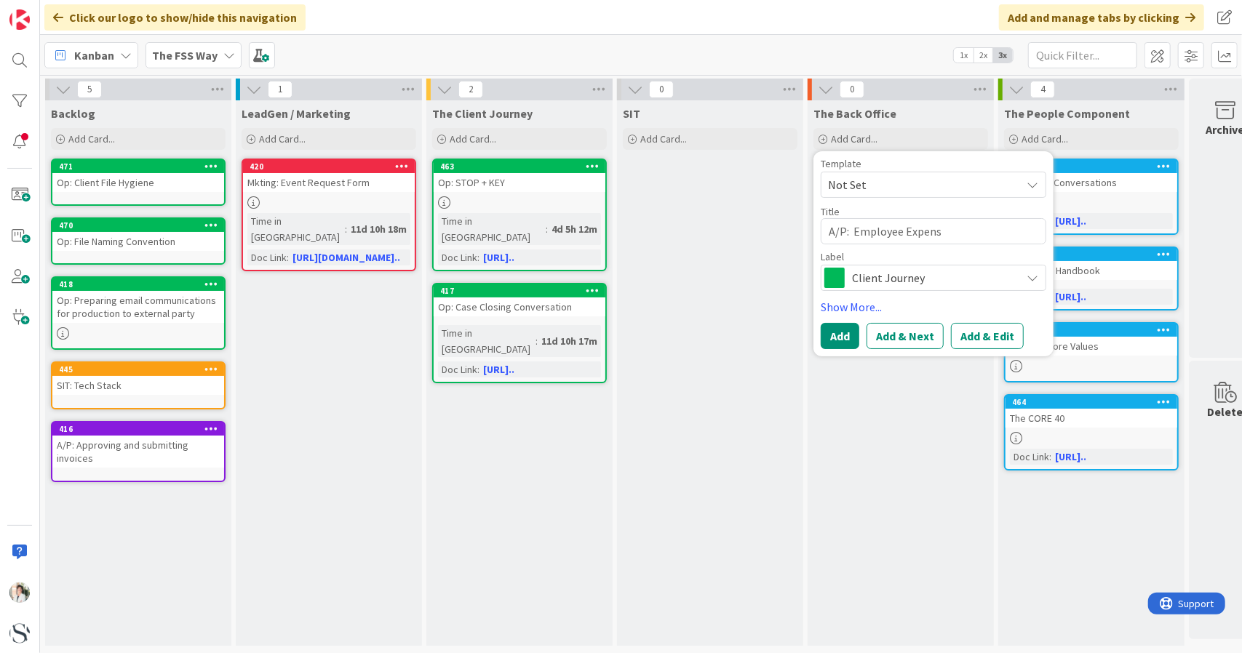
type textarea "x"
type textarea "A/P: Employee Expense"
type textarea "x"
type textarea "A/P: Employee Expense"
type textarea "x"
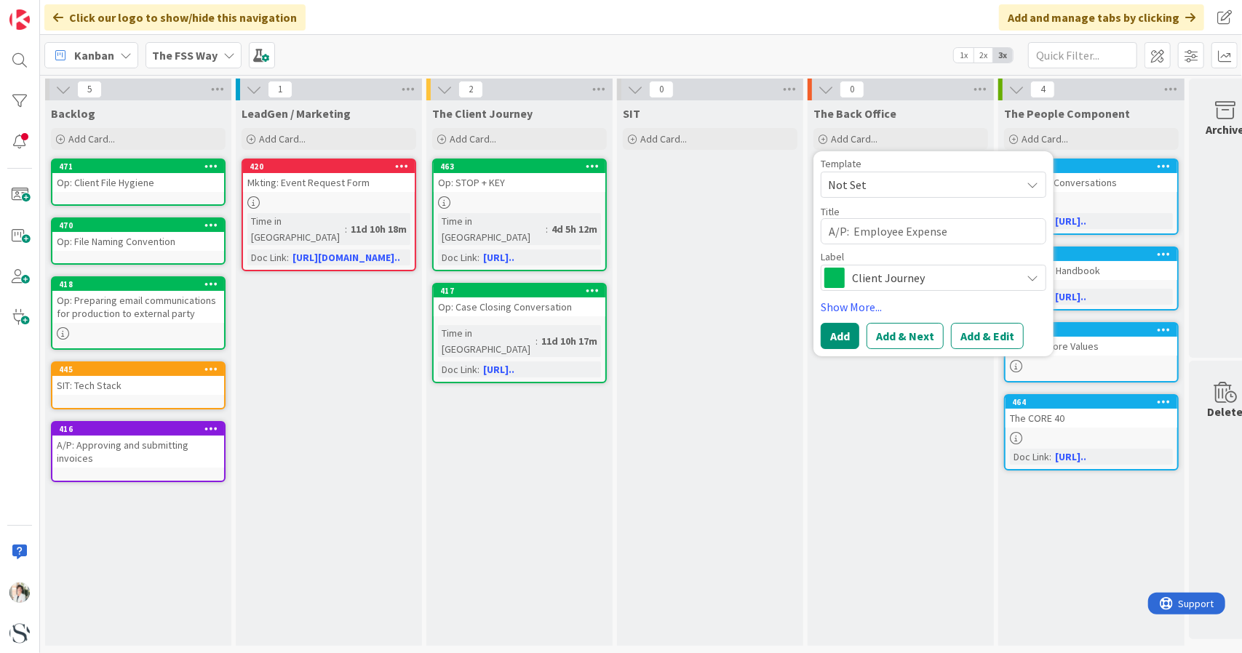
type textarea "A/P: Employee Expense R"
type textarea "x"
type textarea "A/P: Employee Expense Re"
type textarea "x"
type textarea "A/P: Employee Expense Rep"
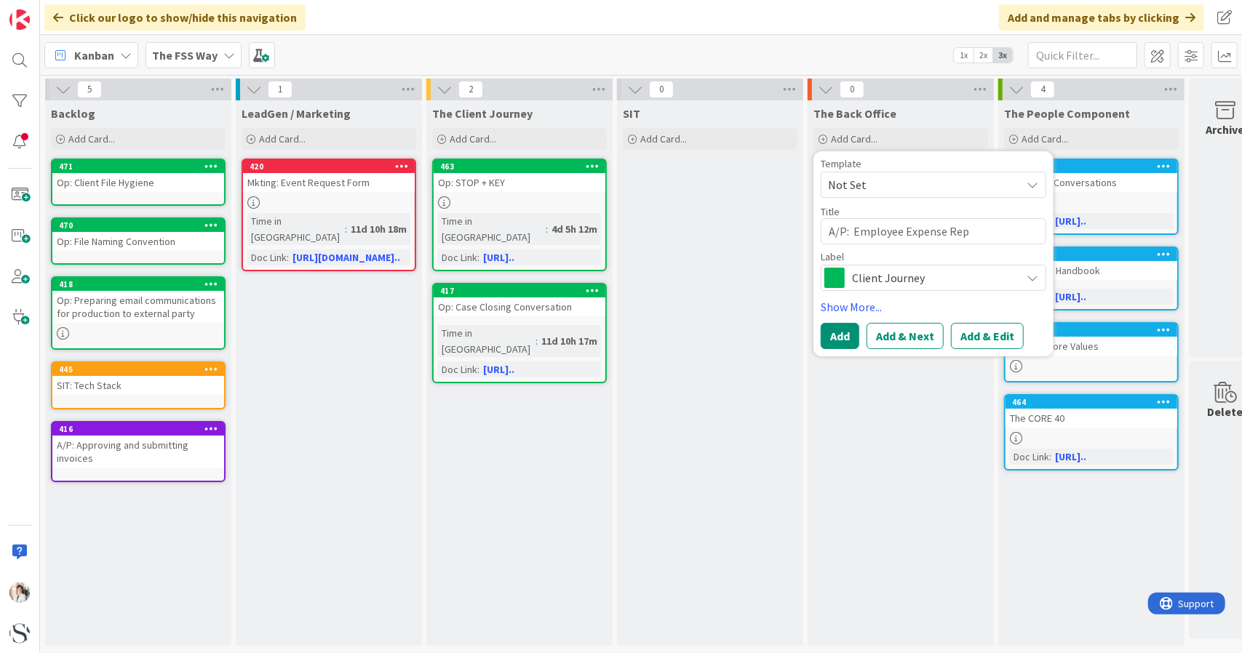
type textarea "x"
type textarea "A/P: Employee Expense Repo"
type textarea "x"
type textarea "A/P: Employee Expense Repor"
click at [841, 339] on button "Add" at bounding box center [840, 336] width 39 height 26
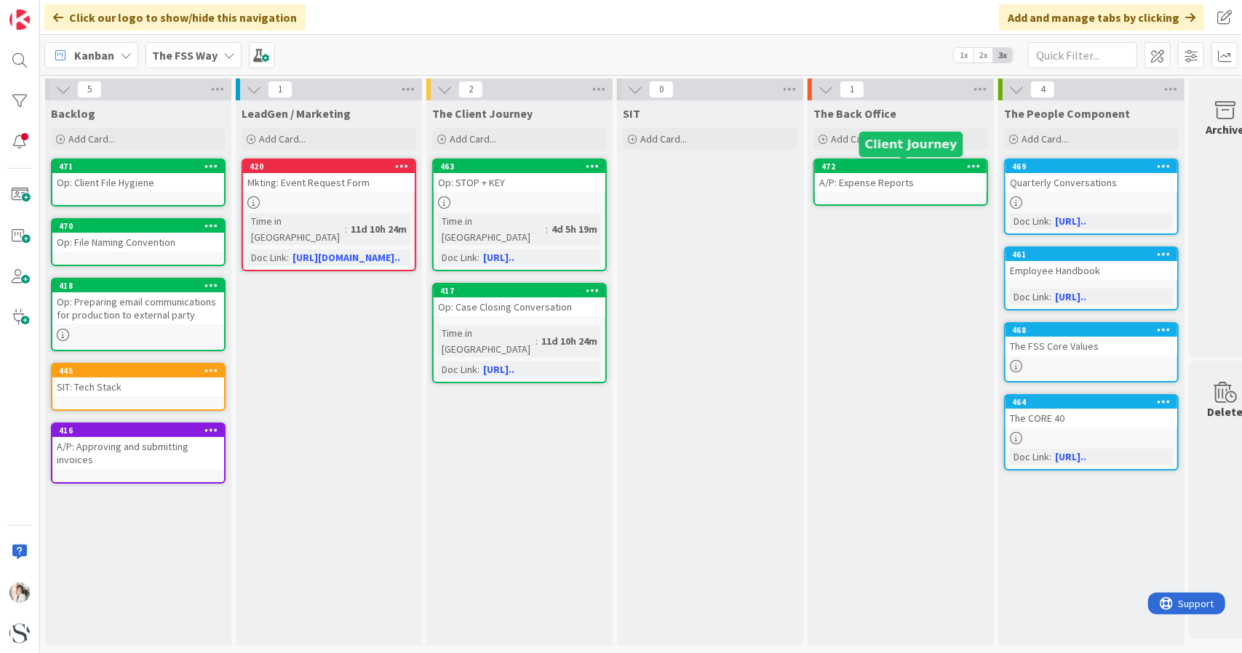
click at [883, 169] on div "472" at bounding box center [904, 167] width 165 height 10
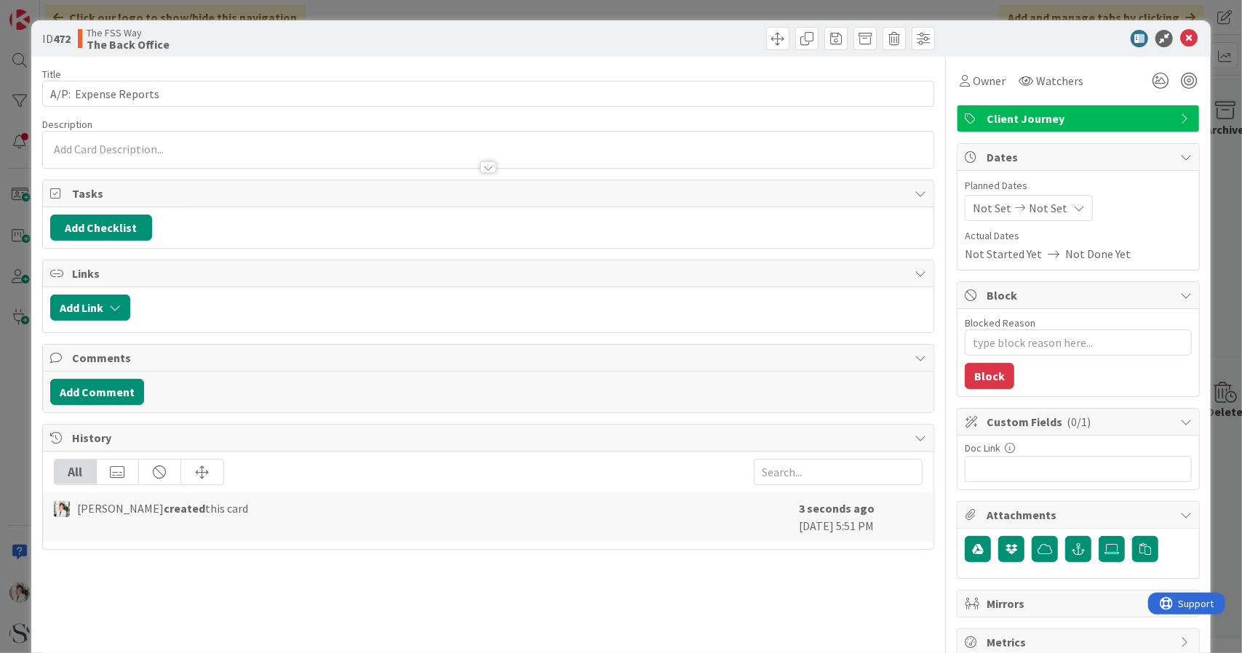
click at [1055, 115] on span "Client Journey" at bounding box center [1080, 118] width 186 height 17
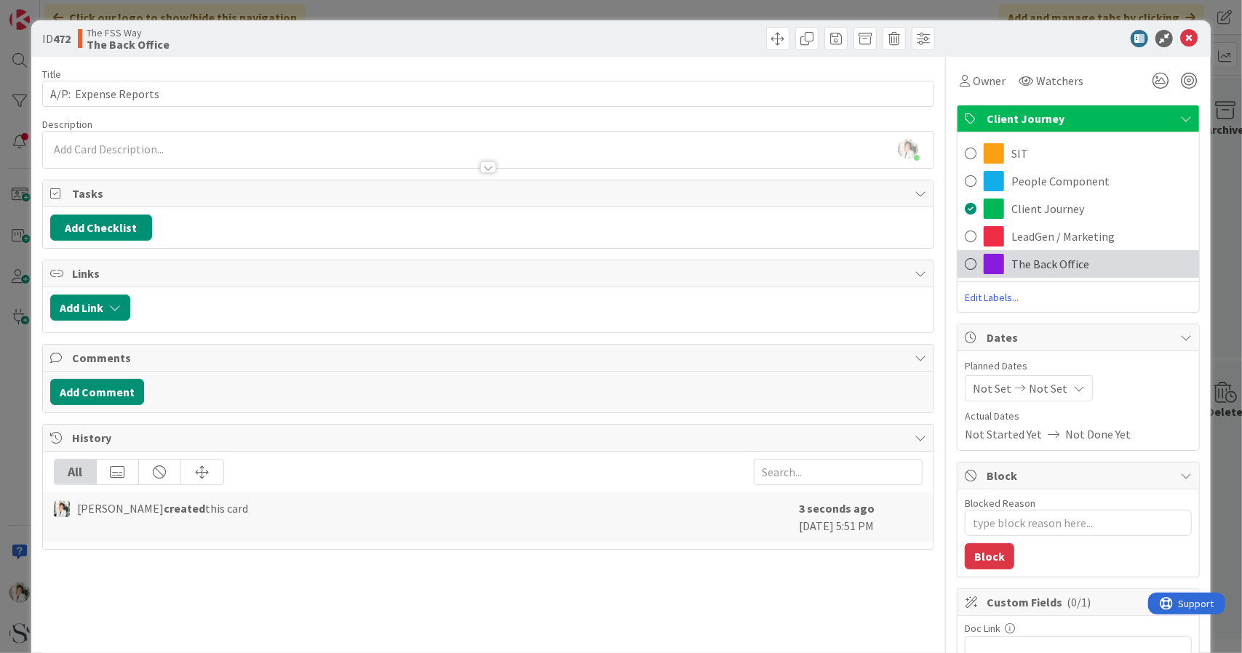
click at [1017, 259] on span "The Back Office" at bounding box center [1050, 263] width 78 height 17
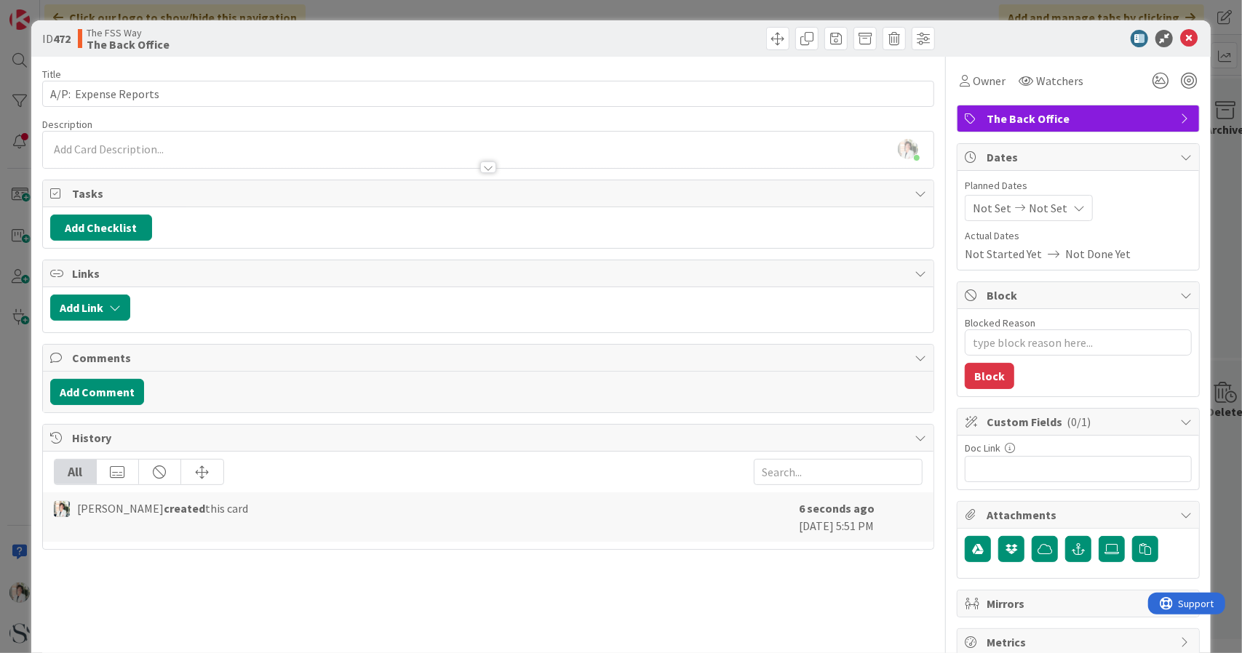
click at [118, 142] on div "[PERSON_NAME] just joined" at bounding box center [488, 150] width 891 height 36
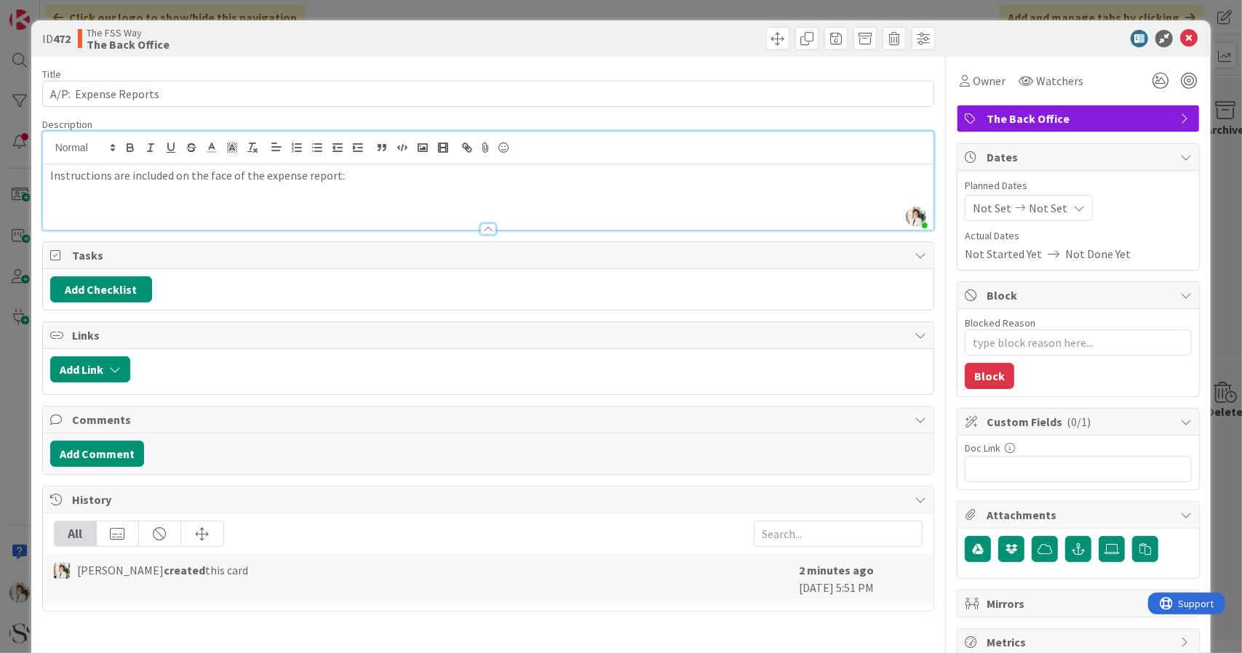
click at [331, 178] on p "Instructions are included on the face of the expense report:" at bounding box center [488, 175] width 877 height 17
drag, startPoint x: 258, startPoint y: 176, endPoint x: 357, endPoint y: 170, distance: 98.4
click at [357, 170] on p "Instructions are included on the face of the expense report form" at bounding box center [488, 175] width 877 height 17
click at [463, 145] on icon "button" at bounding box center [467, 147] width 13 height 13
click at [360, 202] on input "expense report form" at bounding box center [316, 203] width 124 height 19
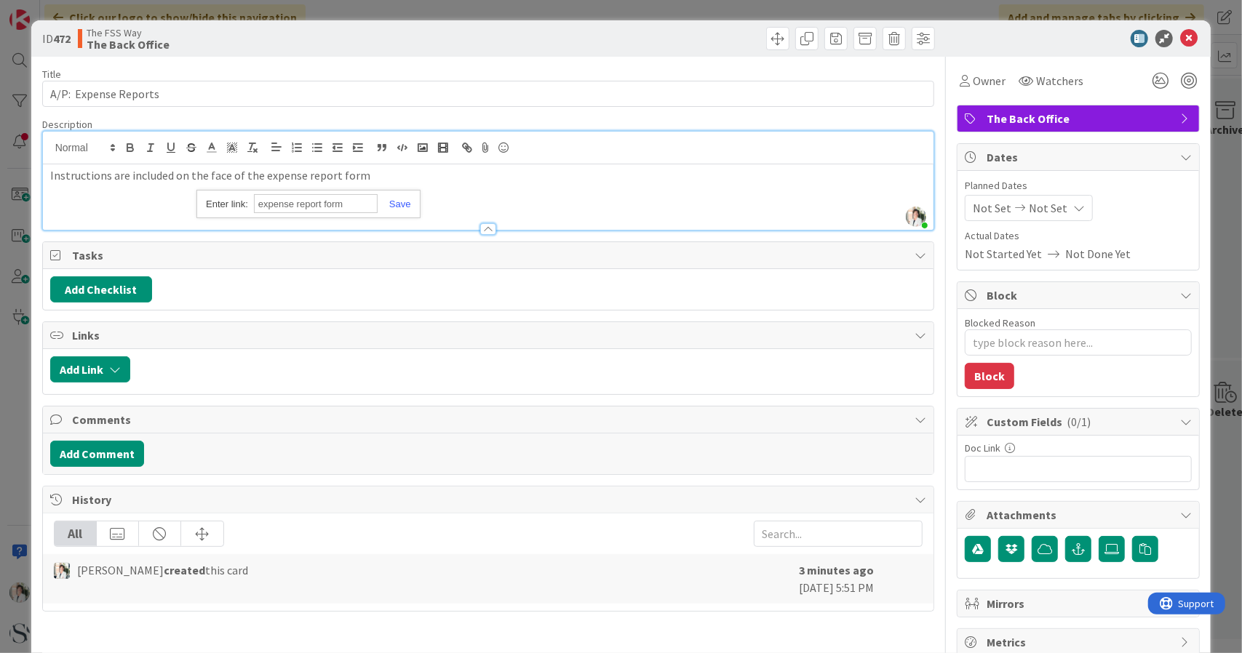
drag, startPoint x: 360, startPoint y: 202, endPoint x: 244, endPoint y: 204, distance: 115.7
click at [244, 204] on div "expense report form" at bounding box center [307, 204] width 223 height 28
paste input "[URL][DOMAIN_NAME]"
click at [403, 202] on link at bounding box center [394, 204] width 33 height 11
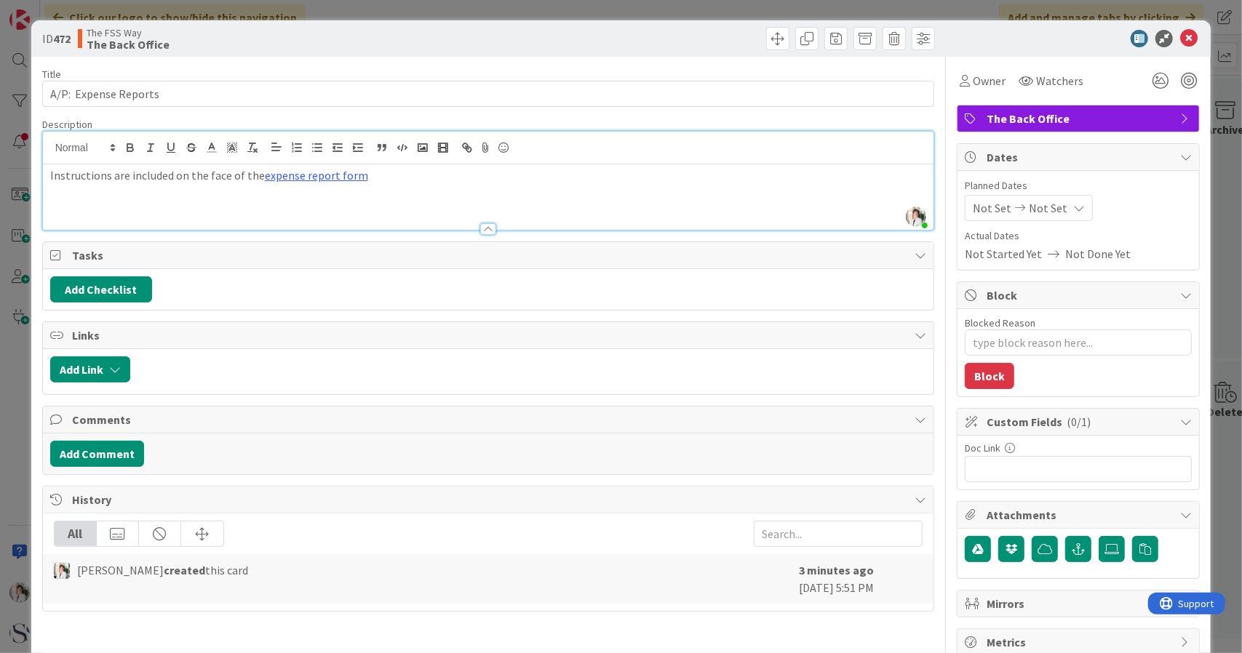
scroll to position [0, 0]
click at [413, 188] on div "Instructions are included on the face of the expense report form" at bounding box center [488, 196] width 891 height 65
click at [989, 466] on input "text" at bounding box center [1078, 469] width 227 height 26
paste input "[URL][DOMAIN_NAME]"
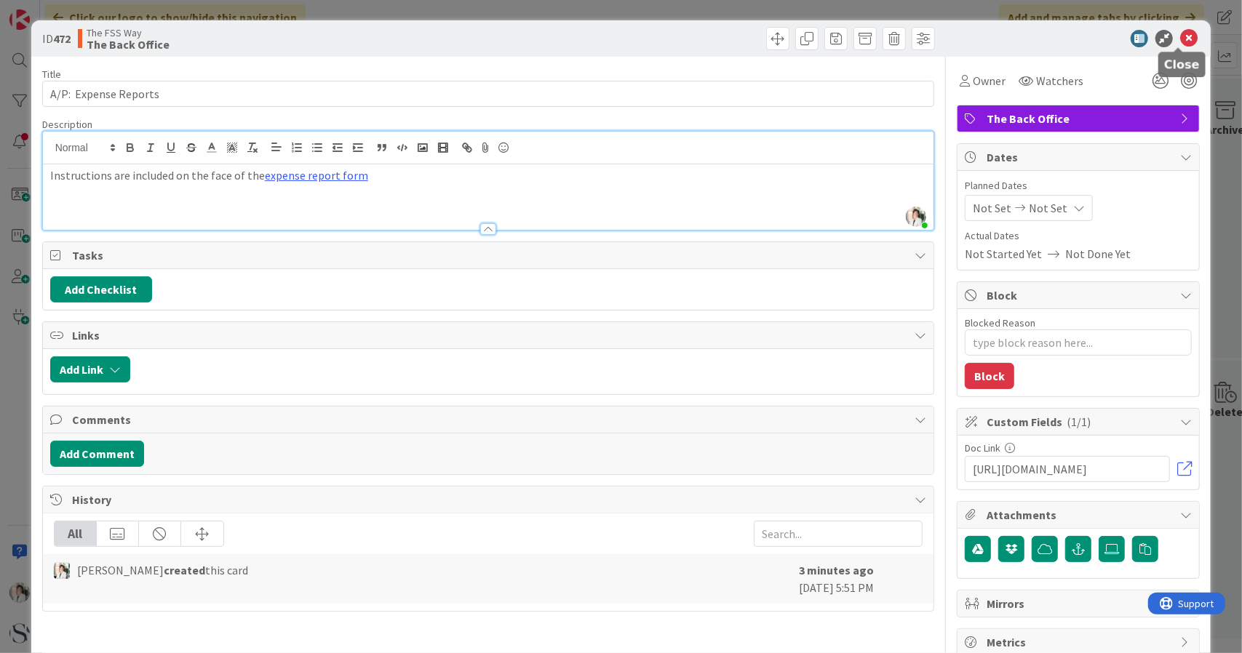
click at [1180, 40] on icon at bounding box center [1188, 38] width 17 height 17
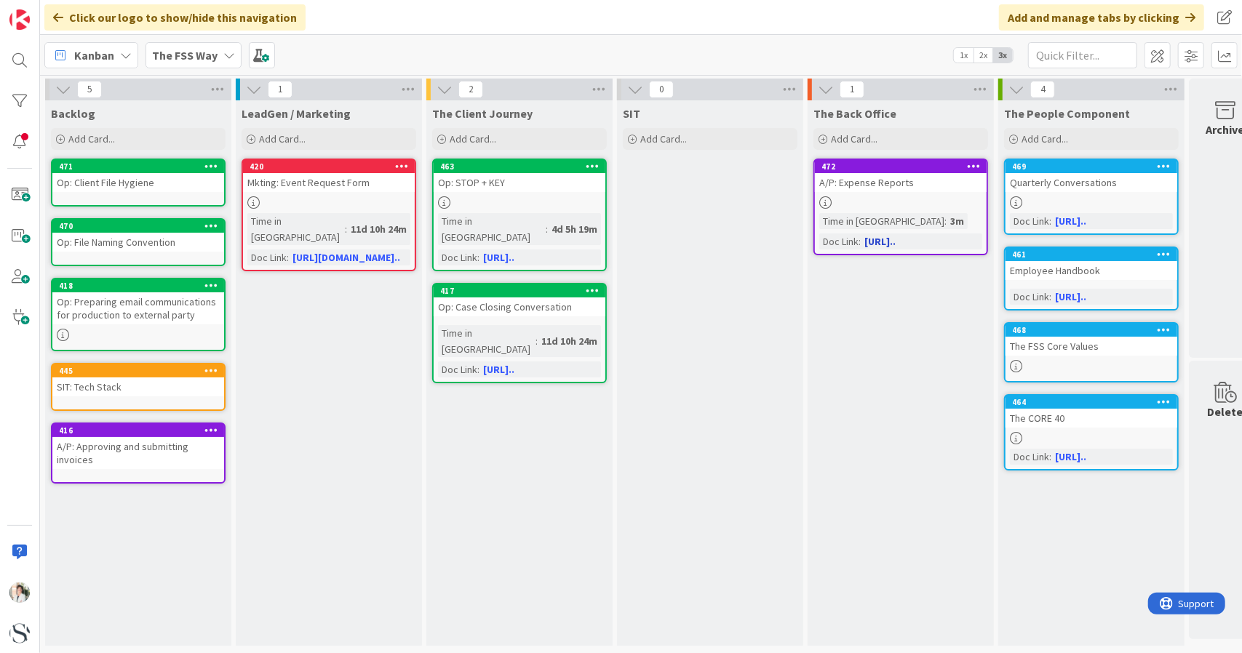
click at [887, 240] on link "[URL].." at bounding box center [879, 241] width 31 height 13
click at [879, 186] on div "A/P: Expense Reports" at bounding box center [901, 182] width 172 height 19
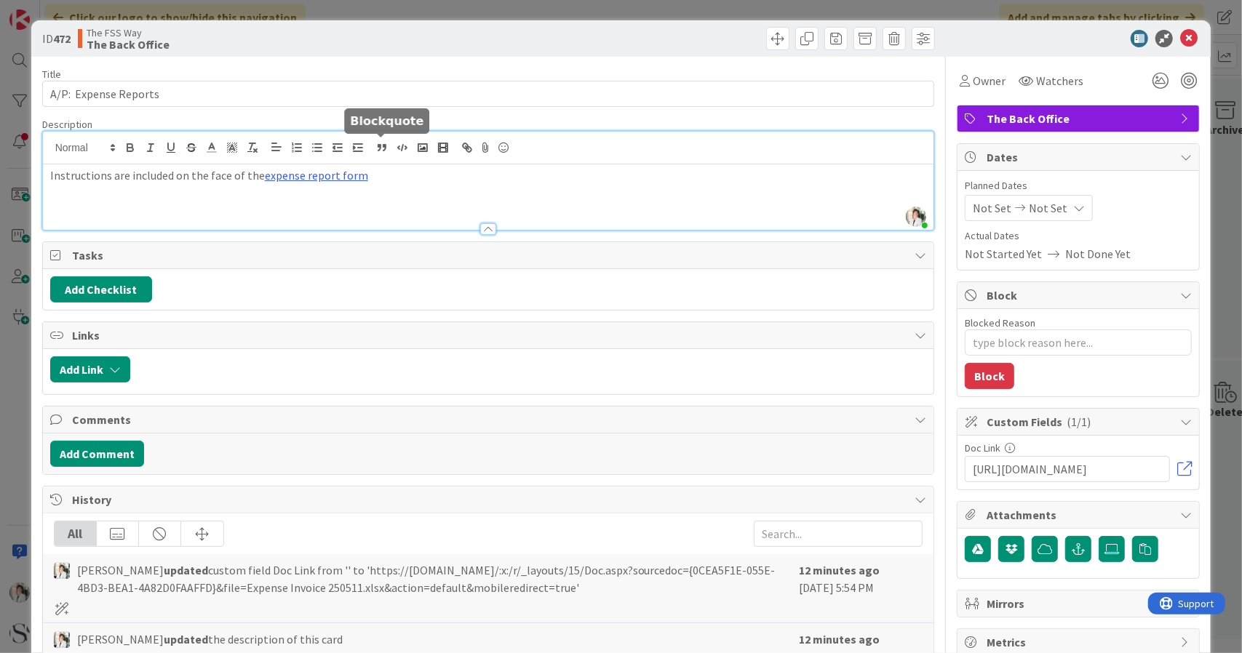
click at [384, 154] on div "[PERSON_NAME] just joined Instructions are included on the face of the expense …" at bounding box center [488, 181] width 891 height 98
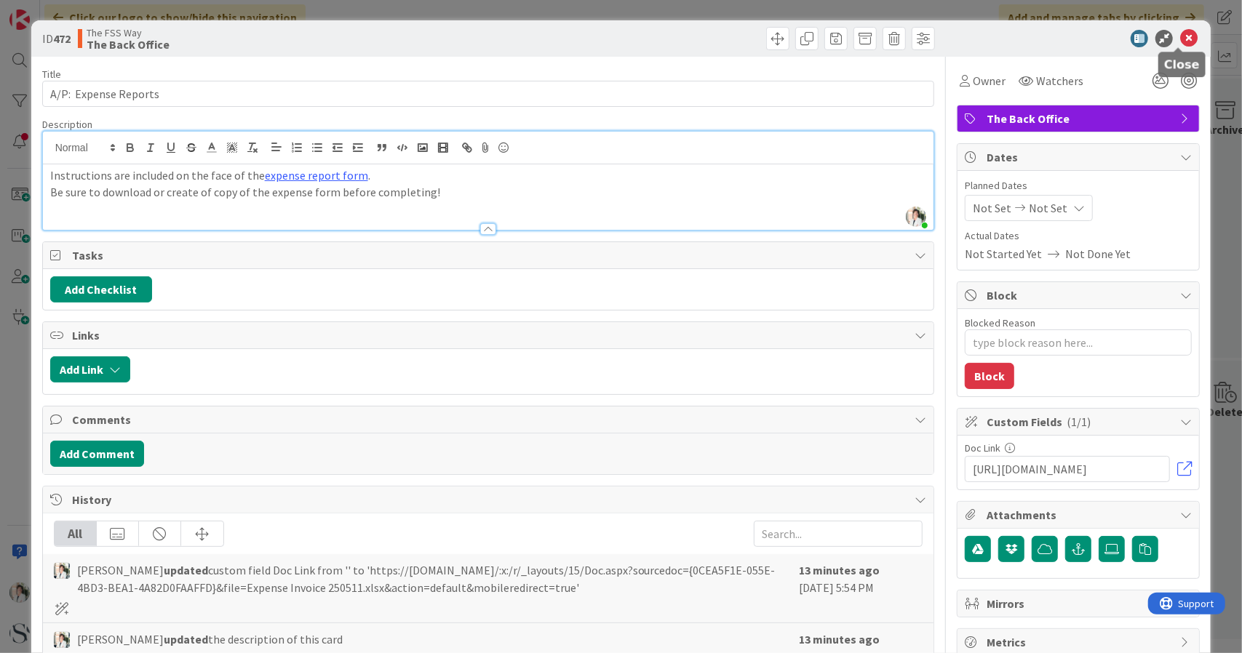
click at [1180, 35] on icon at bounding box center [1188, 38] width 17 height 17
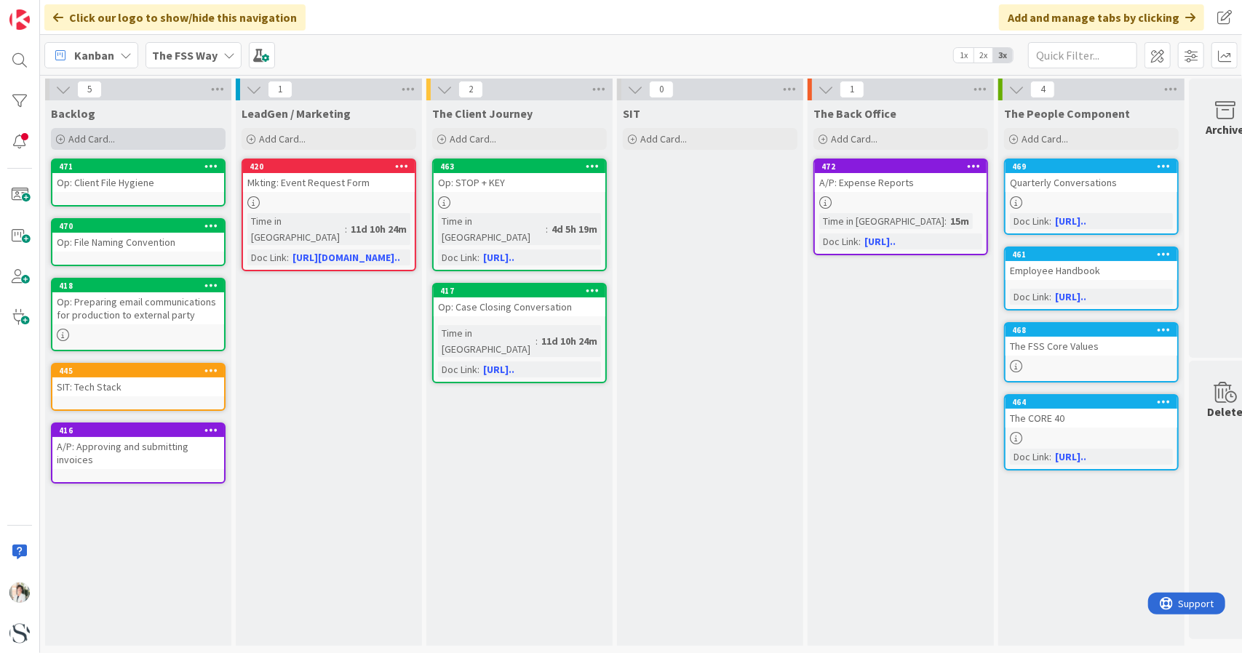
click at [79, 134] on span "Add Card..." at bounding box center [91, 138] width 47 height 13
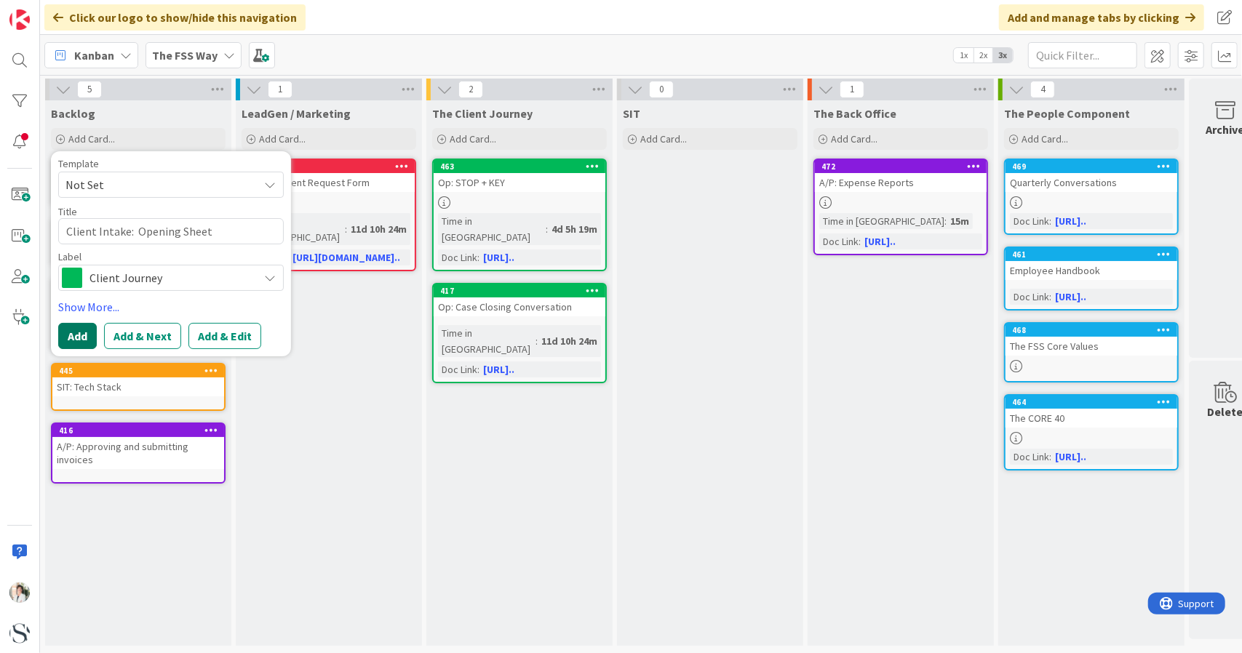
click at [74, 330] on button "Add" at bounding box center [77, 336] width 39 height 26
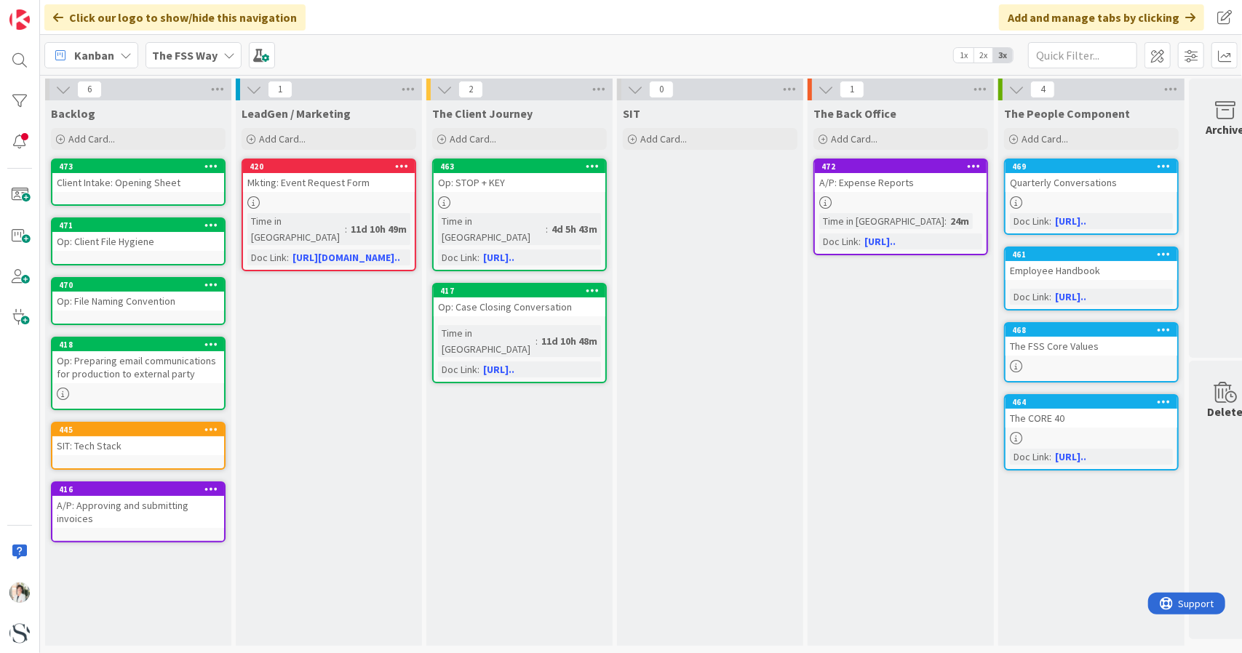
click at [1016, 369] on icon at bounding box center [1016, 366] width 12 height 12
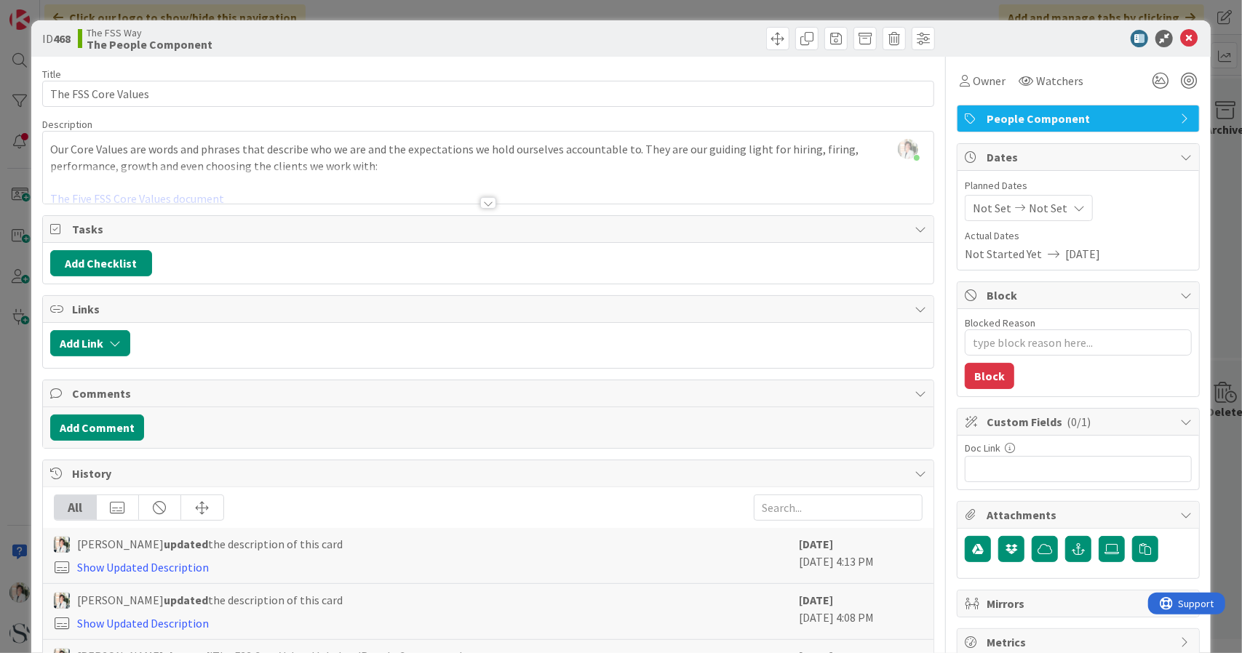
click at [480, 201] on div at bounding box center [488, 203] width 16 height 12
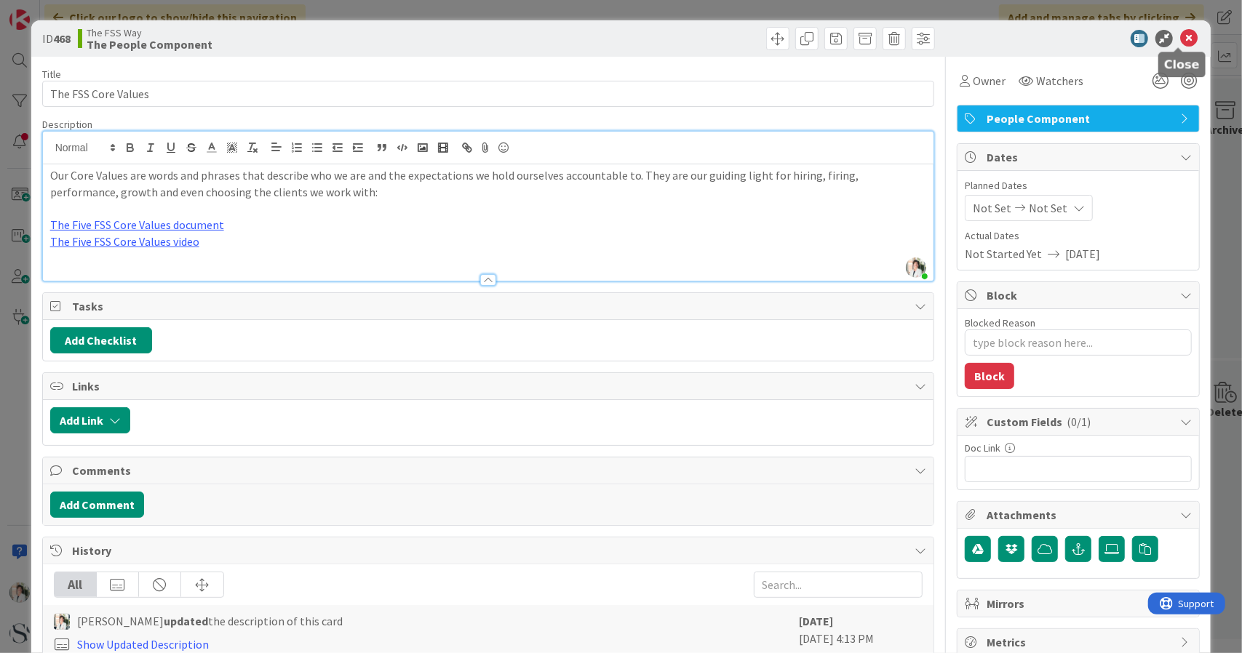
click at [1180, 35] on icon at bounding box center [1188, 38] width 17 height 17
